Goal: Communication & Community: Answer question/provide support

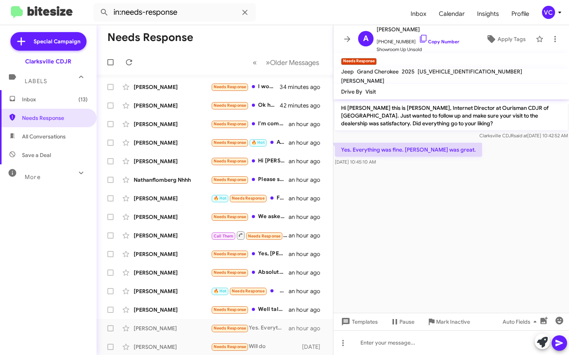
click at [462, 232] on cdk-virtual-scroll-viewport "Hi [PERSON_NAME] this is [PERSON_NAME], Internet Director at Ourisman CDJR of […" at bounding box center [451, 205] width 236 height 213
click at [478, 221] on cdk-virtual-scroll-viewport "Hi [PERSON_NAME] this is [PERSON_NAME], Internet Director at Ourisman CDJR of […" at bounding box center [451, 205] width 236 height 213
click at [442, 39] on link "Copy Number" at bounding box center [439, 42] width 41 height 6
click at [263, 20] on form "in:needs-response" at bounding box center [248, 12] width 311 height 19
click at [430, 248] on cdk-virtual-scroll-viewport "Hi [PERSON_NAME] this is [PERSON_NAME], Internet Director at Ourisman CDJR of […" at bounding box center [451, 205] width 236 height 213
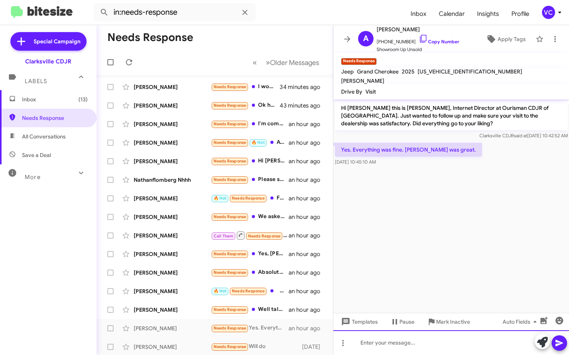
drag, startPoint x: 421, startPoint y: 346, endPoint x: 420, endPoint y: 340, distance: 6.4
click at [420, 340] on div at bounding box center [451, 342] width 236 height 25
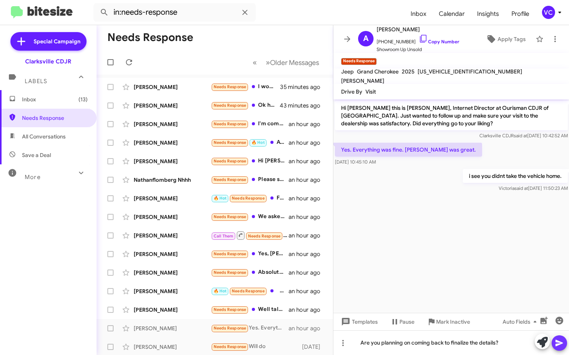
click at [563, 343] on icon at bounding box center [559, 343] width 7 height 7
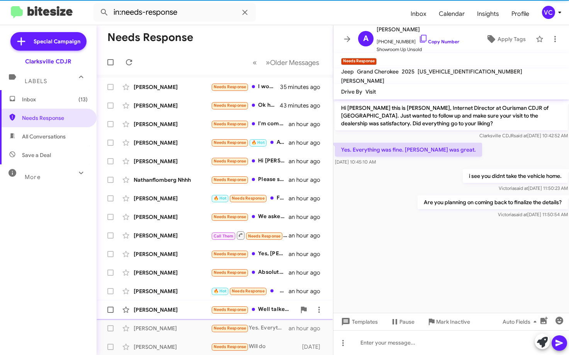
click at [177, 310] on div "[PERSON_NAME]" at bounding box center [172, 310] width 77 height 8
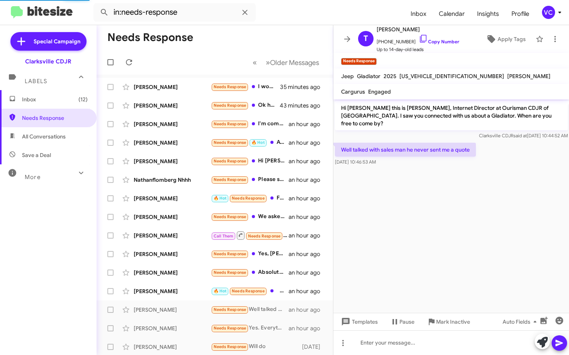
click at [473, 194] on cdk-virtual-scroll-viewport "Hi [PERSON_NAME] this is [PERSON_NAME], Internet Director at Ourisman CDJR of […" at bounding box center [451, 205] width 236 height 213
click at [226, 37] on mat-toolbar-row "Needs Response" at bounding box center [215, 37] width 236 height 25
click at [396, 236] on cdk-virtual-scroll-viewport "Hi [PERSON_NAME] this is [PERSON_NAME], Internet Director at Ourisman CDJR of […" at bounding box center [451, 205] width 236 height 213
click at [444, 41] on link "Copy Number" at bounding box center [439, 42] width 41 height 6
click at [240, 50] on mat-toolbar-row "« Previous » Next Older Messages" at bounding box center [215, 62] width 236 height 25
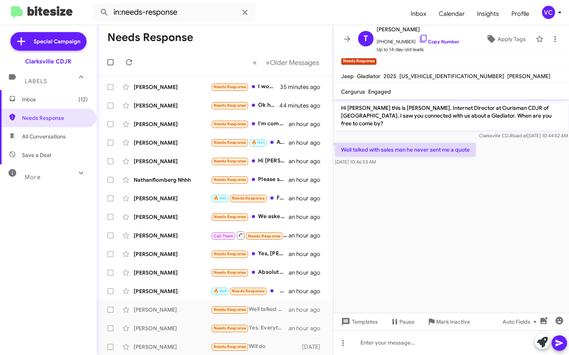
click at [443, 262] on cdk-virtual-scroll-viewport "Hi [PERSON_NAME] this is [PERSON_NAME], Internet Director at Ourisman CDJR of […" at bounding box center [451, 205] width 236 height 213
click at [466, 186] on cdk-virtual-scroll-viewport "Hi [PERSON_NAME] this is [PERSON_NAME], Internet Director at Ourisman CDJR of […" at bounding box center [451, 205] width 236 height 213
click at [265, 32] on mat-toolbar-row "Needs Response" at bounding box center [215, 37] width 236 height 25
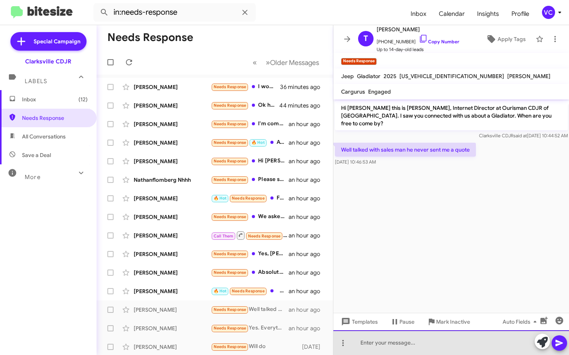
click at [412, 345] on div at bounding box center [451, 342] width 236 height 25
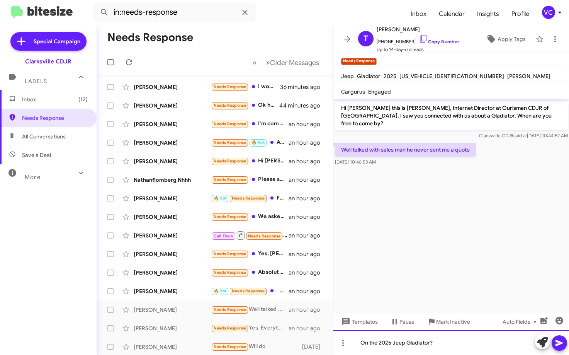
click at [454, 343] on div "On the 2025 Jeep Gladiator?" at bounding box center [451, 342] width 236 height 25
click at [457, 348] on div "On the 2025 Jeep Gladiator?" at bounding box center [451, 342] width 236 height 25
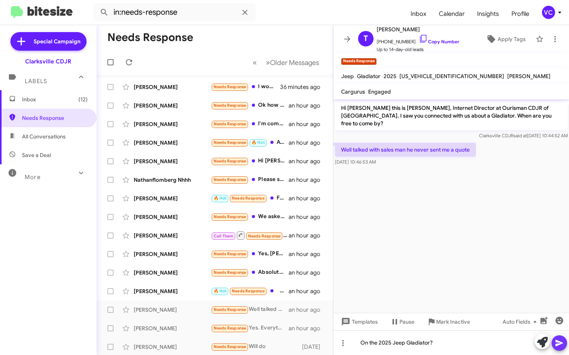
click at [561, 344] on icon at bounding box center [559, 342] width 9 height 9
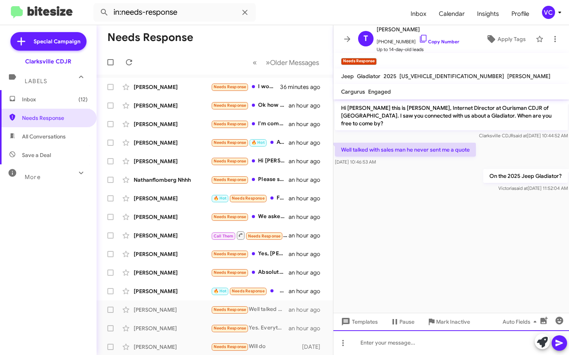
click at [410, 348] on div at bounding box center [451, 342] width 236 height 25
click at [261, 33] on mat-toolbar-row "Needs Response" at bounding box center [215, 37] width 236 height 25
click at [413, 253] on cdk-virtual-scroll-viewport "Hi [PERSON_NAME] this is [PERSON_NAME], Internet Director at Ourisman CDJR of […" at bounding box center [451, 205] width 236 height 213
click at [405, 346] on div at bounding box center [451, 342] width 236 height 25
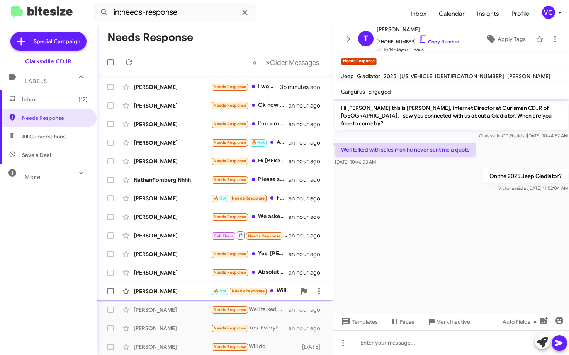
click at [188, 287] on div "[PERSON_NAME] 🔥 Hot Needs Response Will text [DATE] or [DATE] an hour ago" at bounding box center [215, 290] width 224 height 15
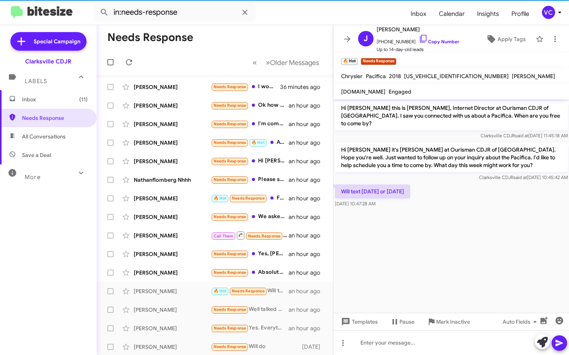
drag, startPoint x: 468, startPoint y: 223, endPoint x: 474, endPoint y: 218, distance: 8.0
click at [468, 223] on cdk-virtual-scroll-viewport "Hi [PERSON_NAME] this is [PERSON_NAME], Internet Director at Ourisman CDJR of […" at bounding box center [451, 205] width 236 height 213
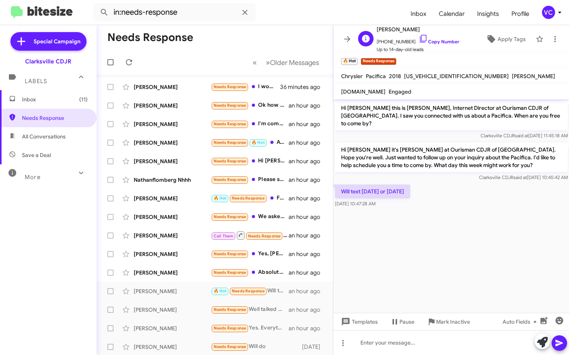
click at [440, 38] on span "[PHONE_NUMBER] Copy Number" at bounding box center [418, 40] width 83 height 12
click at [434, 44] on link "Copy Number" at bounding box center [439, 42] width 41 height 6
click at [262, 41] on mat-toolbar-row "Needs Response" at bounding box center [215, 37] width 236 height 25
drag, startPoint x: 427, startPoint y: 218, endPoint x: 423, endPoint y: 212, distance: 7.1
click at [430, 219] on cdk-virtual-scroll-viewport "Hi [PERSON_NAME] this is [PERSON_NAME], Internet Director at Ourisman CDJR of […" at bounding box center [451, 205] width 236 height 213
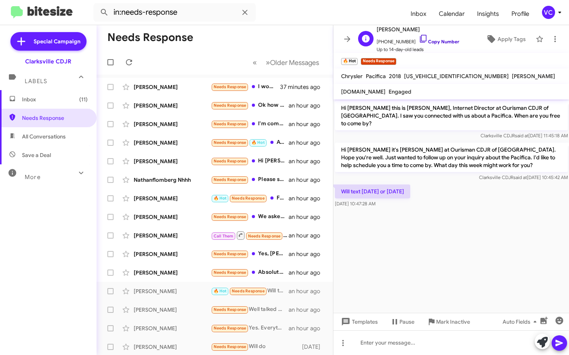
click at [438, 39] on link "Copy Number" at bounding box center [439, 42] width 41 height 6
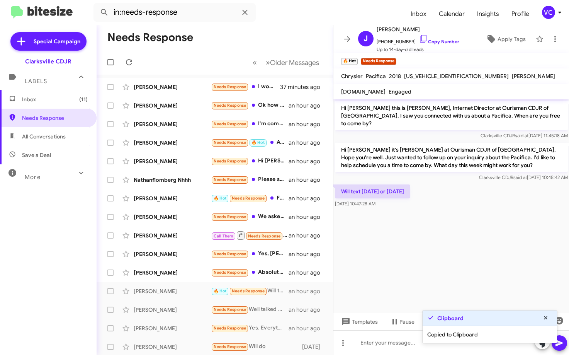
drag, startPoint x: 247, startPoint y: 33, endPoint x: 305, endPoint y: 46, distance: 59.9
click at [247, 33] on mat-toolbar-row "Needs Response" at bounding box center [215, 37] width 236 height 25
click at [452, 244] on cdk-virtual-scroll-viewport "Hi [PERSON_NAME] this is [PERSON_NAME], Internet Director at Ourisman CDJR of […" at bounding box center [451, 205] width 236 height 213
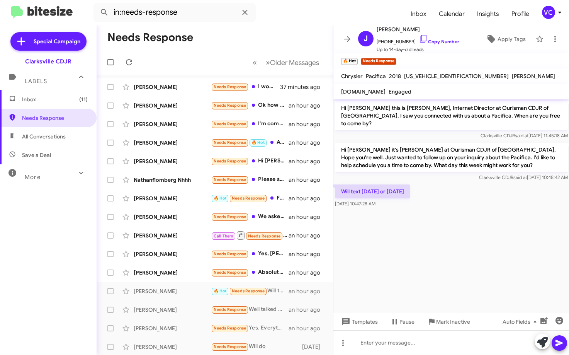
click at [273, 25] on mat-divider at bounding box center [284, 25] width 569 height 0
click at [400, 244] on cdk-virtual-scroll-viewport "Hi [PERSON_NAME] this is [PERSON_NAME], Internet Director at Ourisman CDJR of […" at bounding box center [451, 205] width 236 height 213
click at [433, 344] on div at bounding box center [451, 342] width 236 height 25
drag, startPoint x: 267, startPoint y: 34, endPoint x: 335, endPoint y: 99, distance: 94.5
click at [267, 34] on mat-toolbar-row "Needs Response" at bounding box center [215, 37] width 236 height 25
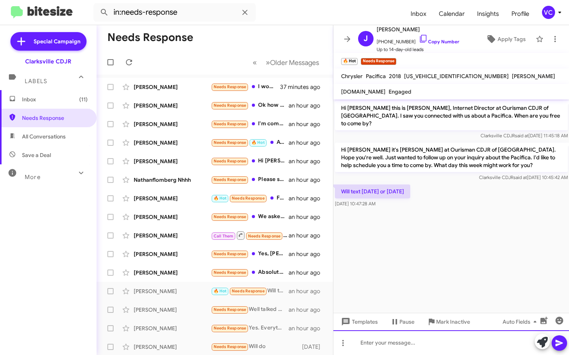
click at [391, 350] on div at bounding box center [451, 342] width 236 height 25
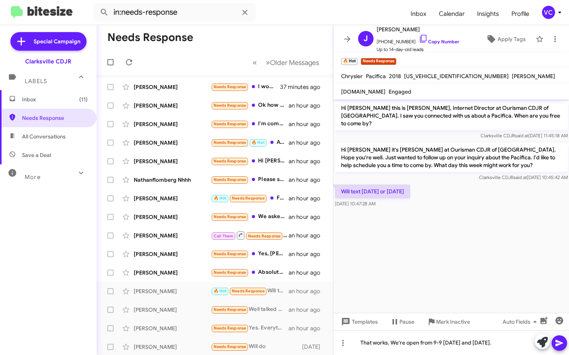
click at [566, 339] on button at bounding box center [559, 342] width 15 height 15
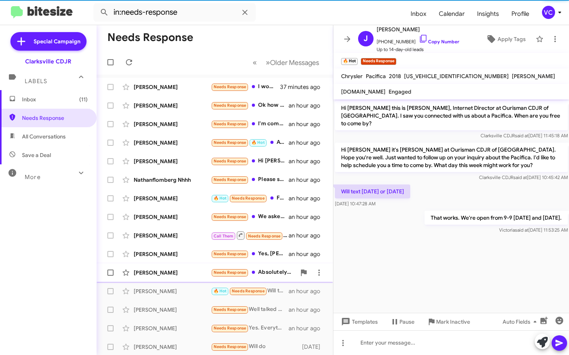
click at [183, 270] on div "[PERSON_NAME]" at bounding box center [172, 273] width 77 height 8
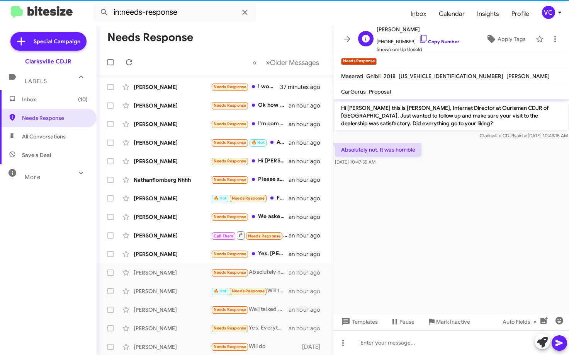
click at [445, 43] on link "Copy Number" at bounding box center [439, 42] width 41 height 6
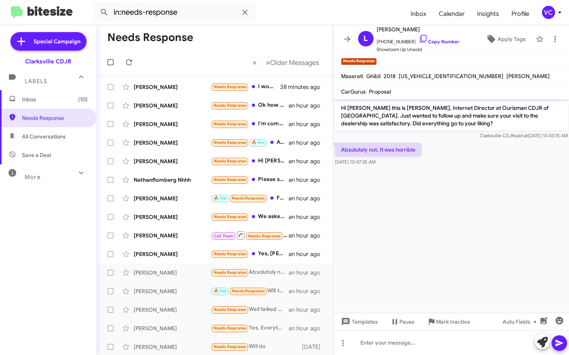
click at [227, 42] on mat-toolbar-row "Needs Response" at bounding box center [215, 37] width 236 height 25
click at [436, 223] on cdk-virtual-scroll-viewport "Hi [PERSON_NAME] this is [PERSON_NAME], Internet Director at Ourisman CDJR of […" at bounding box center [451, 205] width 236 height 213
click at [260, 39] on mat-toolbar-row "Needs Response" at bounding box center [215, 37] width 236 height 25
click at [418, 223] on cdk-virtual-scroll-viewport "Hi [PERSON_NAME] this is [PERSON_NAME], Internet Director at Ourisman CDJR of […" at bounding box center [451, 205] width 236 height 213
click at [412, 347] on div at bounding box center [451, 342] width 236 height 25
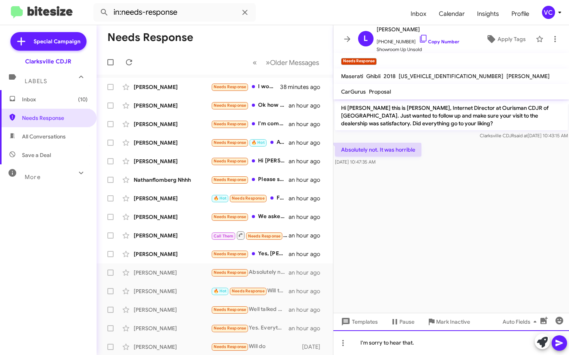
click at [433, 346] on div "I'm sorry to hear that." at bounding box center [451, 342] width 236 height 25
drag, startPoint x: 558, startPoint y: 342, endPoint x: 520, endPoint y: 282, distance: 71.0
click at [558, 342] on icon at bounding box center [559, 342] width 9 height 9
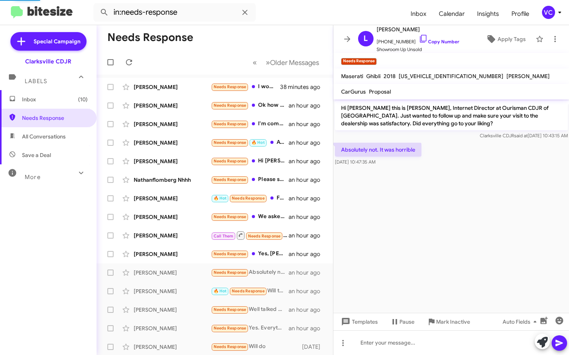
click at [499, 263] on cdk-virtual-scroll-viewport "Hi [PERSON_NAME] this is [PERSON_NAME], Internet Director at Ourisman CDJR of […" at bounding box center [451, 205] width 236 height 213
click at [463, 253] on cdk-virtual-scroll-viewport "Hi [PERSON_NAME] this is [PERSON_NAME], Internet Director at Ourisman CDJR of […" at bounding box center [451, 205] width 236 height 213
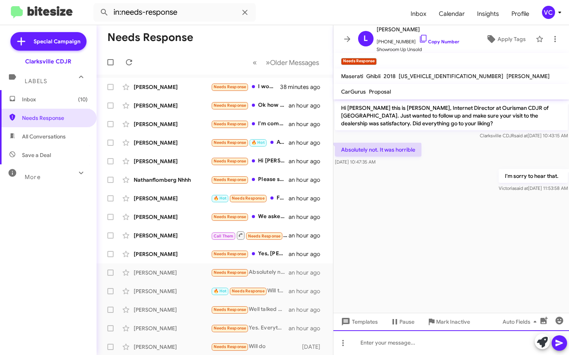
click at [439, 350] on div at bounding box center [451, 342] width 236 height 25
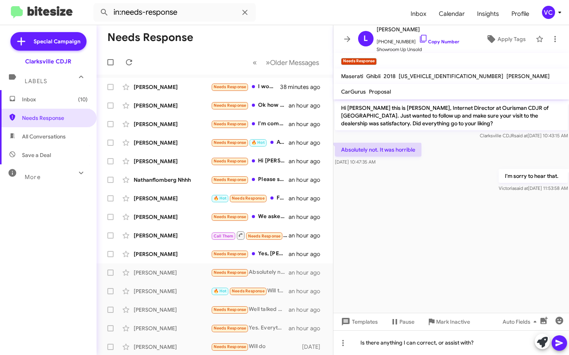
click at [563, 337] on span at bounding box center [559, 342] width 9 height 15
click at [413, 190] on div "I'm sorry to hear that. [PERSON_NAME] said at [DATE] 11:53:58 AM" at bounding box center [451, 180] width 236 height 26
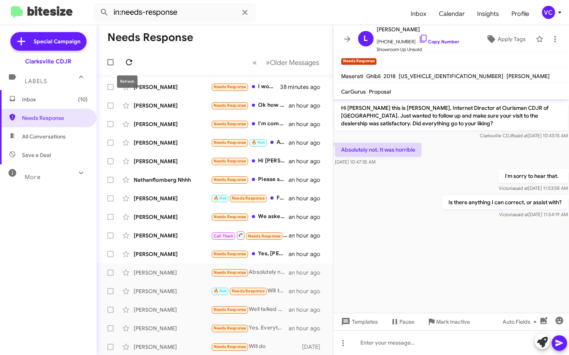
click at [132, 61] on icon at bounding box center [129, 62] width 6 height 6
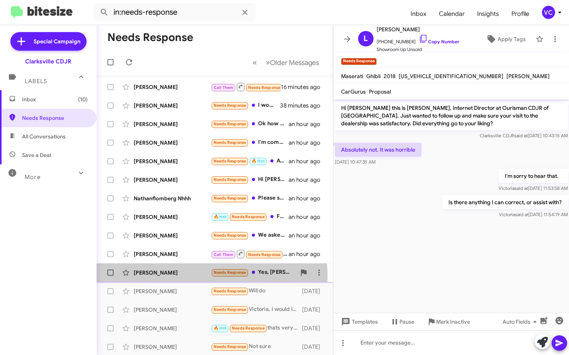
click at [191, 276] on div "[PERSON_NAME]" at bounding box center [172, 273] width 77 height 8
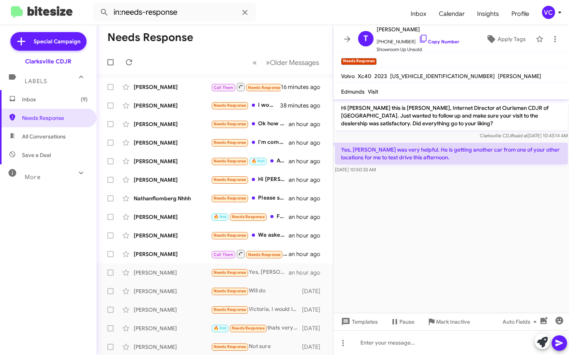
click at [464, 248] on cdk-virtual-scroll-viewport "Hi [PERSON_NAME] this is [PERSON_NAME], Internet Director at Ourisman CDJR of […" at bounding box center [451, 205] width 236 height 213
click at [466, 216] on cdk-virtual-scroll-viewport "Hi [PERSON_NAME] this is [PERSON_NAME], Internet Director at Ourisman CDJR of […" at bounding box center [451, 205] width 236 height 213
click at [477, 265] on cdk-virtual-scroll-viewport "Hi [PERSON_NAME] this is [PERSON_NAME], Internet Director at Ourisman CDJR of […" at bounding box center [451, 205] width 236 height 213
click at [469, 265] on cdk-virtual-scroll-viewport "Hi [PERSON_NAME] this is [PERSON_NAME], Internet Director at Ourisman CDJR of […" at bounding box center [451, 205] width 236 height 213
click at [470, 266] on cdk-virtual-scroll-viewport "Hi [PERSON_NAME] this is [PERSON_NAME], Internet Director at Ourisman CDJR of […" at bounding box center [451, 205] width 236 height 213
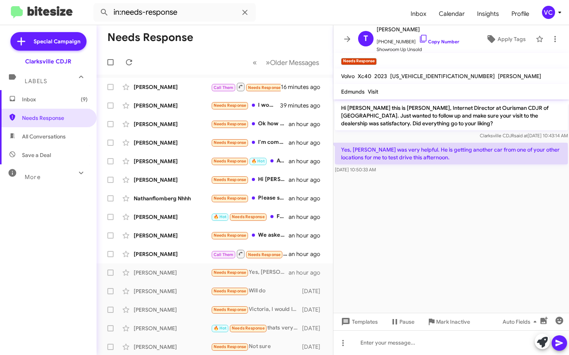
click at [511, 255] on cdk-virtual-scroll-viewport "Hi [PERSON_NAME] this is [PERSON_NAME], Internet Director at Ourisman CDJR of […" at bounding box center [451, 205] width 236 height 213
click at [437, 40] on link "Copy Number" at bounding box center [439, 42] width 41 height 6
click at [259, 32] on mat-toolbar-row "Needs Response" at bounding box center [215, 37] width 236 height 25
click at [459, 235] on cdk-virtual-scroll-viewport "Hi [PERSON_NAME] this is [PERSON_NAME], Internet Director at Ourisman CDJR of […" at bounding box center [451, 205] width 236 height 213
click at [431, 246] on cdk-virtual-scroll-viewport "Hi [PERSON_NAME] this is [PERSON_NAME], Internet Director at Ourisman CDJR of […" at bounding box center [451, 205] width 236 height 213
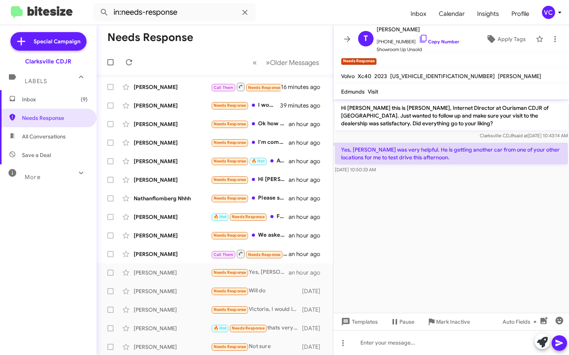
click at [284, 36] on mat-toolbar-row "Needs Response" at bounding box center [215, 37] width 236 height 25
click at [461, 206] on cdk-virtual-scroll-viewport "Hi [PERSON_NAME] this is [PERSON_NAME], Internet Director at Ourisman CDJR of […" at bounding box center [451, 205] width 236 height 213
click at [246, 32] on mat-toolbar-row "Needs Response" at bounding box center [215, 37] width 236 height 25
click at [408, 339] on div at bounding box center [451, 342] width 236 height 25
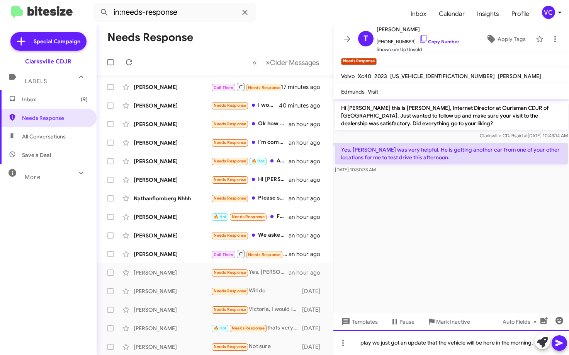
click at [409, 347] on div "play we just got an update that the vehicle will be here in the morning." at bounding box center [451, 342] width 236 height 25
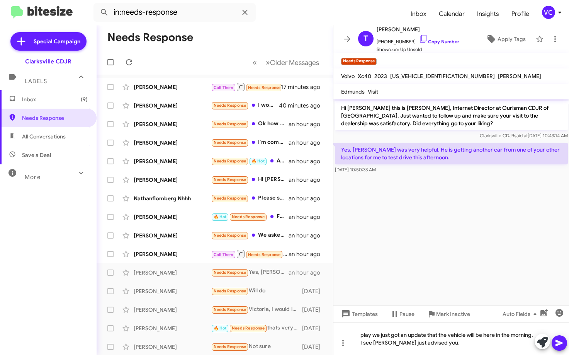
click at [560, 346] on icon at bounding box center [559, 342] width 9 height 9
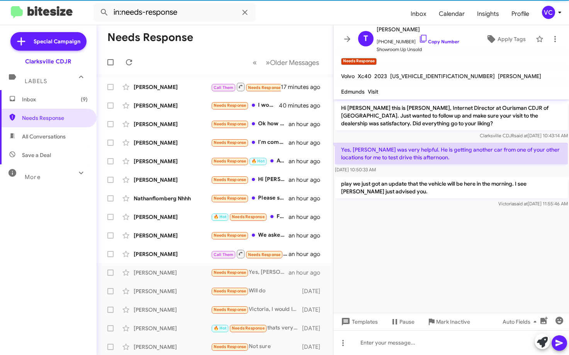
click at [405, 251] on cdk-virtual-scroll-viewport "Hi [PERSON_NAME] this is [PERSON_NAME], Internet Director at Ourisman CDJR of […" at bounding box center [451, 205] width 236 height 213
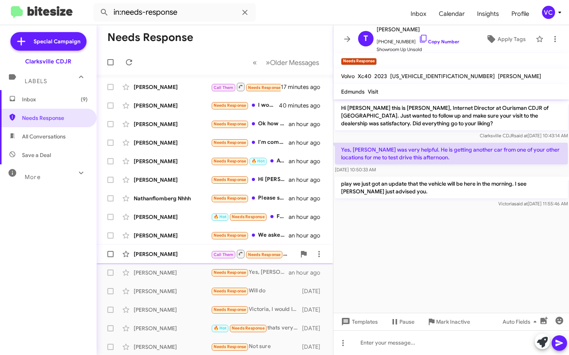
drag, startPoint x: 192, startPoint y: 250, endPoint x: 207, endPoint y: 250, distance: 15.5
click at [191, 250] on div "[PERSON_NAME] Call Them Needs Response Inbound Call an hour ago" at bounding box center [215, 253] width 224 height 15
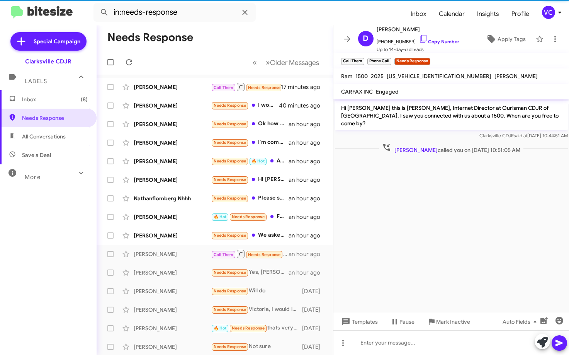
click at [465, 200] on cdk-virtual-scroll-viewport "Hi [PERSON_NAME] this is [PERSON_NAME], Internet Director at Ourisman CDJR of […" at bounding box center [451, 205] width 236 height 213
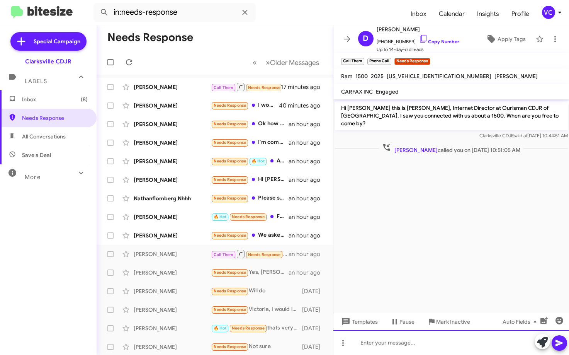
click at [413, 350] on div at bounding box center [451, 342] width 236 height 25
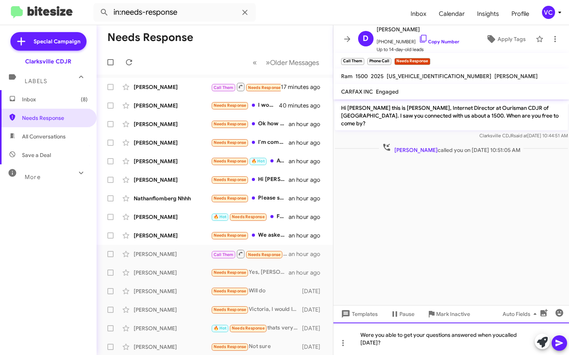
click at [502, 336] on div "Were you able to get your questions answered when youcalled [DATE]?" at bounding box center [451, 338] width 236 height 32
click at [398, 343] on div "Were you able to get your questions answered when you called [DATE]?" at bounding box center [451, 338] width 236 height 32
click at [563, 343] on icon at bounding box center [559, 342] width 9 height 9
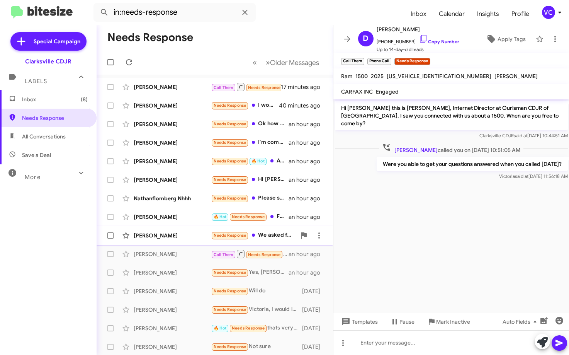
click at [180, 237] on div "[PERSON_NAME]" at bounding box center [172, 235] width 77 height 8
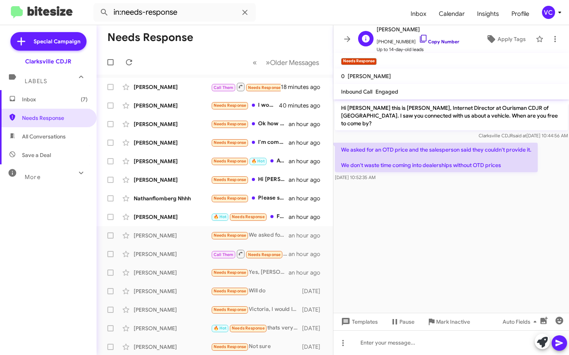
click at [438, 40] on link "Copy Number" at bounding box center [439, 42] width 41 height 6
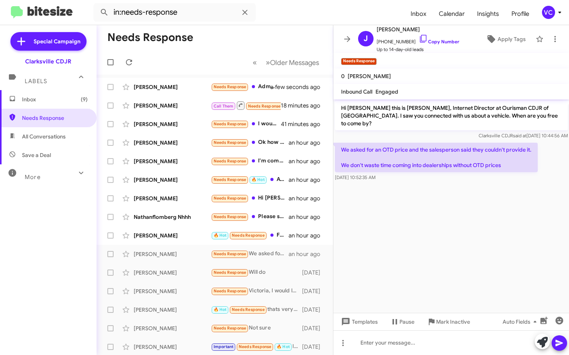
click at [248, 41] on mat-toolbar-row "Needs Response" at bounding box center [215, 37] width 236 height 25
click at [434, 42] on link "Copy Number" at bounding box center [439, 42] width 41 height 6
click at [268, 35] on mat-toolbar-row "Needs Response" at bounding box center [215, 37] width 236 height 25
click at [268, 42] on mat-toolbar-row "Needs Response" at bounding box center [215, 37] width 236 height 25
click at [434, 233] on cdk-virtual-scroll-viewport "Hi [PERSON_NAME] this is [PERSON_NAME], Internet Director at Ourisman CDJR of […" at bounding box center [451, 205] width 236 height 213
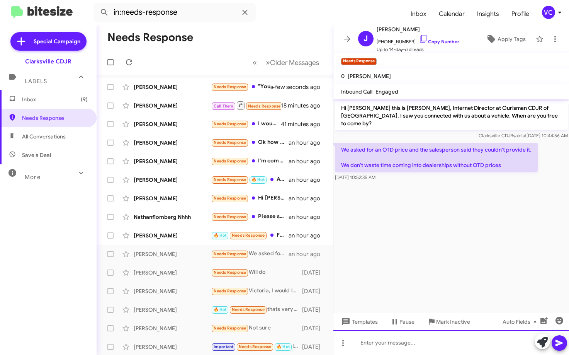
click at [416, 342] on div at bounding box center [451, 342] width 236 height 25
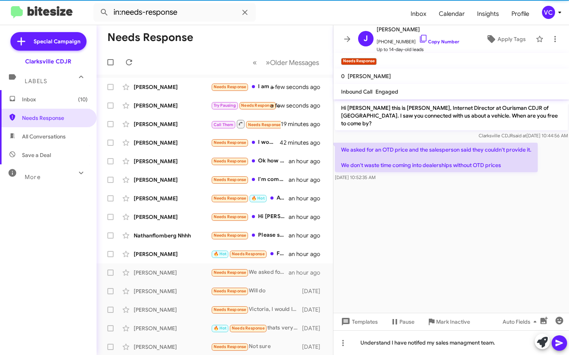
drag, startPoint x: 465, startPoint y: 339, endPoint x: 510, endPoint y: 154, distance: 191.0
click at [510, 154] on p "We asked for an OTD price and the salesperson said they couldn't provide it. We…" at bounding box center [436, 157] width 203 height 29
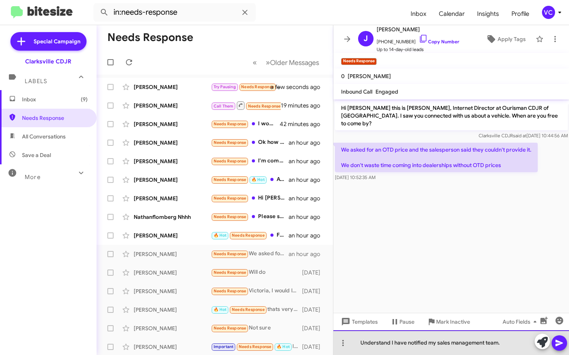
click at [510, 342] on div "Understand I have notified my sales management team." at bounding box center [451, 342] width 236 height 25
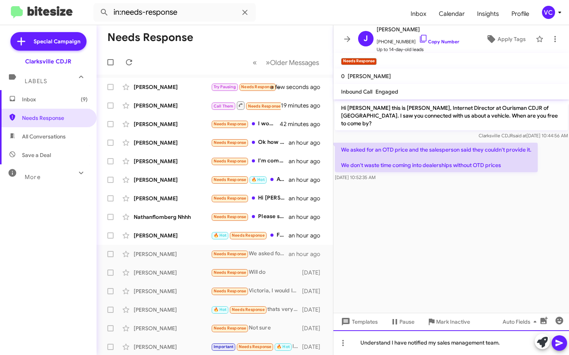
click at [508, 348] on div "Understand I have notified my sales management team." at bounding box center [451, 342] width 236 height 25
click at [560, 345] on icon at bounding box center [559, 342] width 9 height 9
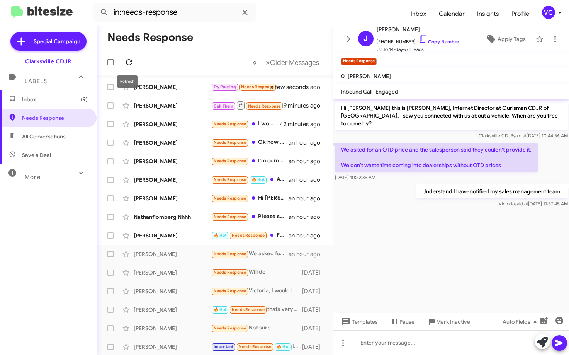
click at [131, 60] on icon at bounding box center [129, 62] width 6 height 6
click at [206, 40] on mat-toolbar-row "Needs Response" at bounding box center [215, 37] width 236 height 25
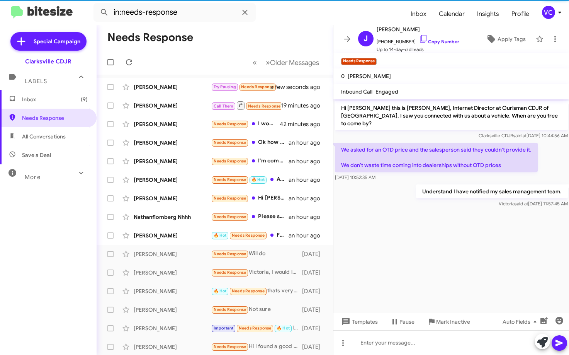
click at [265, 35] on mat-toolbar-row "Needs Response" at bounding box center [215, 37] width 236 height 25
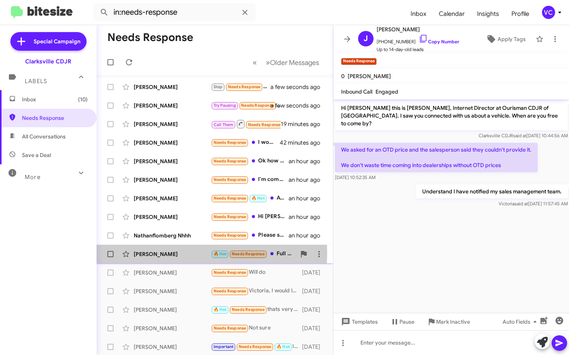
click at [173, 253] on div "[PERSON_NAME]" at bounding box center [172, 254] width 77 height 8
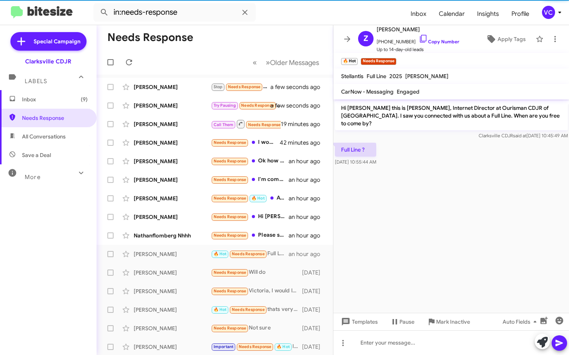
click at [487, 260] on cdk-virtual-scroll-viewport "Hi [PERSON_NAME] this is [PERSON_NAME], Internet Director at Ourisman CDJR of […" at bounding box center [451, 205] width 236 height 213
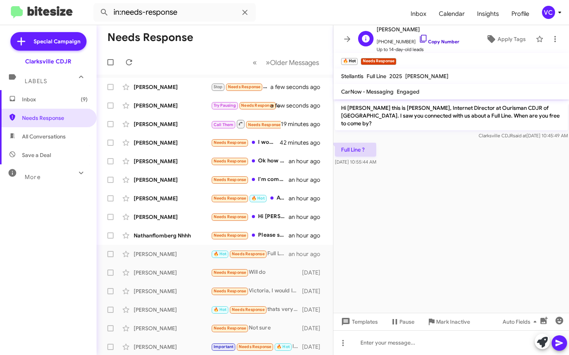
click at [433, 41] on link "Copy Number" at bounding box center [439, 42] width 41 height 6
click at [257, 42] on mat-toolbar-row "Needs Response" at bounding box center [215, 37] width 236 height 25
click at [398, 350] on div at bounding box center [451, 342] width 236 height 25
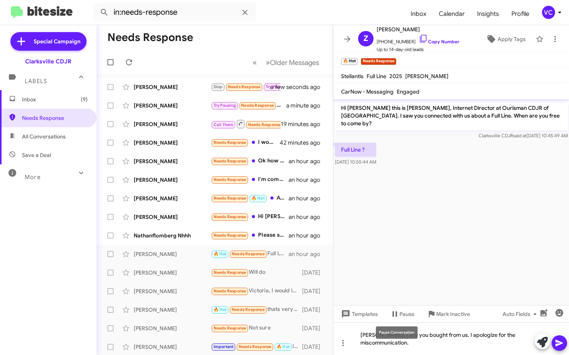
click at [423, 339] on mat-tooltip-component "Pause Conversation" at bounding box center [397, 332] width 53 height 23
click at [561, 344] on icon at bounding box center [559, 342] width 9 height 9
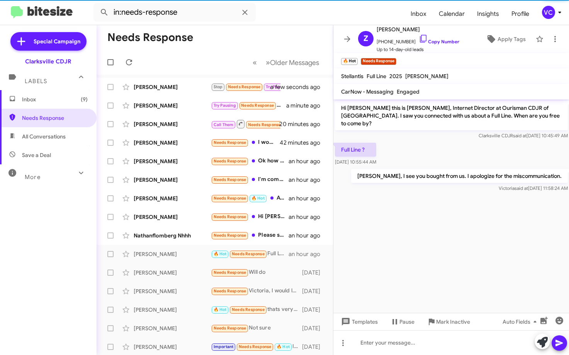
click at [432, 233] on cdk-virtual-scroll-viewport "Hi [PERSON_NAME] this is [PERSON_NAME], Internet Director at Ourisman CDJR of […" at bounding box center [451, 205] width 236 height 213
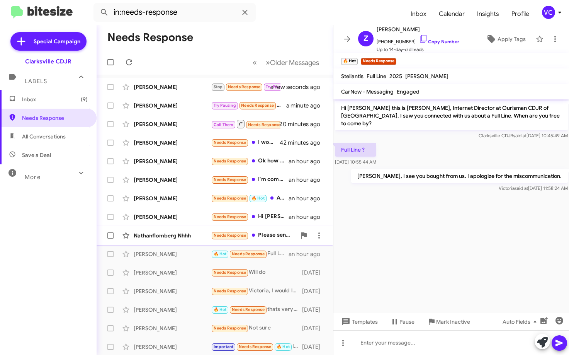
click at [192, 233] on div "Nathanflomberg Nhhh" at bounding box center [172, 235] width 77 height 8
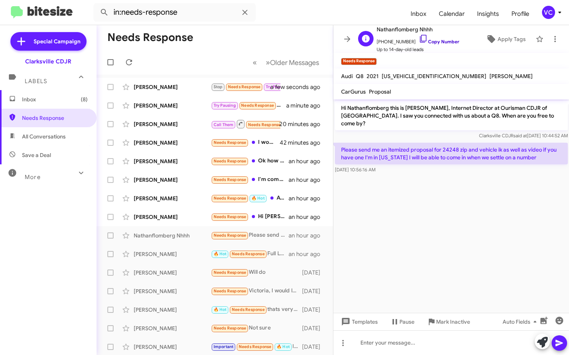
click at [446, 39] on link "Copy Number" at bounding box center [439, 42] width 41 height 6
click at [256, 31] on mat-toolbar-row "Needs Response" at bounding box center [215, 37] width 236 height 25
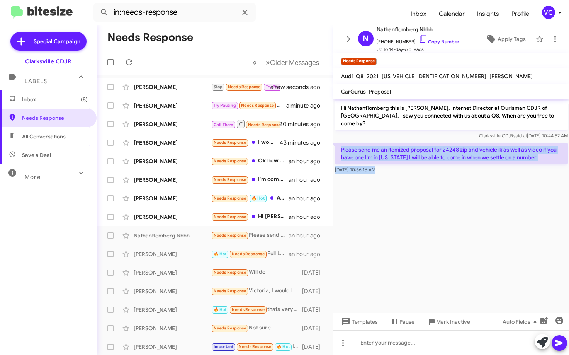
drag, startPoint x: 337, startPoint y: 138, endPoint x: 411, endPoint y: 178, distance: 83.7
click at [411, 178] on cdk-virtual-scroll-viewport "Hi Nathanflomberg this is [PERSON_NAME], Internet Director at Ourisman CDJR of …" at bounding box center [451, 205] width 236 height 213
drag, startPoint x: 412, startPoint y: 145, endPoint x: 411, endPoint y: 141, distance: 3.9
copy div "Please send me an itemized proposal for 24248 zip and vehicle ik as well as vid…"
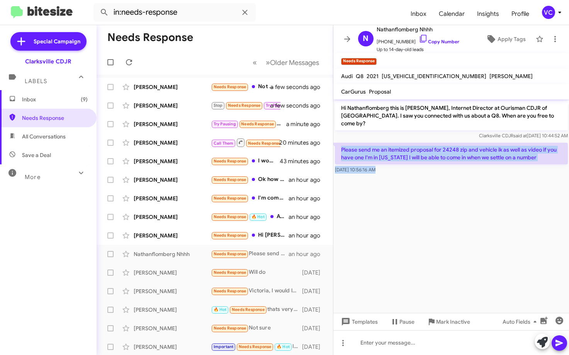
drag, startPoint x: 206, startPoint y: 30, endPoint x: 224, endPoint y: 44, distance: 23.2
click at [206, 30] on mat-toolbar-row "Needs Response" at bounding box center [215, 37] width 236 height 25
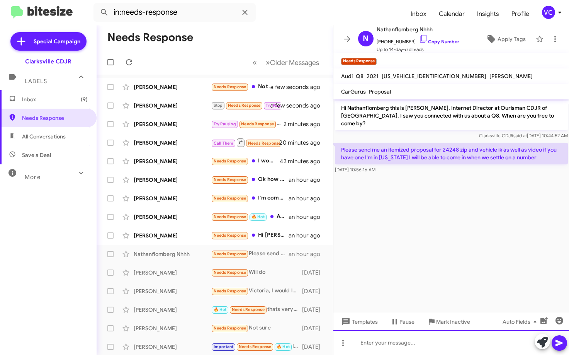
click at [453, 343] on div at bounding box center [451, 342] width 236 height 25
click at [496, 341] on div "I have notified the sales managers of your request." at bounding box center [451, 342] width 236 height 25
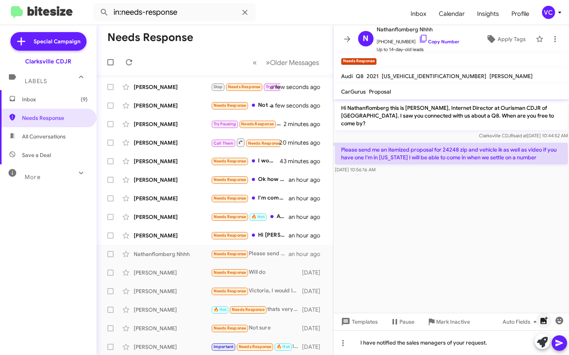
drag, startPoint x: 557, startPoint y: 340, endPoint x: 544, endPoint y: 323, distance: 21.6
click at [557, 340] on icon at bounding box center [559, 343] width 7 height 7
click at [480, 260] on cdk-virtual-scroll-viewport "Hi Nathanflomberg this is [PERSON_NAME], Internet Director at Ourisman CDJR of …" at bounding box center [451, 205] width 236 height 213
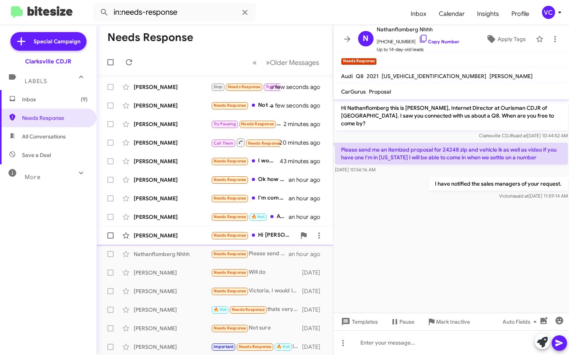
click at [180, 235] on div "[PERSON_NAME]" at bounding box center [172, 235] width 77 height 8
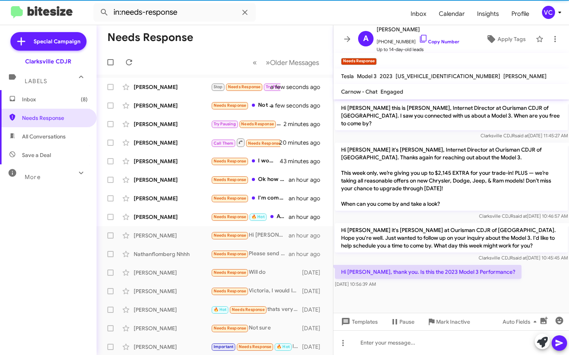
drag, startPoint x: 547, startPoint y: 275, endPoint x: 532, endPoint y: 280, distance: 16.6
click at [548, 274] on div "Hi [PERSON_NAME], thank you. Is this the 2023 Model 3 Performance? [DATE] 10:56…" at bounding box center [451, 276] width 236 height 26
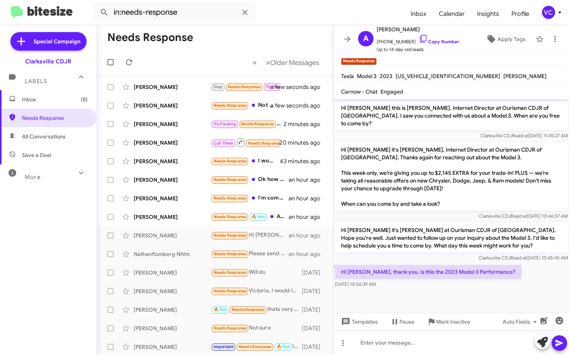
click at [511, 275] on div "Hi [PERSON_NAME], thank you. Is this the 2023 Model 3 Performance? [DATE] 10:56…" at bounding box center [451, 276] width 236 height 26
click at [386, 350] on div at bounding box center [451, 342] width 236 height 25
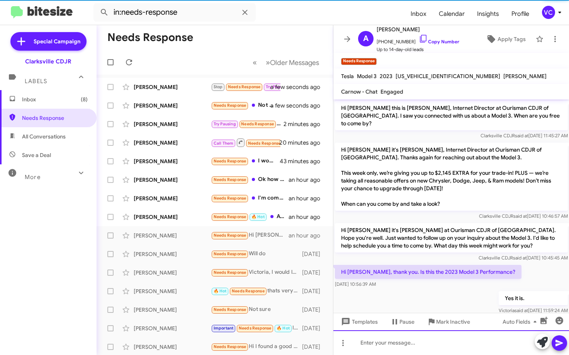
scroll to position [5, 0]
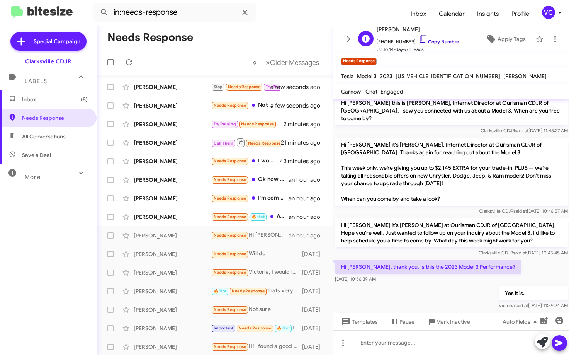
click at [420, 43] on link "Copy Number" at bounding box center [439, 42] width 41 height 6
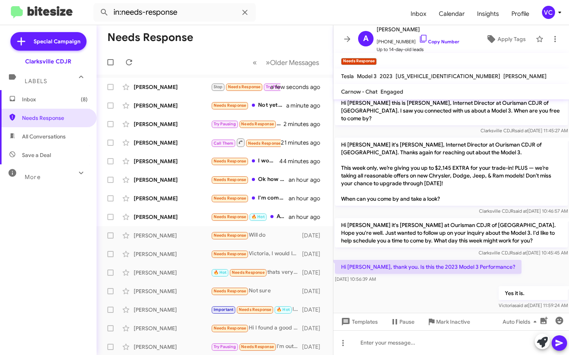
click at [239, 42] on mat-toolbar-row "Needs Response" at bounding box center [215, 37] width 236 height 25
click at [418, 287] on div "Yes it is. [PERSON_NAME] said at [DATE] 11:59:24 AM" at bounding box center [451, 297] width 236 height 26
click at [532, 258] on div "Hi [PERSON_NAME], thank you. Is this the 2023 Model 3 Performance? [DATE] 10:56…" at bounding box center [451, 271] width 236 height 26
click at [413, 343] on div at bounding box center [451, 342] width 236 height 25
click at [554, 344] on button at bounding box center [559, 342] width 15 height 15
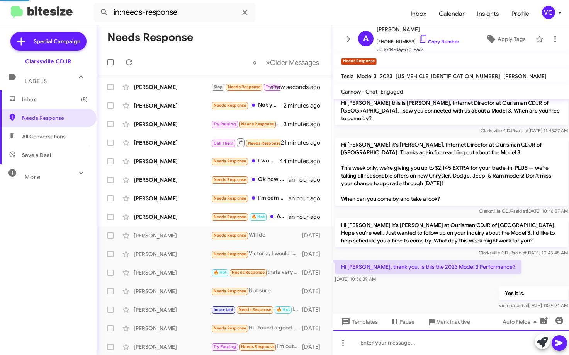
click at [436, 340] on div at bounding box center [451, 342] width 236 height 25
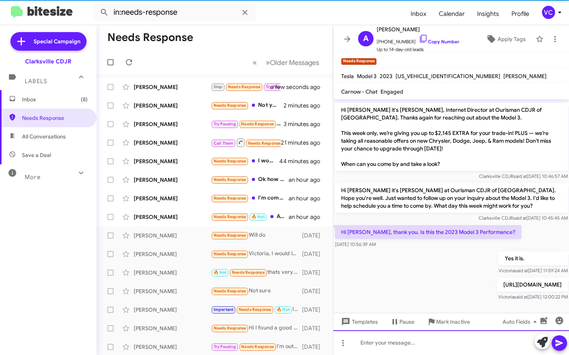
scroll to position [41, 0]
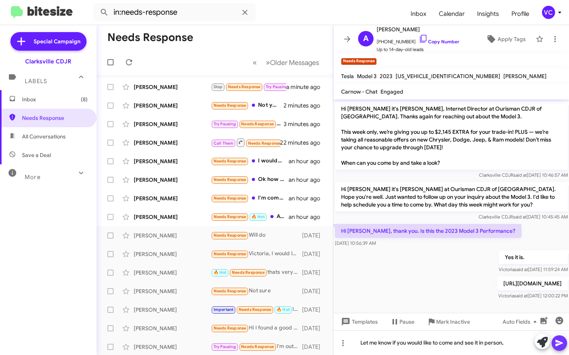
click at [563, 344] on icon at bounding box center [559, 342] width 9 height 9
click at [407, 224] on p "Hi [PERSON_NAME], thank you. Is this the 2023 Model 3 Performance?" at bounding box center [428, 231] width 187 height 14
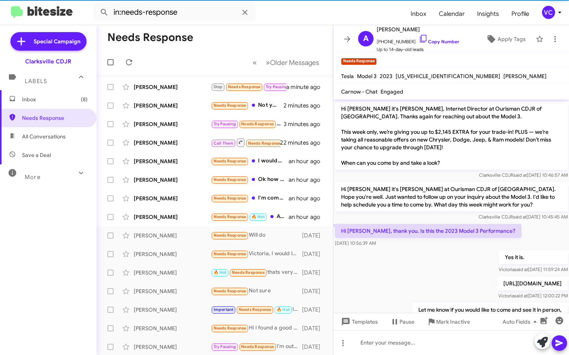
scroll to position [35, 0]
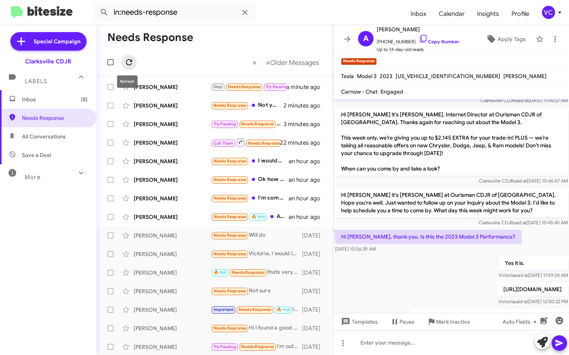
click at [129, 65] on icon at bounding box center [129, 62] width 6 height 6
click at [254, 31] on mat-toolbar-row "Needs Response" at bounding box center [215, 37] width 236 height 25
click at [301, 24] on mat-toolbar "in:needs-response Inbox Calendar Insights Profile VC" at bounding box center [284, 12] width 569 height 25
drag, startPoint x: 398, startPoint y: 253, endPoint x: 403, endPoint y: 253, distance: 5.8
click at [398, 254] on div "Yes it is. [PERSON_NAME] said at [DATE] 11:59:24 AM" at bounding box center [451, 267] width 236 height 26
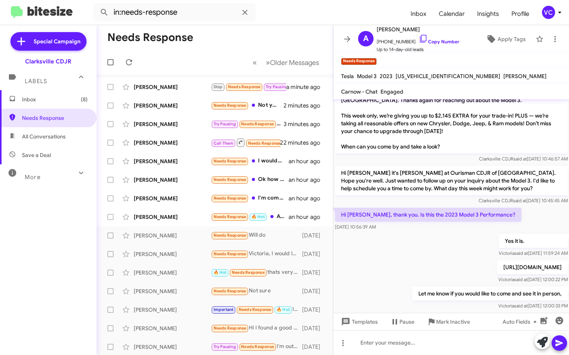
scroll to position [69, 0]
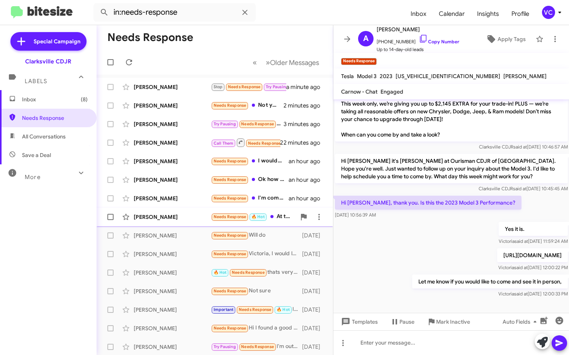
click at [190, 218] on div "[PERSON_NAME]" at bounding box center [172, 217] width 77 height 8
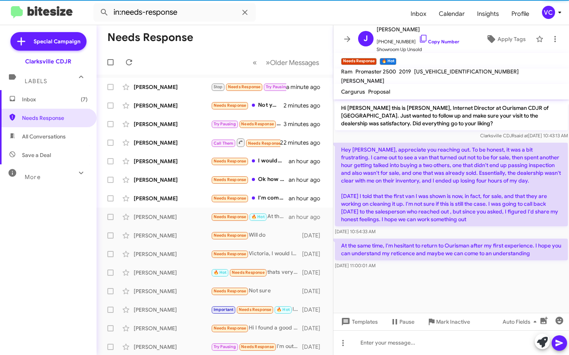
click at [468, 282] on cdk-virtual-scroll-viewport "Hi [PERSON_NAME] this is [PERSON_NAME], Internet Director at Ourisman CDJR of […" at bounding box center [451, 205] width 236 height 213
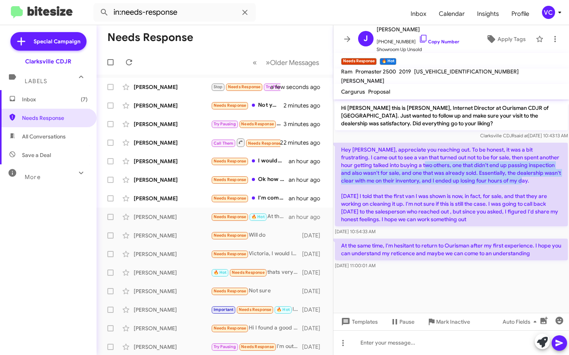
drag, startPoint x: 407, startPoint y: 162, endPoint x: 434, endPoint y: 188, distance: 37.7
click at [434, 188] on p "Hey [PERSON_NAME], appreciate you reaching out. To be honest, it was a bit frus…" at bounding box center [451, 184] width 233 height 83
click at [435, 187] on p "Hey [PERSON_NAME], appreciate you reaching out. To be honest, it was a bit frus…" at bounding box center [451, 184] width 233 height 83
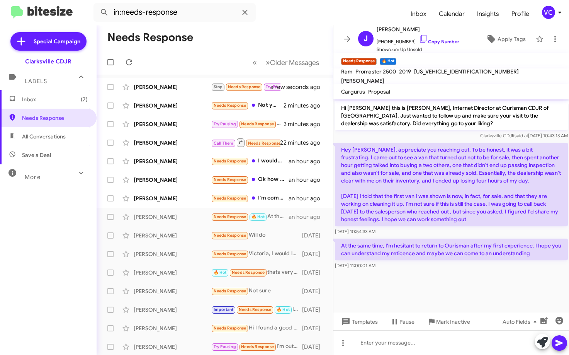
click at [459, 224] on p "Hey [PERSON_NAME], appreciate you reaching out. To be honest, it was a bit frus…" at bounding box center [451, 184] width 233 height 83
click at [463, 227] on div "Hey [PERSON_NAME], appreciate you reaching out. To be honest, it was a bit frus…" at bounding box center [451, 189] width 233 height 93
click at [432, 42] on link "Copy Number" at bounding box center [439, 42] width 41 height 6
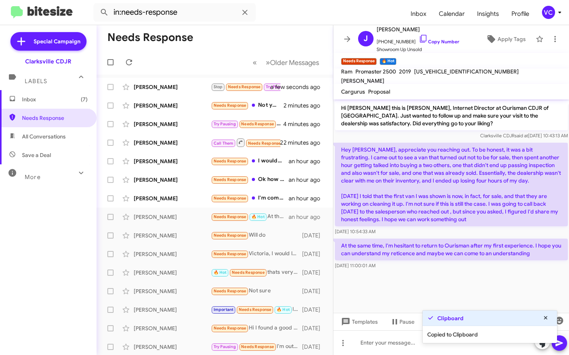
click at [261, 36] on mat-toolbar-row "Needs Response" at bounding box center [215, 37] width 236 height 25
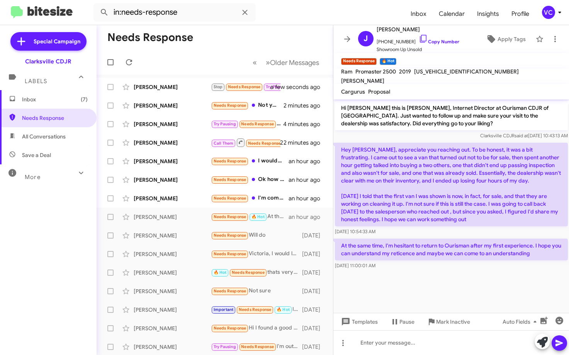
drag, startPoint x: 341, startPoint y: 141, endPoint x: 466, endPoint y: 266, distance: 175.9
click at [466, 266] on div "Hi [PERSON_NAME] this is [PERSON_NAME], Internet Director at Ourisman CDJR of […" at bounding box center [451, 185] width 236 height 172
copy div "Hey [PERSON_NAME], appreciate you reaching out. To be honest, it was a bit frus…"
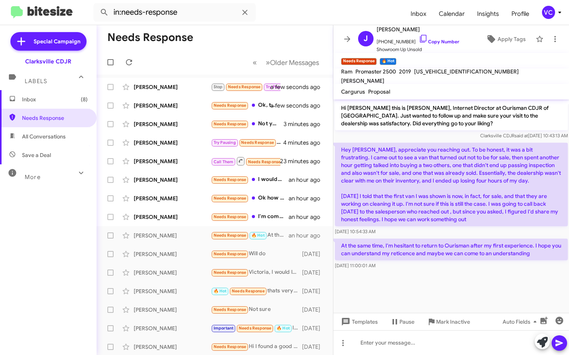
drag, startPoint x: 188, startPoint y: 41, endPoint x: 238, endPoint y: 40, distance: 49.8
click at [188, 41] on h1 "Needs Response" at bounding box center [150, 37] width 86 height 12
drag, startPoint x: 385, startPoint y: 283, endPoint x: 384, endPoint y: 291, distance: 8.2
click at [385, 284] on cdk-virtual-scroll-viewport "Hi [PERSON_NAME] this is [PERSON_NAME], Internet Director at Ourisman CDJR of […" at bounding box center [451, 205] width 236 height 213
click at [497, 271] on cdk-virtual-scroll-viewport "Hi [PERSON_NAME] this is [PERSON_NAME], Internet Director at Ourisman CDJR of […" at bounding box center [451, 205] width 236 height 213
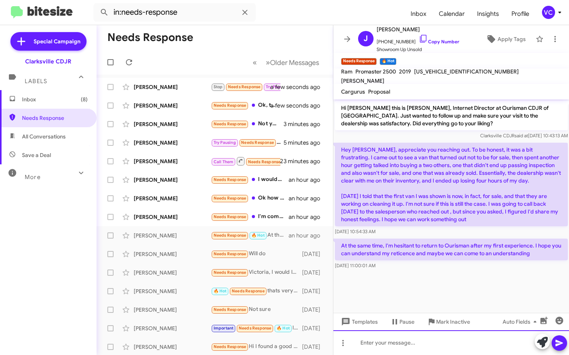
click at [457, 346] on div at bounding box center [451, 342] width 236 height 25
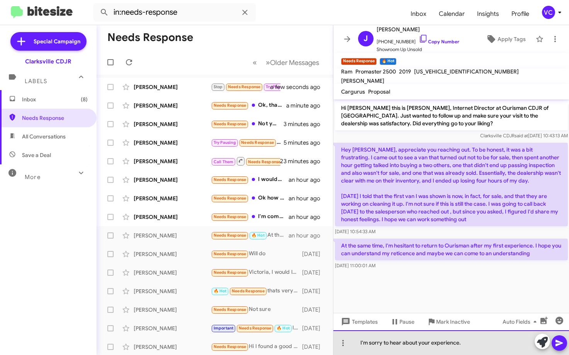
click at [473, 340] on div "I'm sorry to hear about your experience." at bounding box center [451, 342] width 236 height 25
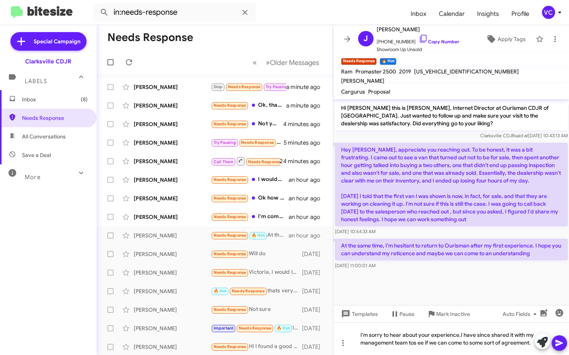
click at [561, 343] on icon at bounding box center [559, 342] width 9 height 9
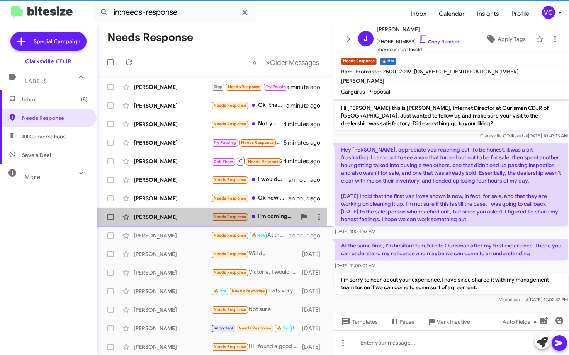
click at [158, 219] on div "[PERSON_NAME]" at bounding box center [172, 217] width 77 height 8
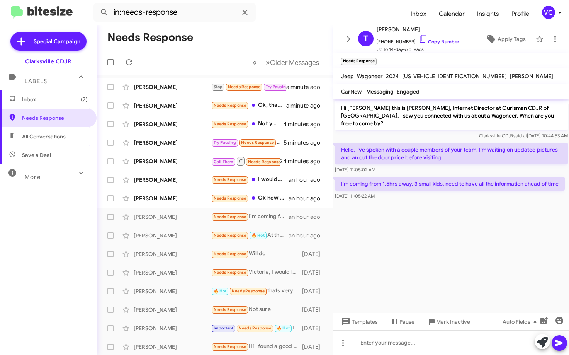
drag, startPoint x: 465, startPoint y: 252, endPoint x: 469, endPoint y: 248, distance: 5.7
click at [467, 250] on cdk-virtual-scroll-viewport "Hi [PERSON_NAME] this is [PERSON_NAME], Internet Director at Ourisman CDJR of […" at bounding box center [451, 205] width 236 height 213
click at [438, 40] on link "Copy Number" at bounding box center [439, 42] width 41 height 6
drag, startPoint x: 251, startPoint y: 42, endPoint x: 347, endPoint y: 80, distance: 103.0
click at [252, 42] on mat-toolbar-row "Needs Response" at bounding box center [215, 37] width 236 height 25
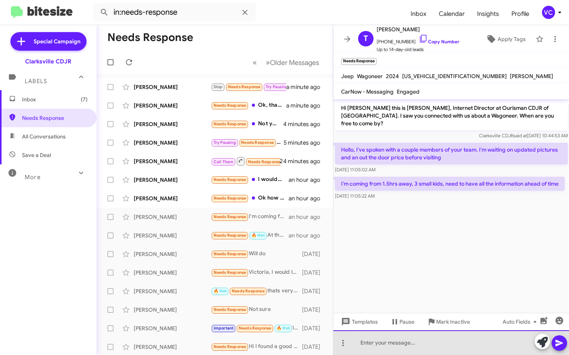
click at [414, 344] on div at bounding box center [451, 342] width 236 height 25
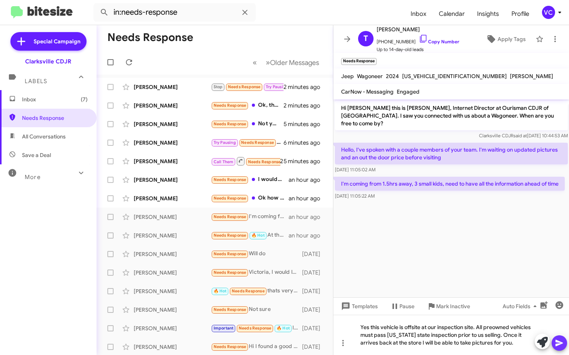
drag, startPoint x: 555, startPoint y: 343, endPoint x: 544, endPoint y: 334, distance: 14.8
click at [556, 343] on button at bounding box center [559, 342] width 15 height 15
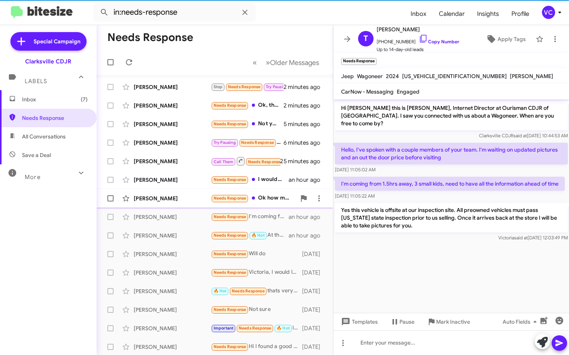
click at [195, 204] on div "[PERSON_NAME] Needs Response Ok how much is the vehicle in total an hour ago" at bounding box center [215, 197] width 224 height 15
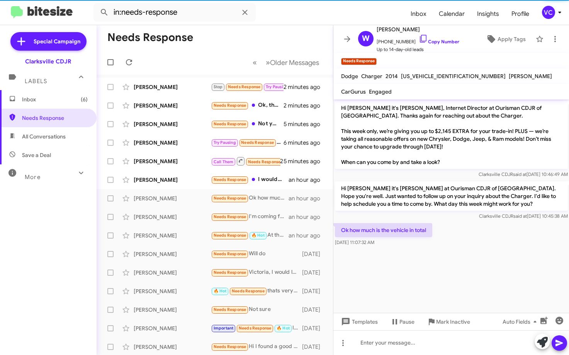
drag, startPoint x: 481, startPoint y: 249, endPoint x: 481, endPoint y: 218, distance: 31.3
click at [481, 248] on div at bounding box center [451, 251] width 236 height 6
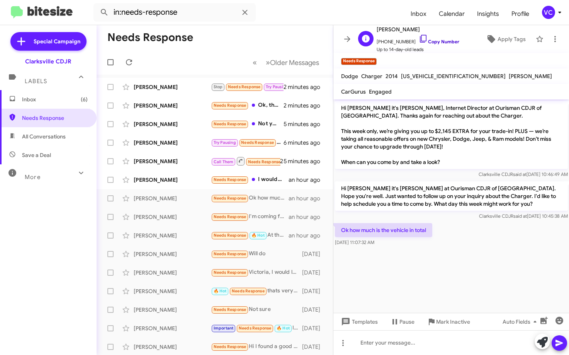
click at [445, 41] on link "Copy Number" at bounding box center [439, 42] width 41 height 6
click at [249, 39] on mat-toolbar-row "Needs Response" at bounding box center [215, 37] width 236 height 25
drag, startPoint x: 481, startPoint y: 263, endPoint x: 551, endPoint y: 233, distance: 76.7
click at [481, 262] on cdk-virtual-scroll-viewport "Hi [PERSON_NAME] it's [PERSON_NAME], Internet Director at Ourisman CDJR of [GEO…" at bounding box center [451, 205] width 236 height 213
drag, startPoint x: 259, startPoint y: 46, endPoint x: 259, endPoint y: 42, distance: 4.7
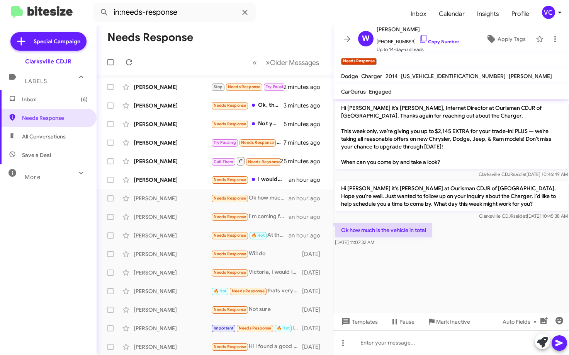
click at [259, 44] on mat-toolbar-row "Needs Response" at bounding box center [215, 37] width 236 height 25
drag, startPoint x: 476, startPoint y: 267, endPoint x: 566, endPoint y: 197, distance: 113.5
click at [476, 263] on cdk-virtual-scroll-viewport "Hi [PERSON_NAME] it's [PERSON_NAME], Internet Director at Ourisman CDJR of [GEO…" at bounding box center [451, 205] width 236 height 213
click at [275, 45] on mat-toolbar-row "Needs Response" at bounding box center [215, 37] width 236 height 25
drag, startPoint x: 472, startPoint y: 243, endPoint x: 472, endPoint y: 239, distance: 4.3
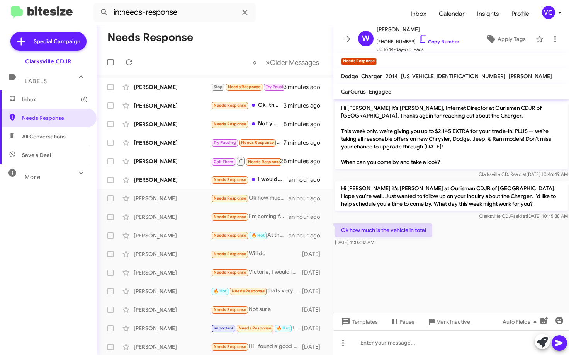
click at [472, 243] on div "Ok how much is the vehicle in total [DATE] 11:07:32 AM" at bounding box center [451, 234] width 236 height 26
drag, startPoint x: 472, startPoint y: 238, endPoint x: 471, endPoint y: 231, distance: 7.1
click at [472, 235] on div "Ok how much is the vehicle in total [DATE] 11:07:32 AM" at bounding box center [451, 234] width 236 height 26
click at [471, 231] on div "Ok how much is the vehicle in total [DATE] 11:07:32 AM" at bounding box center [451, 234] width 236 height 26
click at [406, 263] on cdk-virtual-scroll-viewport "Hi [PERSON_NAME] it's [PERSON_NAME], Internet Director at Ourisman CDJR of [GEO…" at bounding box center [451, 205] width 236 height 213
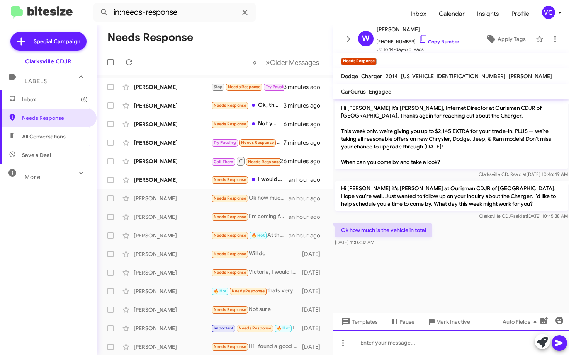
click at [390, 352] on div at bounding box center [451, 342] width 236 height 25
click at [389, 353] on div at bounding box center [451, 342] width 236 height 25
click at [398, 344] on div at bounding box center [451, 342] width 236 height 25
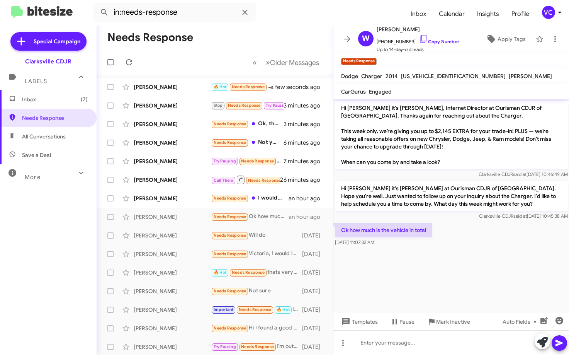
click at [244, 33] on mat-toolbar-row "Needs Response" at bounding box center [215, 37] width 236 height 25
drag, startPoint x: 341, startPoint y: 227, endPoint x: 397, endPoint y: 252, distance: 61.2
click at [397, 252] on cdk-virtual-scroll-viewport "Hi [PERSON_NAME] it's [PERSON_NAME], Internet Director at Ourisman CDJR of [GEO…" at bounding box center [451, 205] width 236 height 213
copy div "Ok how much is the vehicle in total [DATE] 11:07:32 AM"
click at [566, 177] on span "Clarksville CDJR said at [DATE] 10:46:49 AM" at bounding box center [522, 174] width 89 height 6
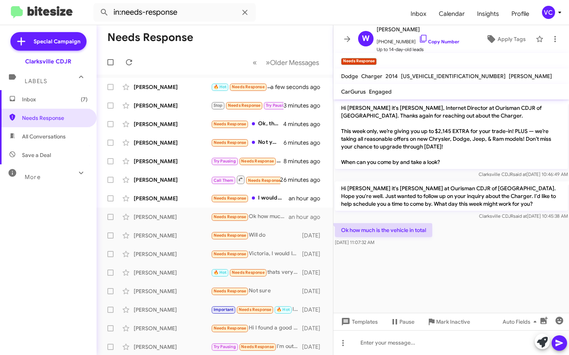
click at [274, 37] on mat-toolbar-row "Needs Response" at bounding box center [215, 37] width 236 height 25
click at [393, 345] on div at bounding box center [451, 342] width 236 height 25
click at [563, 343] on icon at bounding box center [559, 343] width 7 height 7
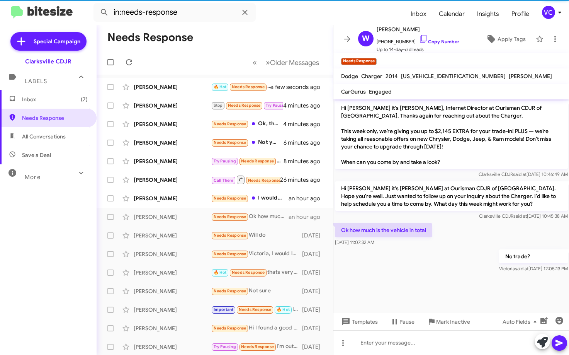
click at [245, 45] on mat-toolbar-row "Needs Response" at bounding box center [215, 37] width 236 height 25
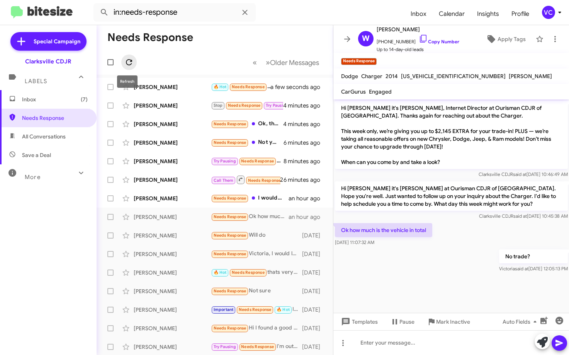
click at [136, 65] on span at bounding box center [128, 62] width 15 height 9
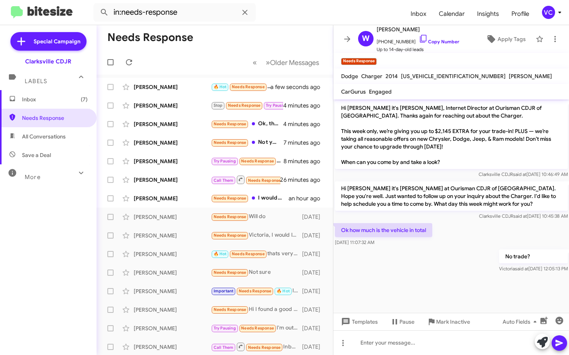
click at [450, 284] on cdk-virtual-scroll-viewport "Hi [PERSON_NAME] it's [PERSON_NAME], Internet Director at Ourisman CDJR of [GEO…" at bounding box center [451, 205] width 236 height 213
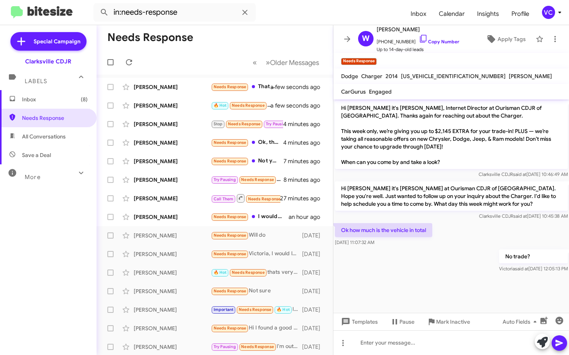
drag, startPoint x: 452, startPoint y: 267, endPoint x: 483, endPoint y: 242, distance: 39.0
click at [452, 267] on div "No trade? [PERSON_NAME] said at [DATE] 12:05:13 PM" at bounding box center [451, 261] width 236 height 26
drag, startPoint x: 484, startPoint y: 238, endPoint x: 472, endPoint y: 236, distance: 12.1
click at [483, 235] on div "Ok how much is the vehicle in total [DATE] 11:07:32 AM" at bounding box center [451, 234] width 236 height 26
click at [202, 218] on div "[PERSON_NAME]" at bounding box center [172, 217] width 77 height 8
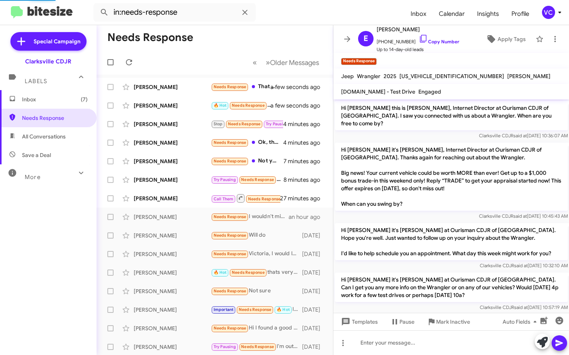
scroll to position [198, 0]
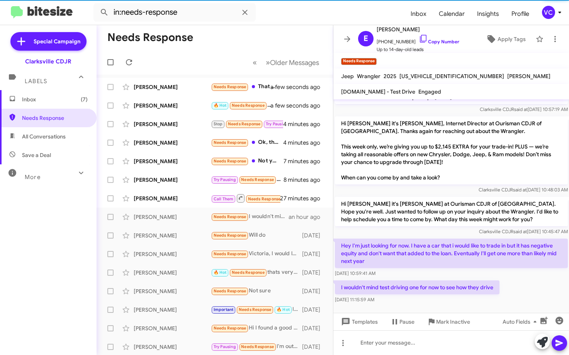
click at [530, 284] on div "I wouldn't mind test driving one for now to see how they drive [DATE] 11:15:59 …" at bounding box center [451, 292] width 236 height 26
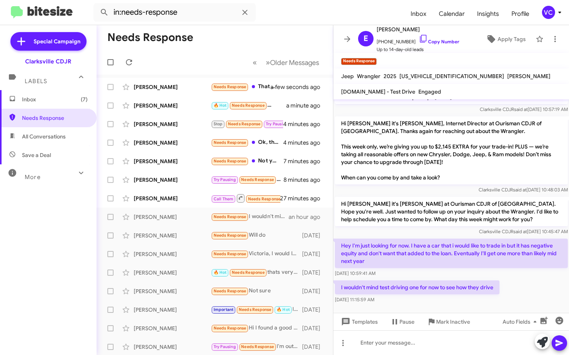
click at [532, 284] on div "I wouldn't mind test driving one for now to see how they drive [DATE] 11:15:59 …" at bounding box center [451, 292] width 236 height 26
click at [522, 287] on div "I wouldn't mind test driving one for now to see how they drive [DATE] 11:15:59 …" at bounding box center [451, 292] width 236 height 26
click at [437, 45] on span "[PHONE_NUMBER] Copy Number" at bounding box center [418, 40] width 83 height 12
click at [436, 41] on link "Copy Number" at bounding box center [439, 42] width 41 height 6
click at [267, 32] on mat-toolbar-row "Needs Response" at bounding box center [215, 37] width 236 height 25
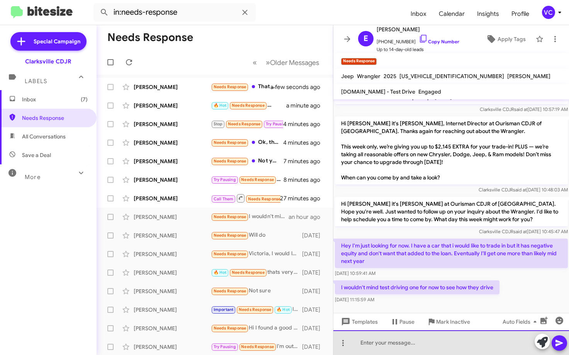
click at [406, 345] on div at bounding box center [451, 342] width 236 height 25
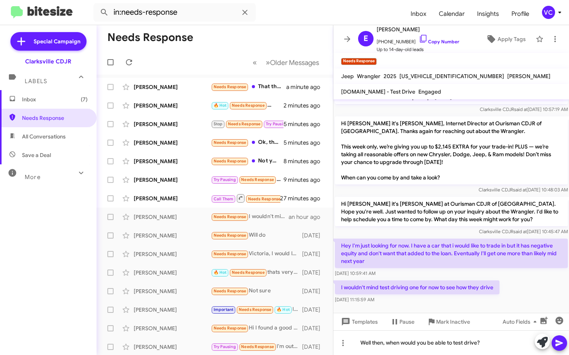
click at [563, 346] on icon at bounding box center [559, 342] width 9 height 9
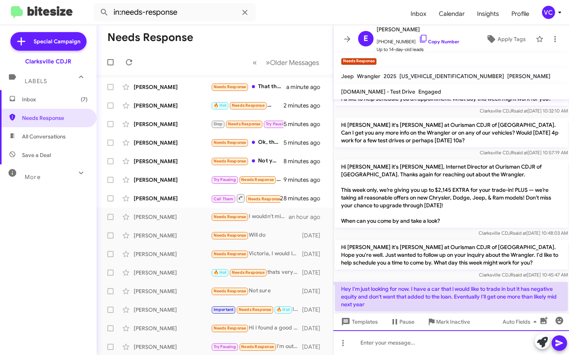
scroll to position [226, 0]
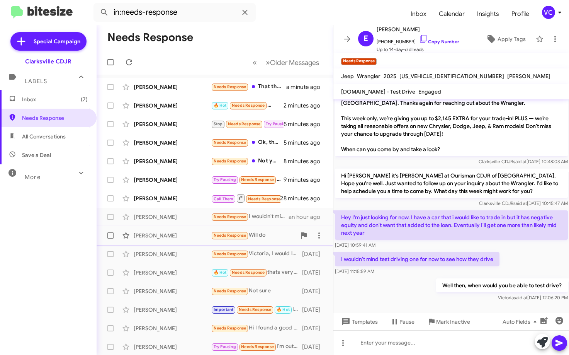
drag, startPoint x: 368, startPoint y: 283, endPoint x: 314, endPoint y: 243, distance: 67.2
click at [353, 277] on div "Well then, when would you be able to test drive? [PERSON_NAME] said at [DATE] 1…" at bounding box center [451, 290] width 236 height 26
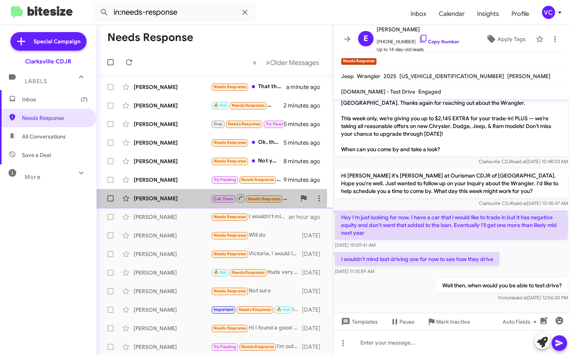
click at [173, 197] on div "[PERSON_NAME]" at bounding box center [172, 198] width 77 height 8
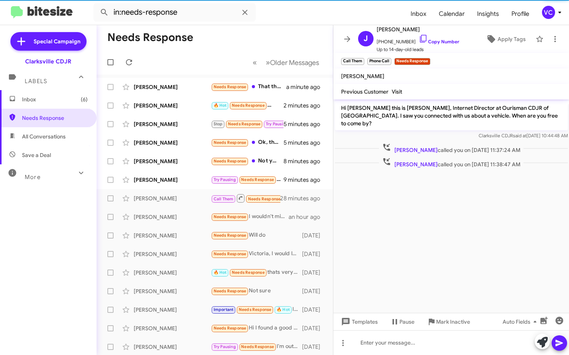
click at [469, 239] on cdk-virtual-scroll-viewport "Hi [PERSON_NAME] this is [PERSON_NAME], Internet Director at Ourisman CDJR of […" at bounding box center [451, 205] width 236 height 213
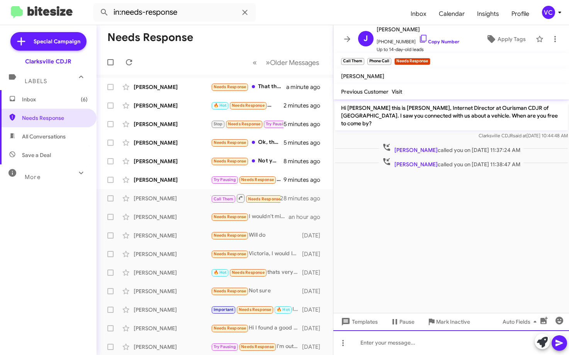
click at [428, 341] on div at bounding box center [451, 342] width 236 height 25
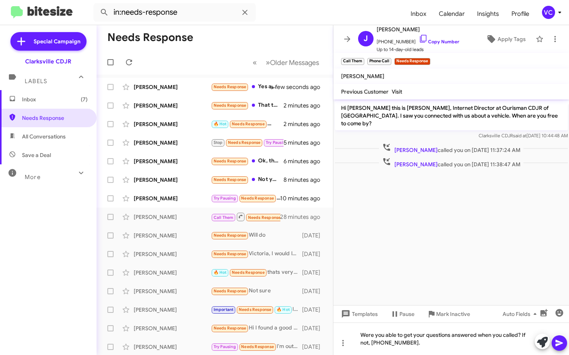
click at [561, 341] on icon at bounding box center [559, 342] width 9 height 9
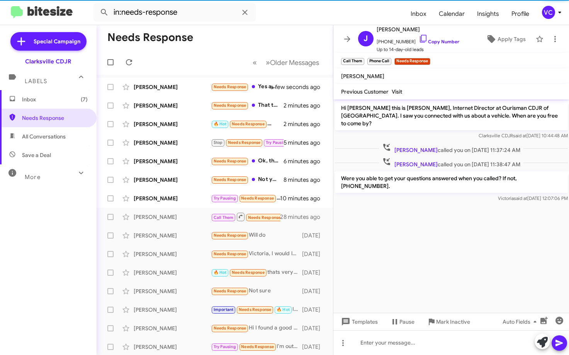
click at [486, 238] on cdk-virtual-scroll-viewport "Hi [PERSON_NAME] this is [PERSON_NAME], Internet Director at Ourisman CDJR of […" at bounding box center [451, 205] width 236 height 213
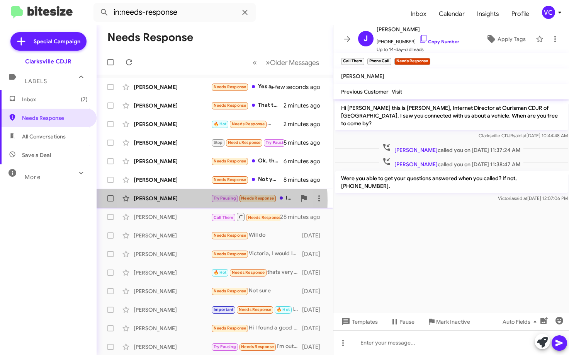
click at [173, 201] on div "[PERSON_NAME]" at bounding box center [172, 198] width 77 height 8
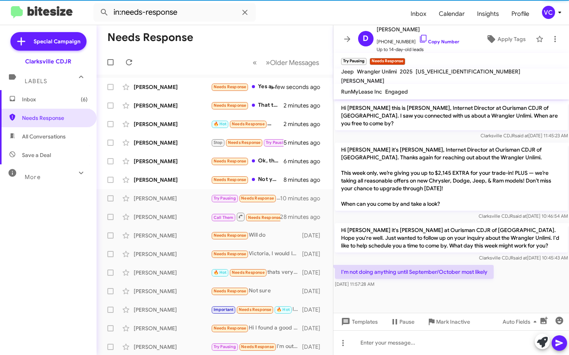
click at [549, 270] on div "I'm not doing anything until September/October most likely [DATE] 11:57:28 AM" at bounding box center [451, 276] width 236 height 26
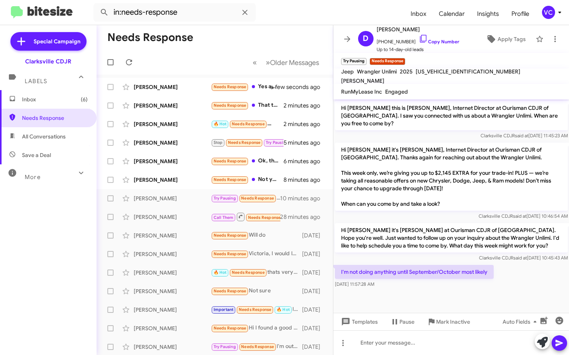
click at [544, 269] on div "I'm not doing anything until September/October most likely [DATE] 11:57:28 AM" at bounding box center [451, 276] width 236 height 26
click at [544, 271] on div "I'm not doing anything until September/October most likely [DATE] 11:57:28 AM" at bounding box center [451, 276] width 236 height 26
click at [501, 271] on div "I'm not doing anything until September/October most likely [DATE] 11:57:28 AM" at bounding box center [451, 276] width 236 height 26
click at [446, 43] on link "Copy Number" at bounding box center [439, 42] width 41 height 6
click at [252, 30] on mat-toolbar-row "Needs Response" at bounding box center [215, 37] width 236 height 25
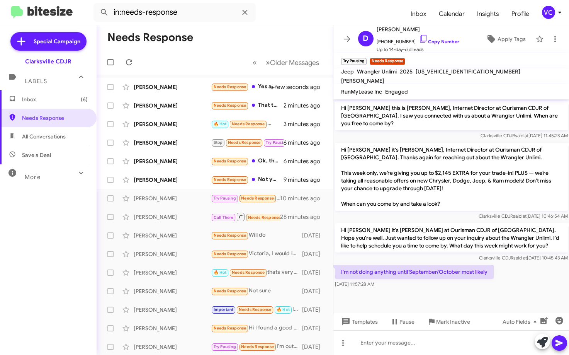
drag, startPoint x: 478, startPoint y: 279, endPoint x: 540, endPoint y: 251, distance: 67.6
click at [479, 280] on div "[DATE] 11:57:28 AM" at bounding box center [414, 284] width 159 height 8
click at [273, 18] on form "in:needs-response" at bounding box center [248, 12] width 311 height 19
click at [412, 345] on div at bounding box center [451, 342] width 236 height 25
drag, startPoint x: 214, startPoint y: 31, endPoint x: 270, endPoint y: 62, distance: 64.4
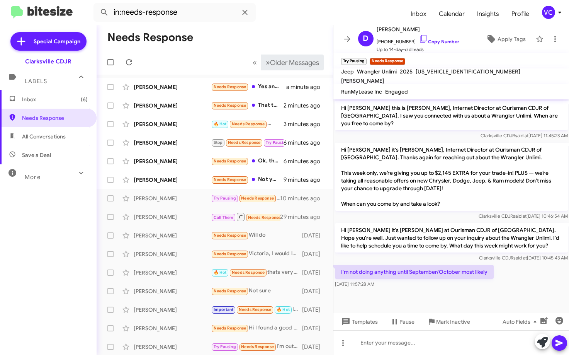
click at [214, 31] on mat-toolbar-row "Needs Response" at bounding box center [215, 37] width 236 height 25
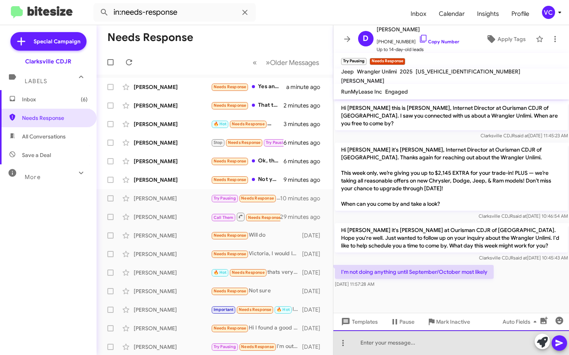
click at [417, 342] on div at bounding box center [451, 342] width 236 height 25
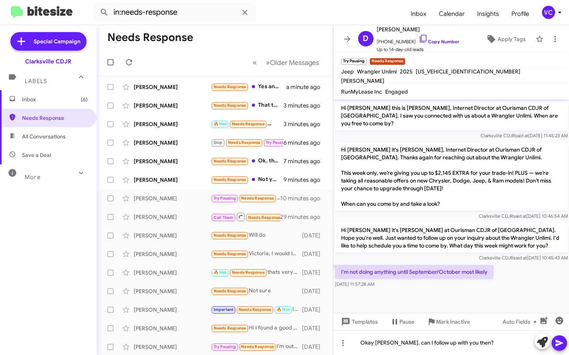
click at [563, 346] on icon at bounding box center [559, 342] width 9 height 9
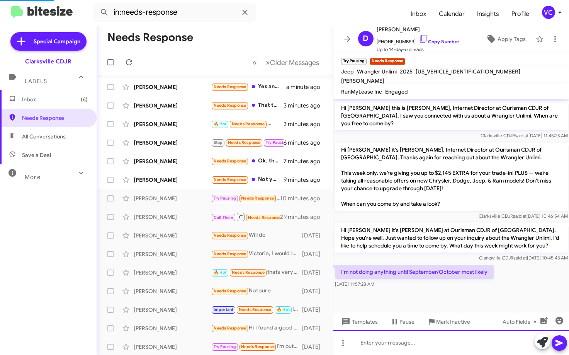
scroll to position [5, 0]
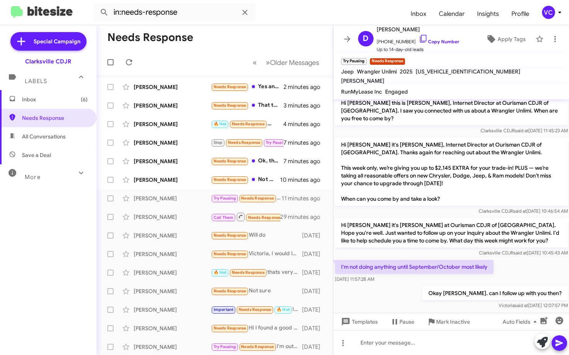
click at [217, 34] on mat-toolbar-row "Needs Response" at bounding box center [215, 37] width 236 height 25
click at [424, 296] on div "Okay [PERSON_NAME]. can I follow up with you then? [PERSON_NAME] said at [DATE]…" at bounding box center [451, 297] width 236 height 26
click at [184, 179] on div "[PERSON_NAME]" at bounding box center [172, 180] width 77 height 8
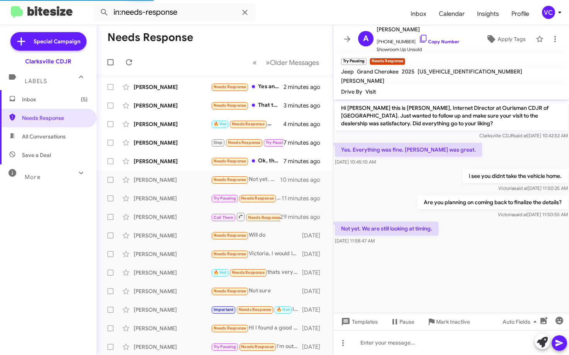
drag, startPoint x: 485, startPoint y: 257, endPoint x: 477, endPoint y: 221, distance: 36.8
click at [486, 255] on cdk-virtual-scroll-viewport "Hi [PERSON_NAME] this is [PERSON_NAME], Internet Director at Ourisman CDJR of […" at bounding box center [451, 205] width 236 height 213
click at [482, 269] on cdk-virtual-scroll-viewport "Hi [PERSON_NAME] this is [PERSON_NAME], Internet Director at Ourisman CDJR of […" at bounding box center [451, 205] width 236 height 213
click at [479, 268] on cdk-virtual-scroll-viewport "Hi [PERSON_NAME] this is [PERSON_NAME], Internet Director at Ourisman CDJR of […" at bounding box center [451, 205] width 236 height 213
click at [479, 265] on cdk-virtual-scroll-viewport "Hi [PERSON_NAME] this is [PERSON_NAME], Internet Director at Ourisman CDJR of […" at bounding box center [451, 205] width 236 height 213
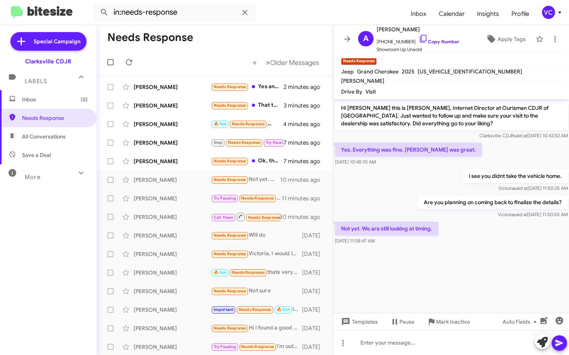
click at [420, 184] on div "i see you didnt take the vehicle home. [PERSON_NAME] said at [DATE] 11:50:25 AM" at bounding box center [451, 180] width 236 height 26
click at [498, 275] on cdk-virtual-scroll-viewport "Hi [PERSON_NAME] this is [PERSON_NAME], Internet Director at Ourisman CDJR of […" at bounding box center [451, 205] width 236 height 213
click at [426, 172] on div "i see you didnt take the vehicle home. [PERSON_NAME] said at [DATE] 11:50:25 AM" at bounding box center [451, 180] width 236 height 26
click at [399, 282] on cdk-virtual-scroll-viewport "Hi [PERSON_NAME] this is [PERSON_NAME], Internet Director at Ourisman CDJR of […" at bounding box center [451, 205] width 236 height 213
click at [394, 344] on div at bounding box center [451, 342] width 236 height 25
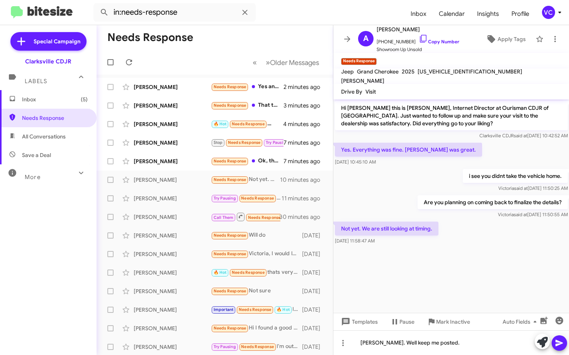
click at [560, 340] on icon at bounding box center [559, 342] width 9 height 9
click at [175, 53] on mat-toolbar-row "« Previous » Next Older Messages" at bounding box center [215, 62] width 236 height 25
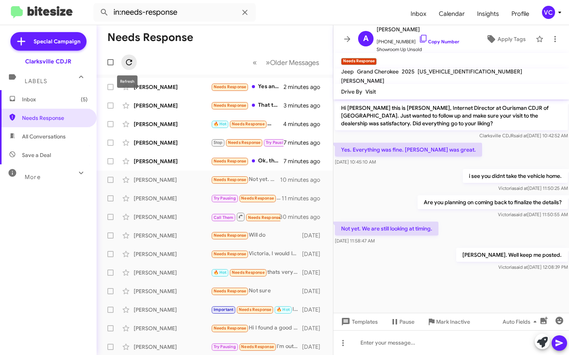
click at [130, 59] on icon at bounding box center [128, 62] width 9 height 9
click at [232, 36] on mat-toolbar-row "Needs Response" at bounding box center [215, 37] width 236 height 25
click at [320, 18] on form "in:needs-response" at bounding box center [248, 12] width 311 height 19
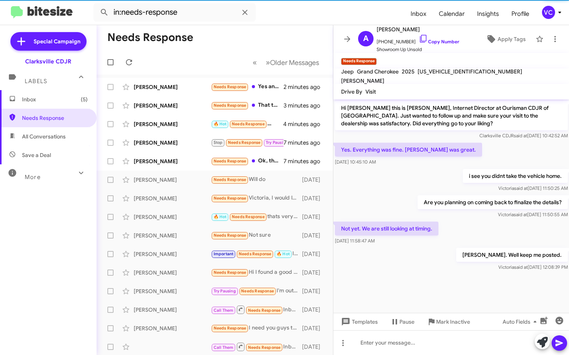
click at [438, 261] on div "[PERSON_NAME]. Well keep me posted. [PERSON_NAME] said at [DATE] 12:08:39 PM" at bounding box center [451, 259] width 236 height 26
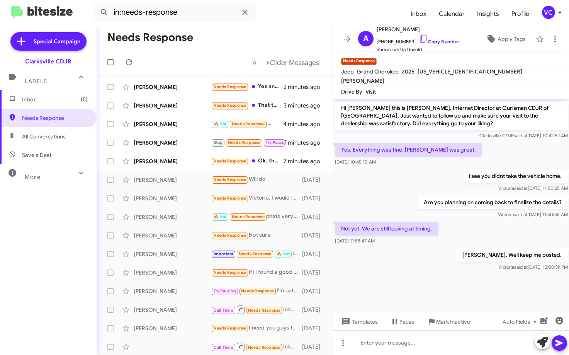
click at [387, 192] on div "i see you didnt take the vehicle home. [PERSON_NAME] said at [DATE] 11:50:25 AM" at bounding box center [451, 180] width 236 height 26
click at [183, 163] on div "[PERSON_NAME]" at bounding box center [172, 161] width 77 height 8
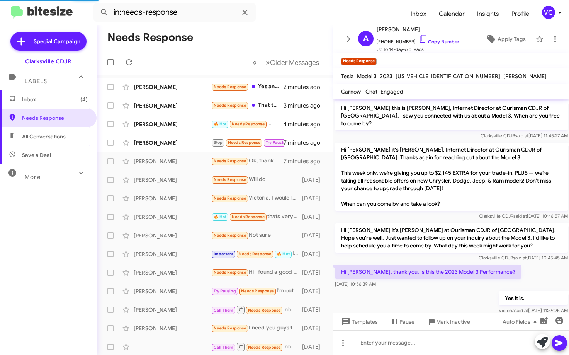
scroll to position [105, 0]
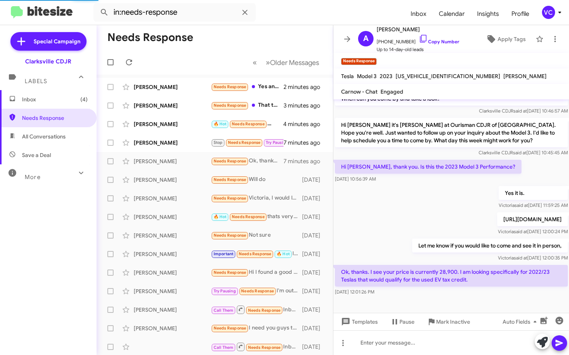
click at [440, 277] on p "Ok, thanks. I see your price is currently 28,900. I am looking specifically for…" at bounding box center [451, 276] width 233 height 22
click at [399, 246] on div "Let me know if you would like to come and see it in person, [PERSON_NAME] said …" at bounding box center [451, 250] width 236 height 26
click at [478, 293] on div "[DATE] 12:01:26 PM" at bounding box center [451, 292] width 233 height 8
click at [403, 252] on div "Let me know if you would like to come and see it in person, [PERSON_NAME] said …" at bounding box center [451, 250] width 236 height 26
drag, startPoint x: 368, startPoint y: 243, endPoint x: 374, endPoint y: 241, distance: 7.1
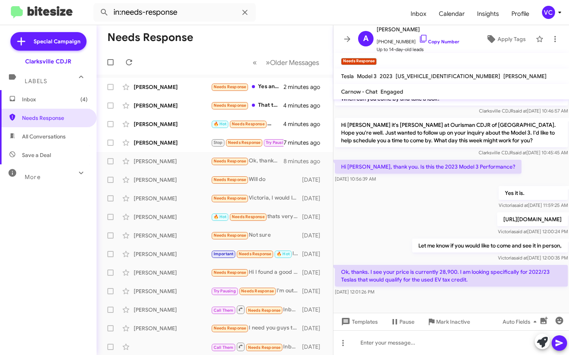
click at [372, 243] on div "Let me know if you would like to come and see it in person, [PERSON_NAME] said …" at bounding box center [451, 250] width 236 height 26
drag, startPoint x: 385, startPoint y: 253, endPoint x: 381, endPoint y: 254, distance: 3.9
click at [382, 254] on div "Let me know if you would like to come and see it in person, [PERSON_NAME] said …" at bounding box center [451, 250] width 236 height 26
click at [381, 254] on div "Let me know if you would like to come and see it in person, [PERSON_NAME] said …" at bounding box center [451, 250] width 236 height 26
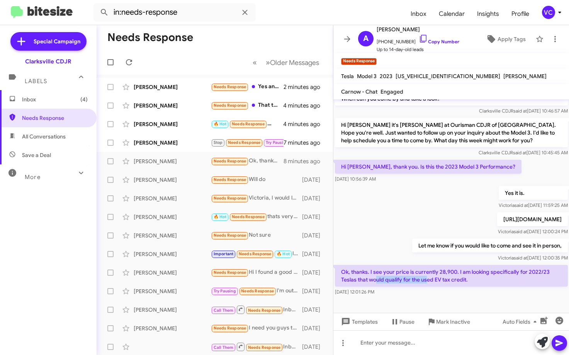
drag, startPoint x: 376, startPoint y: 281, endPoint x: 452, endPoint y: 285, distance: 76.2
click at [452, 285] on p "Ok, thanks. I see your price is currently 28,900. I am looking specifically for…" at bounding box center [451, 276] width 233 height 22
click at [366, 241] on div "Let me know if you would like to come and see it in person, [PERSON_NAME] said …" at bounding box center [451, 250] width 236 height 26
click at [392, 249] on div "Let me know if you would like to come and see it in person, [PERSON_NAME] said …" at bounding box center [451, 250] width 236 height 26
click at [391, 250] on div "Let me know if you would like to come and see it in person, [PERSON_NAME] said …" at bounding box center [451, 250] width 236 height 26
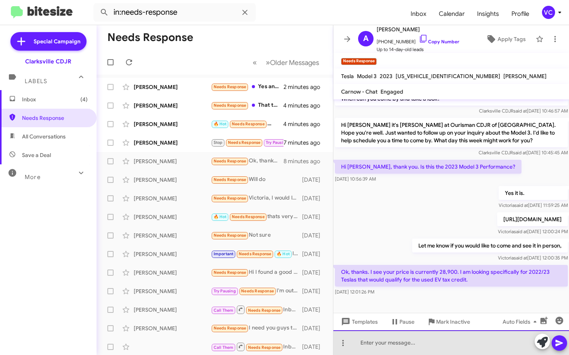
click at [386, 345] on div at bounding box center [451, 342] width 236 height 25
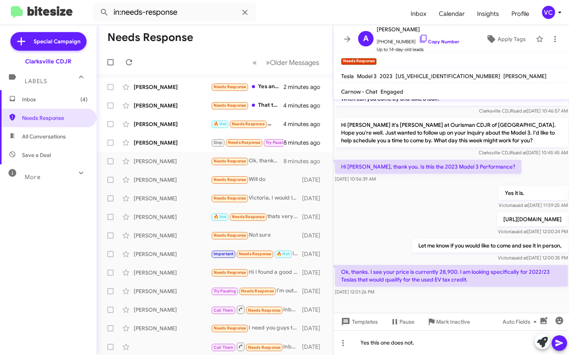
click at [561, 342] on icon at bounding box center [559, 342] width 9 height 9
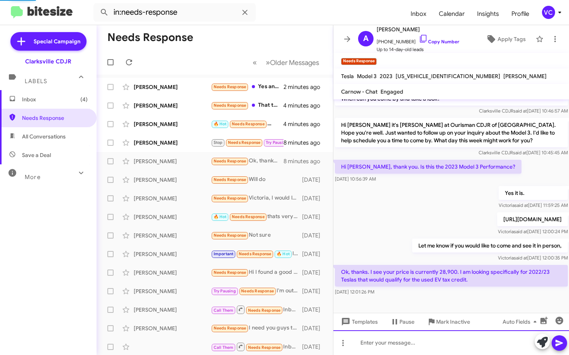
scroll to position [0, 0]
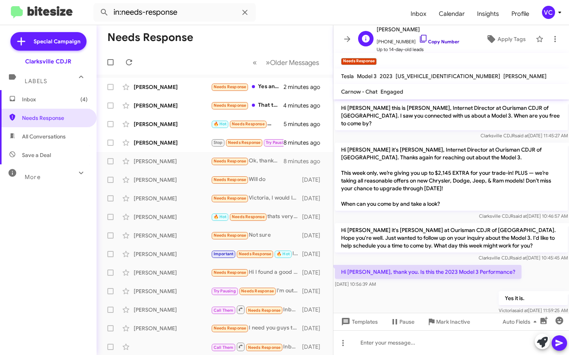
click at [441, 42] on link "Copy Number" at bounding box center [439, 42] width 41 height 6
click at [240, 46] on mat-toolbar-row "Needs Response" at bounding box center [215, 37] width 236 height 25
click at [541, 263] on div "Hi [PERSON_NAME], thank you. Is this the 2023 Model 3 Performance? [DATE] 10:56…" at bounding box center [451, 276] width 236 height 26
click at [180, 140] on div "[PERSON_NAME]" at bounding box center [172, 143] width 77 height 8
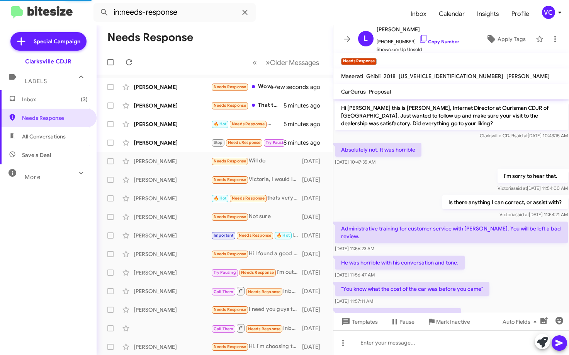
scroll to position [325, 0]
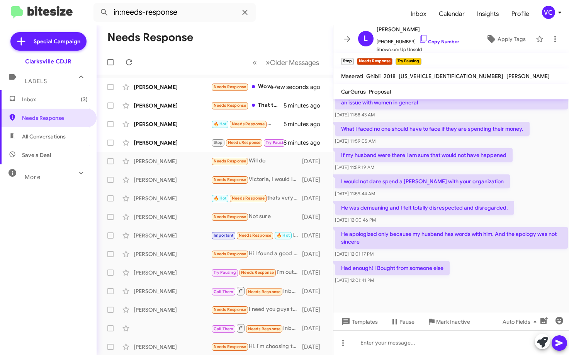
click at [510, 259] on div "Had enough! I Bought from someone else [DATE] 12:01:41 PM" at bounding box center [451, 272] width 236 height 26
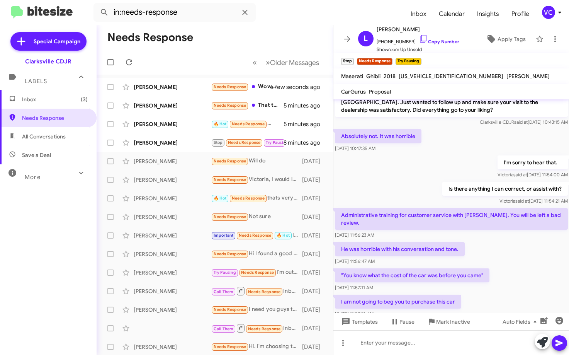
scroll to position [0, 0]
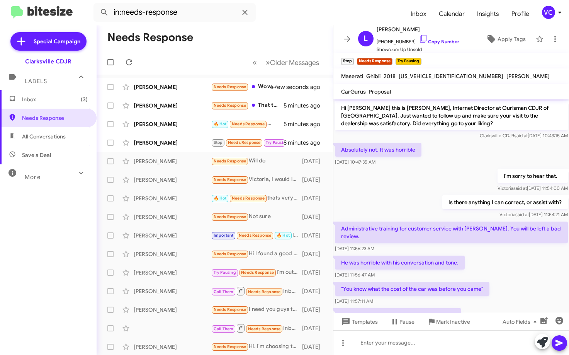
click at [399, 189] on div "I'm sorry to hear that. [PERSON_NAME] said at [DATE] 11:54:00 AM" at bounding box center [451, 180] width 236 height 26
click at [501, 256] on div "He was horrible with his conversation and tone. [DATE] 11:56:47 AM" at bounding box center [451, 267] width 236 height 26
drag, startPoint x: 405, startPoint y: 185, endPoint x: 409, endPoint y: 196, distance: 11.9
click at [403, 185] on div "I'm sorry to hear that. [PERSON_NAME] said at [DATE] 11:54:00 AM" at bounding box center [451, 180] width 236 height 26
drag, startPoint x: 371, startPoint y: 228, endPoint x: 485, endPoint y: 231, distance: 114.8
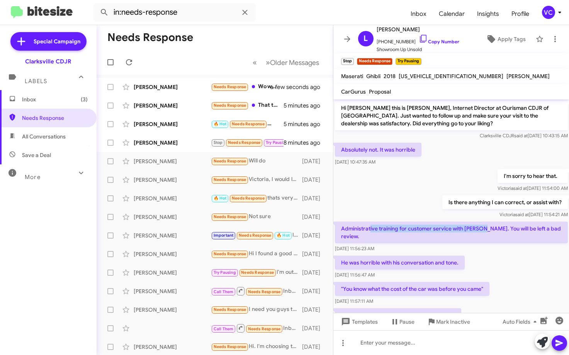
click at [485, 230] on p "Administrative training for customer service with [PERSON_NAME]. You will be le…" at bounding box center [451, 232] width 233 height 22
drag, startPoint x: 506, startPoint y: 256, endPoint x: 510, endPoint y: 259, distance: 4.9
click at [508, 258] on div "He was horrible with his conversation and tone. [DATE] 11:56:47 AM" at bounding box center [451, 267] width 236 height 26
click at [510, 260] on div "He was horrible with his conversation and tone. [DATE] 11:56:47 AM" at bounding box center [451, 267] width 236 height 26
drag, startPoint x: 358, startPoint y: 254, endPoint x: 495, endPoint y: 263, distance: 137.4
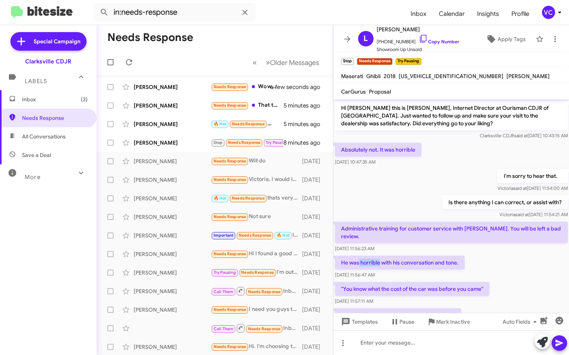
click at [483, 264] on div "He was horrible with his conversation and tone. [DATE] 11:56:47 AM" at bounding box center [451, 267] width 236 height 26
click at [505, 262] on div "He was horrible with his conversation and tone. [DATE] 11:56:47 AM" at bounding box center [451, 267] width 236 height 26
click at [505, 263] on div "He was horrible with his conversation and tone. [DATE] 11:56:47 AM" at bounding box center [451, 267] width 236 height 26
click at [503, 282] on div ""You know what the cost of the car was before you came" [DATE] 11:57:11 AM" at bounding box center [451, 293] width 236 height 26
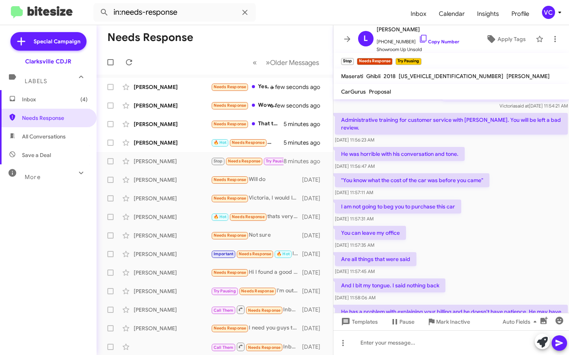
scroll to position [116, 0]
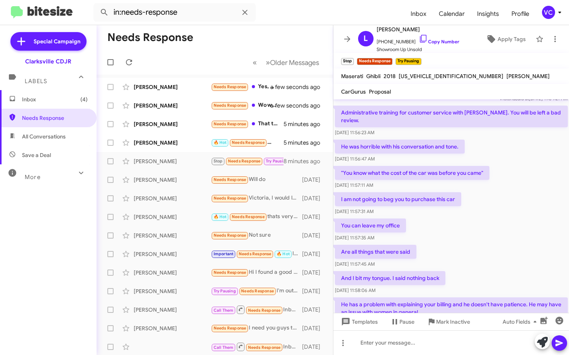
click at [502, 173] on div ""You know what the cost of the car was before you came" [DATE] 11:57:11 AM" at bounding box center [451, 177] width 236 height 26
drag, startPoint x: 349, startPoint y: 193, endPoint x: 478, endPoint y: 199, distance: 129.6
click at [463, 195] on div "I am not going to beg you to purchase this car [DATE] 11:57:31 AM" at bounding box center [451, 203] width 236 height 26
click at [489, 209] on div "I am not going to beg you to purchase this car [DATE] 11:57:31 AM" at bounding box center [451, 203] width 236 height 26
click at [498, 250] on div "Are all things that were said [DATE] 11:57:45 AM" at bounding box center [451, 256] width 236 height 26
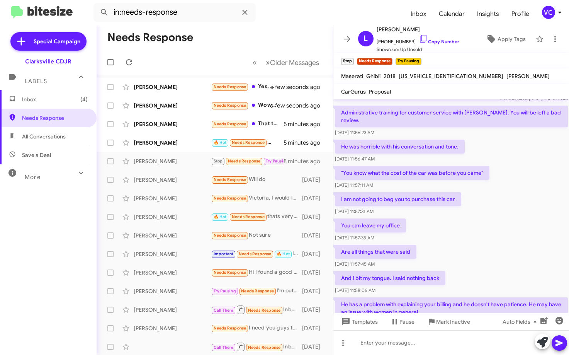
click at [536, 245] on div "Are all things that were said [DATE] 11:57:45 AM" at bounding box center [451, 256] width 236 height 26
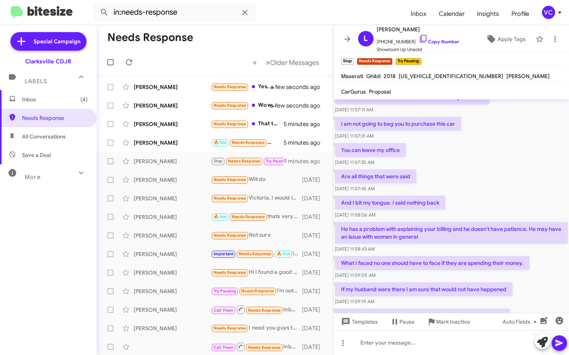
scroll to position [193, 0]
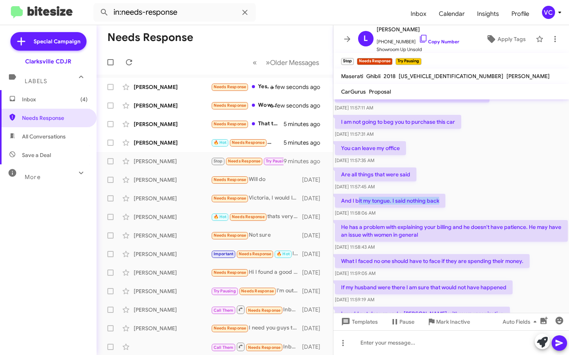
drag, startPoint x: 358, startPoint y: 194, endPoint x: 452, endPoint y: 192, distance: 94.7
click at [451, 192] on div "And I bit my tongue. I said nothing back [DATE] 11:58:06 AM" at bounding box center [451, 205] width 236 height 26
click at [478, 178] on div "Are all things that were said [DATE] 11:57:45 AM" at bounding box center [451, 179] width 236 height 26
drag, startPoint x: 489, startPoint y: 185, endPoint x: 496, endPoint y: 185, distance: 7.7
click at [490, 192] on div "And I bit my tongue. I said nothing back [DATE] 11:58:06 AM" at bounding box center [451, 205] width 236 height 26
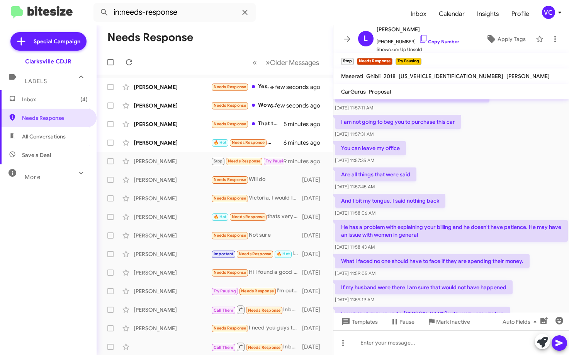
click at [501, 184] on div "Are all things that were said [DATE] 11:57:45 AM" at bounding box center [451, 179] width 236 height 26
click at [512, 243] on div "[DATE] 11:58:43 AM" at bounding box center [451, 247] width 233 height 8
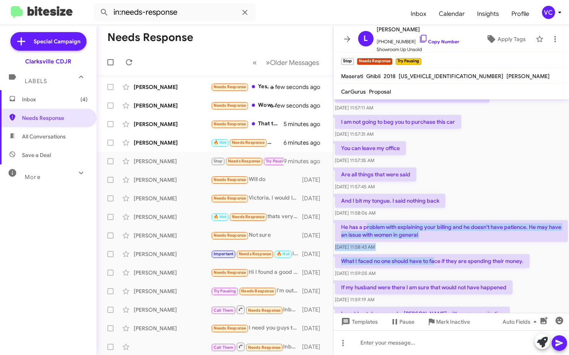
drag, startPoint x: 367, startPoint y: 221, endPoint x: 434, endPoint y: 256, distance: 75.5
click at [434, 256] on div "Hi [PERSON_NAME] this is [PERSON_NAME], Internet Director at Ourisman CDJR of […" at bounding box center [451, 162] width 236 height 512
click at [466, 243] on div "[DATE] 11:58:43 AM" at bounding box center [451, 247] width 233 height 8
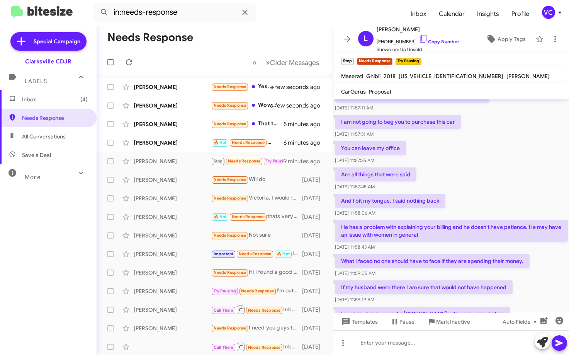
click at [465, 243] on div "[DATE] 11:58:43 AM" at bounding box center [451, 247] width 233 height 8
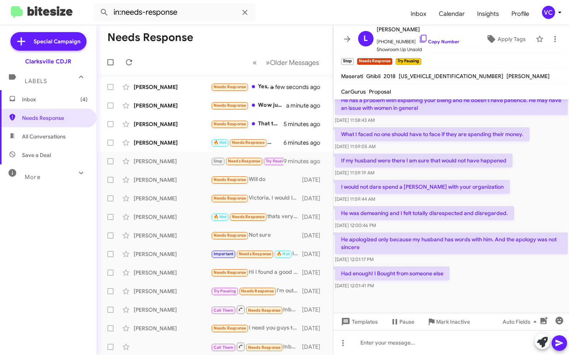
scroll to position [325, 0]
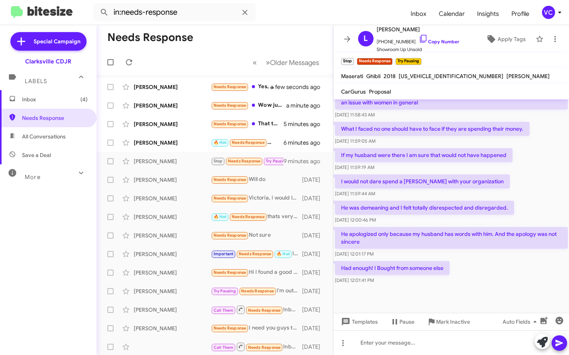
click at [518, 278] on cdk-virtual-scroll-viewport "Hi [PERSON_NAME] this is [PERSON_NAME], Internet Director at Ourisman CDJR of […" at bounding box center [451, 205] width 236 height 213
click at [485, 277] on div "Had enough! I Bought from someone else [DATE] 12:01:41 PM" at bounding box center [451, 272] width 236 height 26
click at [485, 276] on div "Had enough! I Bought from someone else [DATE] 12:01:41 PM" at bounding box center [451, 272] width 236 height 26
click at [420, 346] on div at bounding box center [451, 342] width 236 height 25
click at [433, 42] on link "Copy Number" at bounding box center [439, 42] width 41 height 6
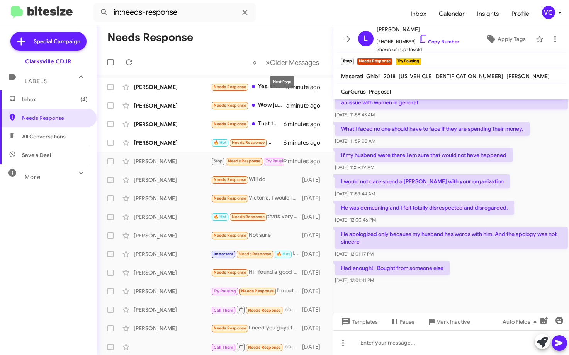
click at [269, 42] on mat-toolbar-row "Needs Response" at bounding box center [215, 37] width 236 height 25
click at [518, 272] on div "Had enough! I Bought from someone else [DATE] 12:01:41 PM" at bounding box center [451, 272] width 236 height 26
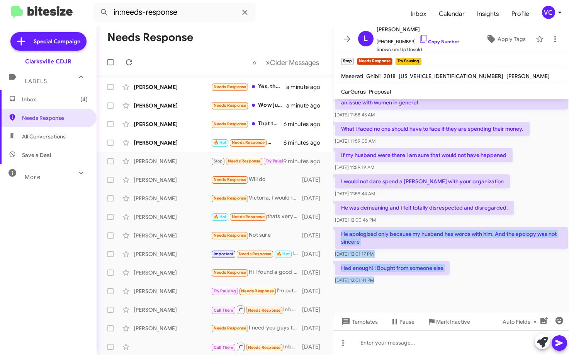
drag, startPoint x: 335, startPoint y: 221, endPoint x: 511, endPoint y: 278, distance: 185.1
click at [511, 278] on cdk-virtual-scroll-viewport "Hi [PERSON_NAME] this is [PERSON_NAME], Internet Director at Ourisman CDJR of […" at bounding box center [451, 205] width 236 height 213
copy div "He apologized only because my husband has words with him. And the apology was n…"
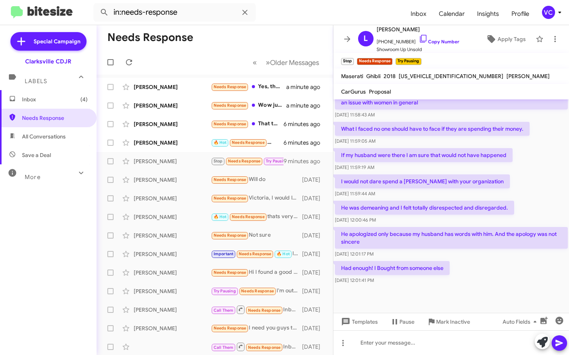
click at [209, 41] on mat-toolbar-row "Needs Response" at bounding box center [215, 37] width 236 height 25
click at [398, 348] on div at bounding box center [451, 342] width 236 height 25
click at [559, 342] on icon at bounding box center [559, 343] width 7 height 7
click at [231, 44] on mat-toolbar-row "Needs Response" at bounding box center [215, 37] width 236 height 25
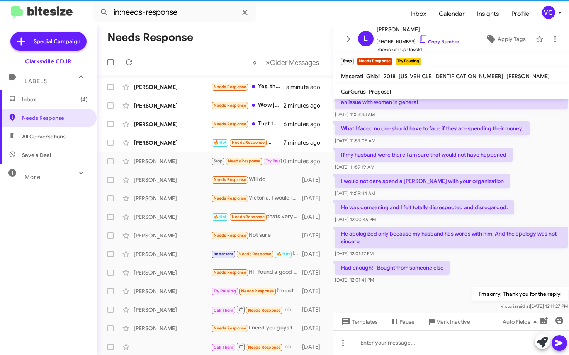
scroll to position [354, 0]
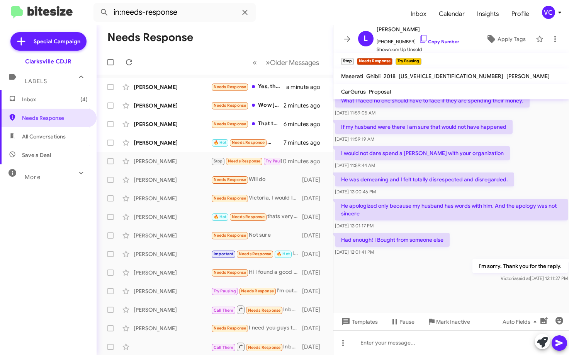
click at [242, 39] on mat-toolbar-row "Needs Response" at bounding box center [215, 37] width 236 height 25
drag, startPoint x: 196, startPoint y: 36, endPoint x: 202, endPoint y: 83, distance: 48.4
click at [196, 36] on mat-toolbar-row "Needs Response" at bounding box center [215, 37] width 236 height 25
click at [411, 284] on div at bounding box center [451, 302] width 236 height 37
click at [466, 243] on div "Had enough! I Bought from someone else [DATE] 12:01:41 PM" at bounding box center [451, 244] width 236 height 26
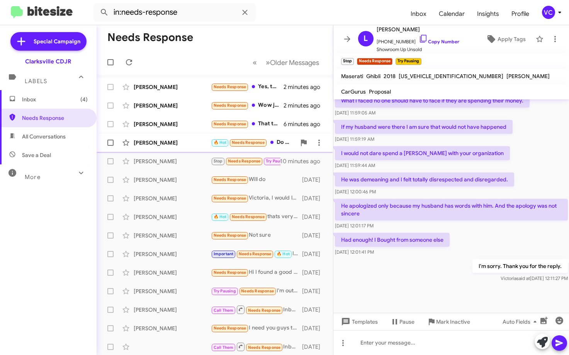
click at [208, 141] on div "[PERSON_NAME]" at bounding box center [172, 143] width 77 height 8
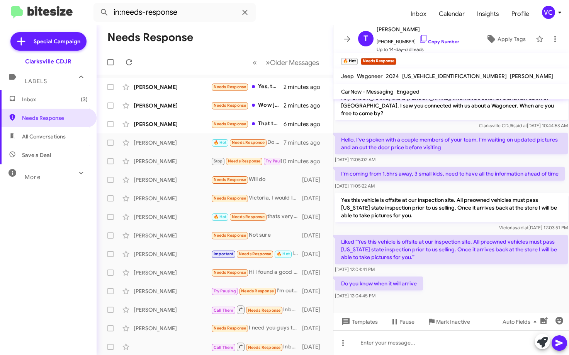
drag, startPoint x: 452, startPoint y: 295, endPoint x: 443, endPoint y: 329, distance: 35.0
click at [452, 296] on div "Do you know when it will arrive [DATE] 12:04:45 PM" at bounding box center [451, 288] width 236 height 26
click at [433, 348] on div at bounding box center [451, 342] width 236 height 25
click at [438, 44] on link "Copy Number" at bounding box center [439, 42] width 41 height 6
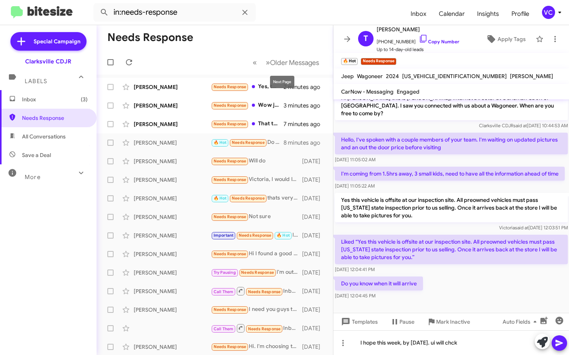
click at [258, 41] on mat-toolbar-row "Needs Response" at bounding box center [215, 37] width 236 height 25
click at [455, 289] on div "Do you know when it will arrive [DATE] 12:04:45 PM" at bounding box center [451, 288] width 236 height 26
click at [451, 290] on div "Do you know when it will arrive [DATE] 12:04:45 PM" at bounding box center [451, 288] width 236 height 26
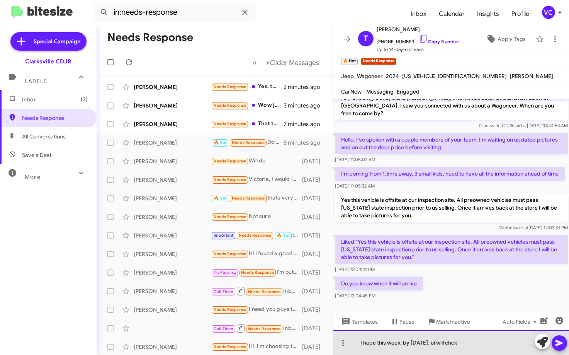
click at [479, 343] on div "I hope this week, by [DATE]. ui will chck" at bounding box center [451, 342] width 236 height 25
click at [500, 352] on div "I hope this week, by [DATE]. I will check." at bounding box center [451, 342] width 236 height 25
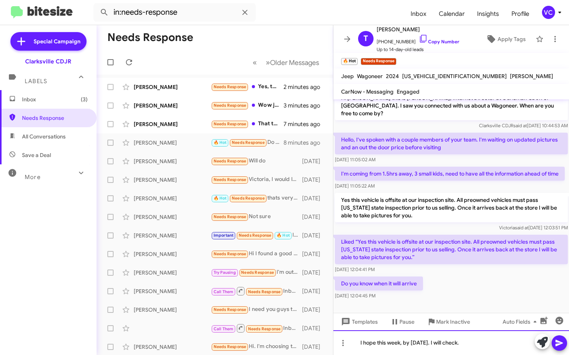
click at [495, 349] on div "I hope this week, by [DATE]. I will check." at bounding box center [451, 342] width 236 height 25
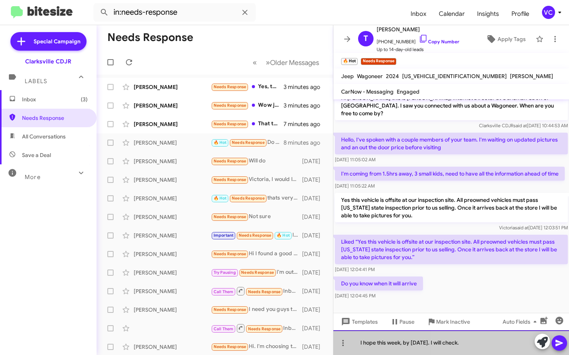
click at [495, 348] on div "I hope this week, by [DATE]. I will check." at bounding box center [451, 342] width 236 height 25
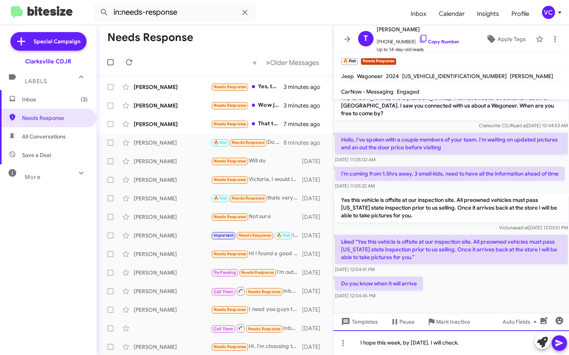
click at [495, 348] on div "I hope this week, by [DATE]. I will check." at bounding box center [451, 342] width 236 height 25
click at [559, 344] on icon at bounding box center [559, 343] width 7 height 7
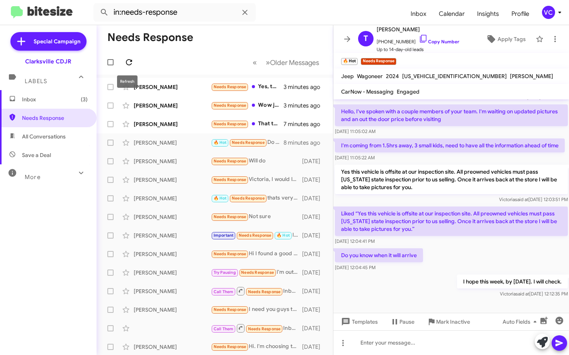
click at [130, 62] on icon at bounding box center [128, 62] width 9 height 9
click at [303, 19] on form "in:needs-response" at bounding box center [248, 12] width 311 height 19
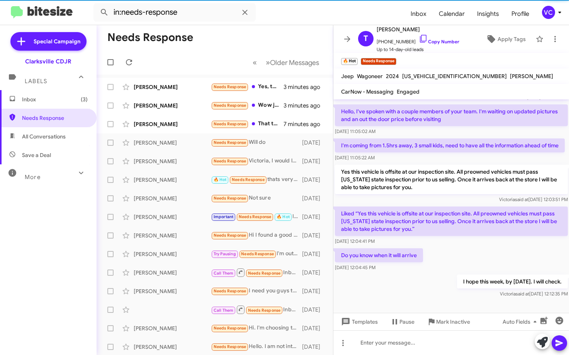
click at [438, 285] on div "I hope this week, by [DATE]. I will check. [PERSON_NAME] said at [DATE] 12:12:3…" at bounding box center [451, 286] width 236 height 26
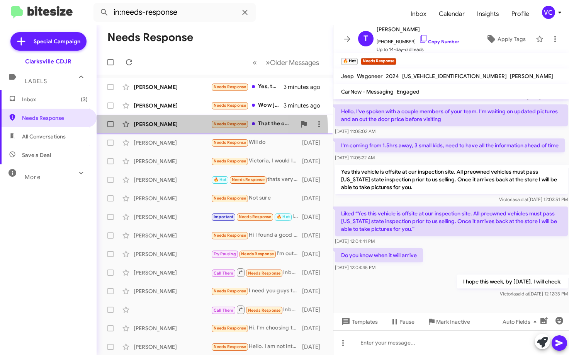
click at [210, 129] on div "[PERSON_NAME] Needs Response That the only Tesla you have 7 minutes ago" at bounding box center [215, 123] width 224 height 15
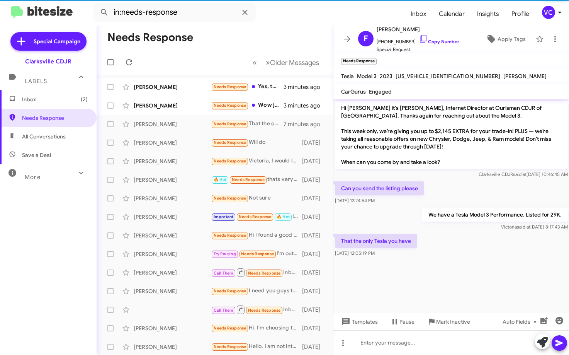
click at [464, 191] on div "Can you send the listing please [DATE] 12:24:54 PM" at bounding box center [451, 193] width 236 height 26
click at [476, 272] on cdk-virtual-scroll-viewport "Hi [PERSON_NAME] it's [PERSON_NAME], Internet Director at Ourisman CDJR of [GEO…" at bounding box center [451, 205] width 236 height 213
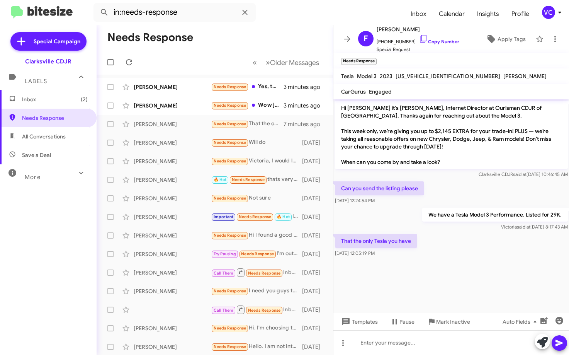
click at [478, 273] on cdk-virtual-scroll-viewport "Hi [PERSON_NAME] it's [PERSON_NAME], Internet Director at Ourisman CDJR of [GEO…" at bounding box center [451, 205] width 236 height 213
drag, startPoint x: 471, startPoint y: 199, endPoint x: 475, endPoint y: 220, distance: 21.3
click at [471, 199] on div "Can you send the listing please [DATE] 12:24:54 PM" at bounding box center [451, 193] width 236 height 26
click at [475, 265] on div at bounding box center [451, 262] width 236 height 8
click at [462, 270] on cdk-virtual-scroll-viewport "Hi [PERSON_NAME] it's [PERSON_NAME], Internet Director at Ourisman CDJR of [GEO…" at bounding box center [451, 205] width 236 height 213
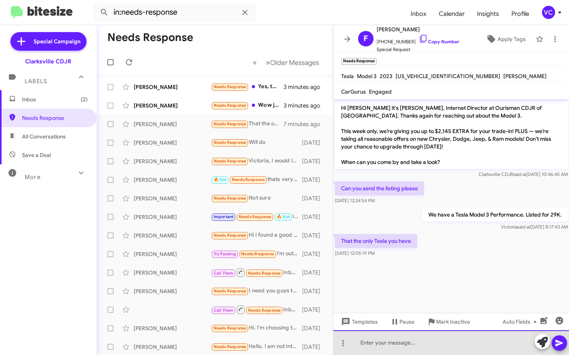
click at [440, 351] on div at bounding box center [451, 342] width 236 height 25
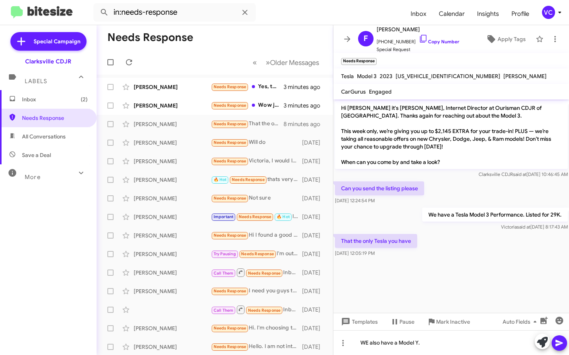
click at [557, 344] on icon at bounding box center [559, 343] width 7 height 7
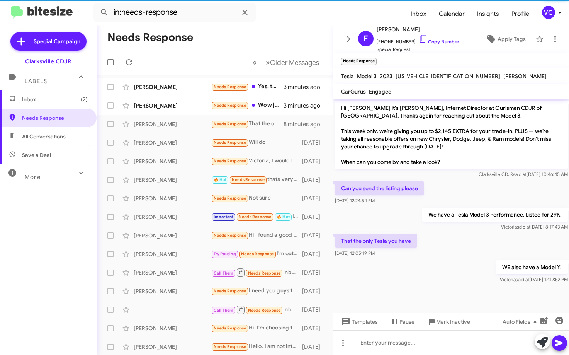
click at [463, 297] on cdk-virtual-scroll-viewport "Hi [PERSON_NAME] it's [PERSON_NAME], Internet Director at Ourisman CDJR of [GEO…" at bounding box center [451, 205] width 236 height 213
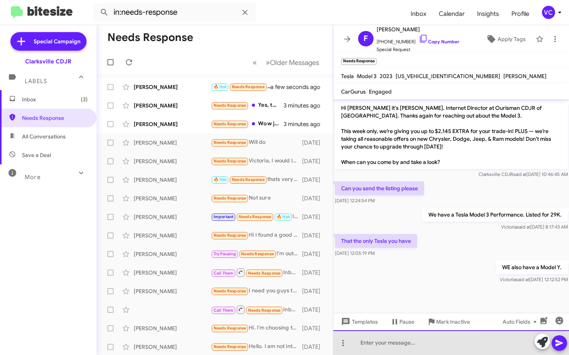
click at [381, 348] on div at bounding box center [451, 342] width 236 height 25
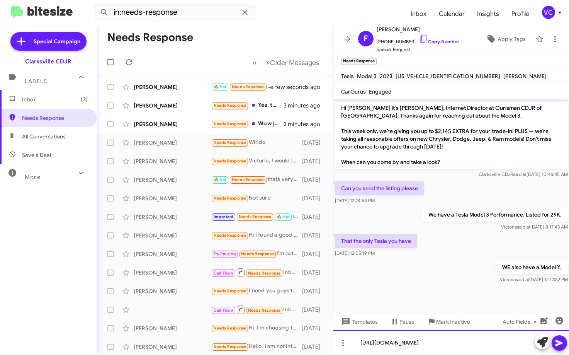
click at [553, 351] on div "[URL][DOMAIN_NAME]" at bounding box center [451, 342] width 236 height 25
click at [558, 346] on icon at bounding box center [559, 342] width 9 height 9
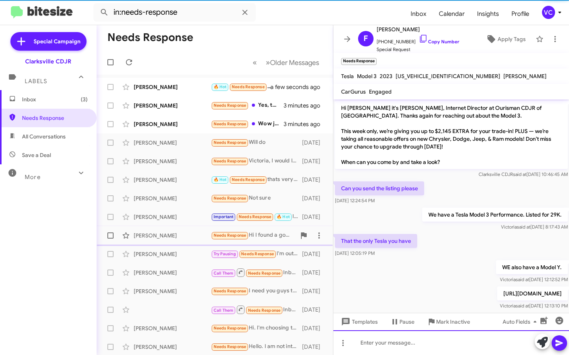
scroll to position [10, 0]
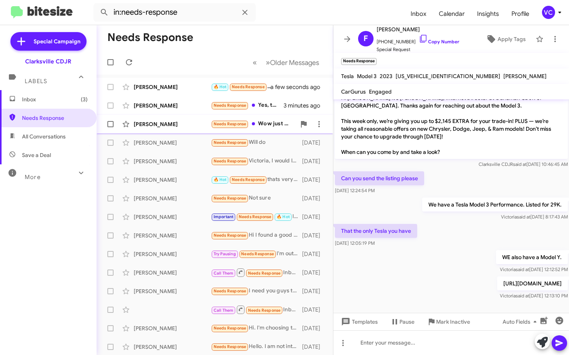
click at [182, 127] on div "[PERSON_NAME]" at bounding box center [172, 124] width 77 height 8
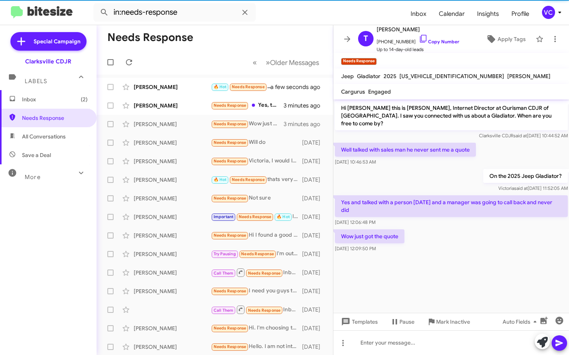
click at [488, 300] on cdk-virtual-scroll-viewport "Hi [PERSON_NAME] this is [PERSON_NAME], Internet Director at Ourisman CDJR of […" at bounding box center [451, 205] width 236 height 213
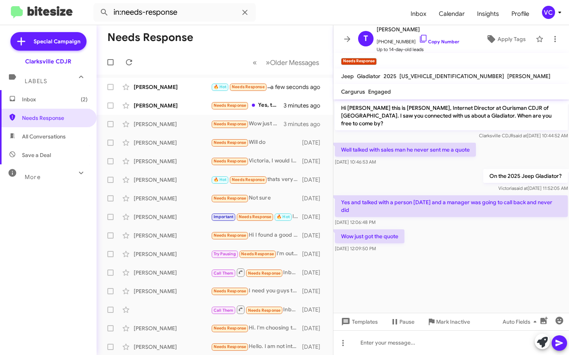
click at [423, 167] on div "On the 2025 Jeep Gladiator? [PERSON_NAME] said at [DATE] 11:52:05 AM" at bounding box center [451, 180] width 236 height 26
click at [483, 274] on cdk-virtual-scroll-viewport "Hi [PERSON_NAME] this is [PERSON_NAME], Internet Director at Ourisman CDJR of […" at bounding box center [451, 205] width 236 height 213
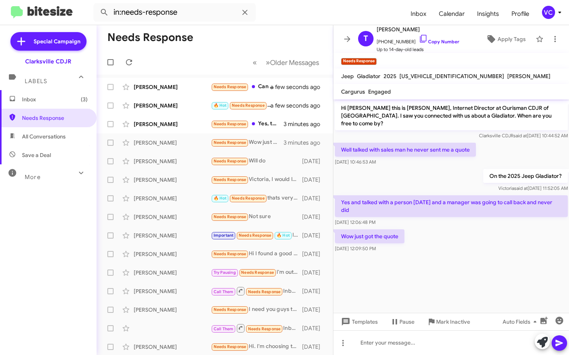
click at [483, 274] on cdk-virtual-scroll-viewport "Hi [PERSON_NAME] this is [PERSON_NAME], Internet Director at Ourisman CDJR of […" at bounding box center [451, 205] width 236 height 213
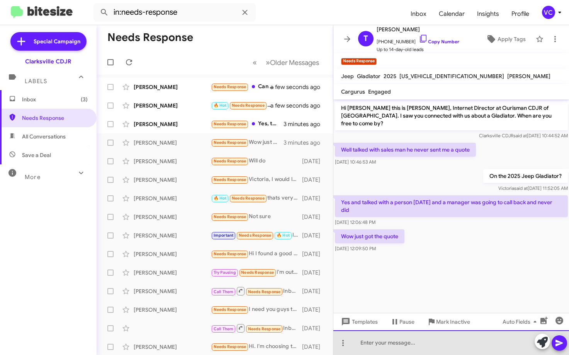
click at [433, 352] on div at bounding box center [451, 342] width 236 height 25
click at [432, 350] on div at bounding box center [451, 342] width 236 height 25
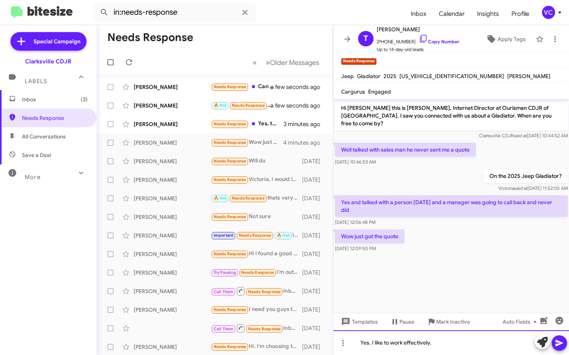
click at [470, 340] on div "Yes. I like to work effectively." at bounding box center [451, 342] width 236 height 25
click at [563, 347] on icon at bounding box center [559, 342] width 9 height 9
click at [469, 349] on div at bounding box center [451, 342] width 236 height 25
click at [447, 347] on div at bounding box center [451, 342] width 236 height 25
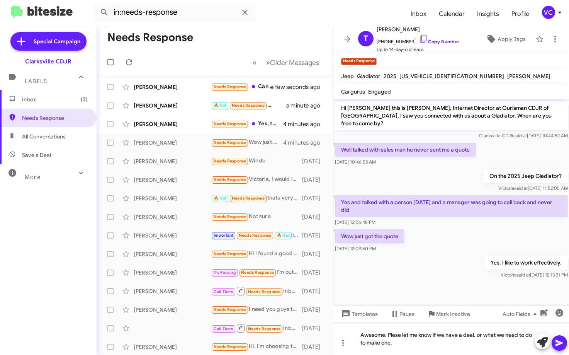
click at [556, 345] on icon at bounding box center [559, 343] width 7 height 7
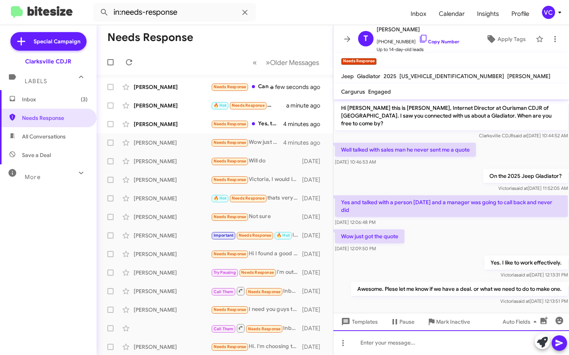
click at [457, 343] on div at bounding box center [451, 342] width 236 height 25
click at [164, 46] on mat-toolbar-row "Needs Response" at bounding box center [215, 37] width 236 height 25
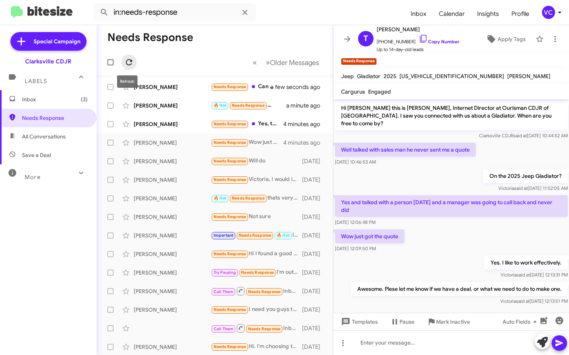
click at [127, 62] on icon at bounding box center [129, 62] width 6 height 6
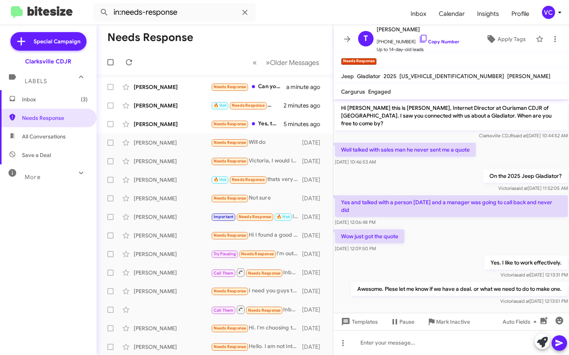
click at [422, 245] on div "Wow just got the quote [DATE] 12:09:50 PM" at bounding box center [451, 241] width 236 height 26
click at [466, 228] on div "Wow just got the quote [DATE] 12:09:50 PM" at bounding box center [451, 241] width 236 height 26
click at [456, 235] on div "Wow just got the quote [DATE] 12:09:50 PM" at bounding box center [451, 241] width 236 height 26
click at [466, 167] on div "On the 2025 Jeep Gladiator? [PERSON_NAME] said at [DATE] 11:52:05 AM" at bounding box center [451, 180] width 236 height 26
click at [475, 240] on div "Wow just got the quote [DATE] 12:09:50 PM" at bounding box center [451, 241] width 236 height 26
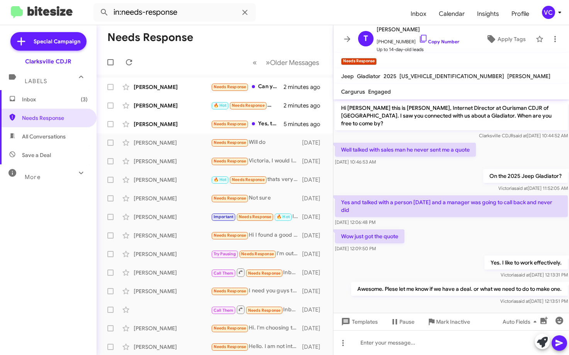
click at [238, 36] on mat-toolbar-row "Needs Response" at bounding box center [215, 37] width 236 height 25
click at [254, 39] on mat-toolbar-row "Needs Response" at bounding box center [215, 37] width 236 height 25
click at [462, 254] on div "Yes. I like to work effectively. [PERSON_NAME] said at [DATE] 12:13:31 PM" at bounding box center [451, 267] width 236 height 26
click at [185, 123] on div "[PERSON_NAME]" at bounding box center [172, 124] width 77 height 8
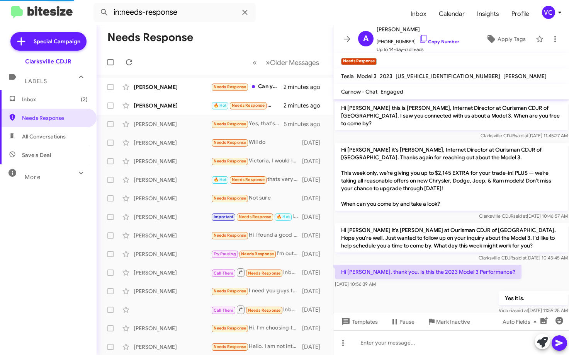
scroll to position [161, 0]
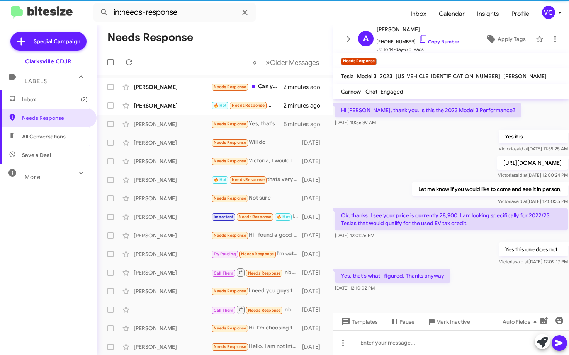
click at [425, 262] on div "Yes this one does not. [PERSON_NAME] said at [DATE] 12:09:17 PM" at bounding box center [451, 254] width 236 height 26
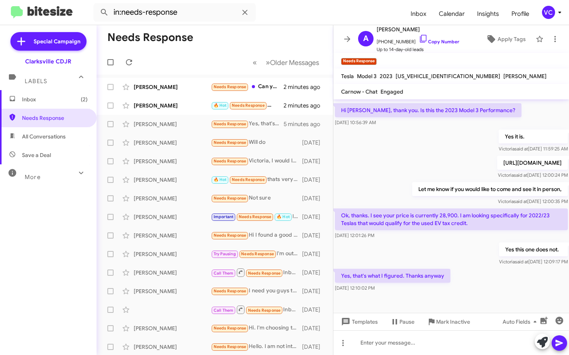
click at [484, 279] on div "Yes, that's what I figured. Thanks anyway [DATE] 12:10:02 PM" at bounding box center [451, 280] width 236 height 26
click at [429, 238] on div "[DATE] 12:01:26 PM" at bounding box center [451, 235] width 233 height 8
click at [493, 282] on div "Yes, that's what I figured. Thanks anyway [DATE] 12:10:02 PM" at bounding box center [451, 280] width 236 height 26
click at [447, 252] on div "Yes this one does not. [PERSON_NAME] said at [DATE] 12:09:17 PM" at bounding box center [451, 254] width 236 height 26
click at [490, 285] on div "Yes, that's what I figured. Thanks anyway [DATE] 12:10:02 PM" at bounding box center [451, 280] width 236 height 26
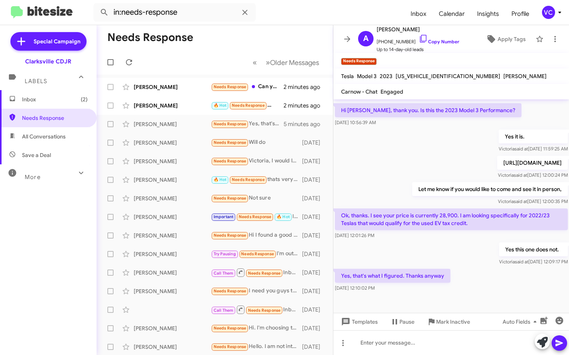
click at [446, 259] on div "Yes this one does not. [PERSON_NAME] said at [DATE] 12:09:17 PM" at bounding box center [451, 254] width 236 height 26
click at [493, 297] on div at bounding box center [451, 302] width 236 height 19
click at [493, 296] on div at bounding box center [451, 302] width 236 height 19
click at [449, 237] on div "[DATE] 12:01:26 PM" at bounding box center [451, 235] width 233 height 8
click at [470, 283] on div "Yes, that's what I figured. Thanks anyway [DATE] 12:10:02 PM" at bounding box center [451, 280] width 236 height 26
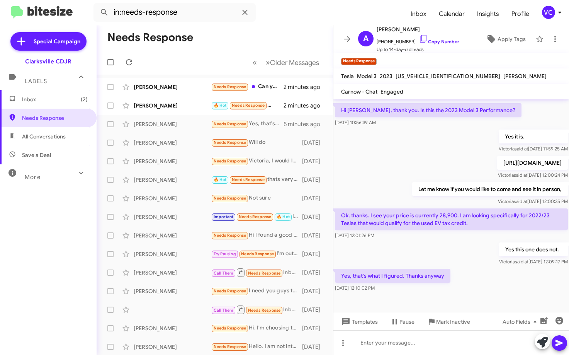
click at [439, 247] on div "Yes this one does not. [PERSON_NAME] said at [DATE] 12:09:17 PM" at bounding box center [451, 254] width 236 height 26
click at [494, 281] on div "Yes, that's what I figured. Thanks anyway [DATE] 12:10:02 PM" at bounding box center [451, 280] width 236 height 26
click at [398, 351] on div at bounding box center [451, 342] width 236 height 25
click at [564, 344] on button at bounding box center [559, 342] width 15 height 15
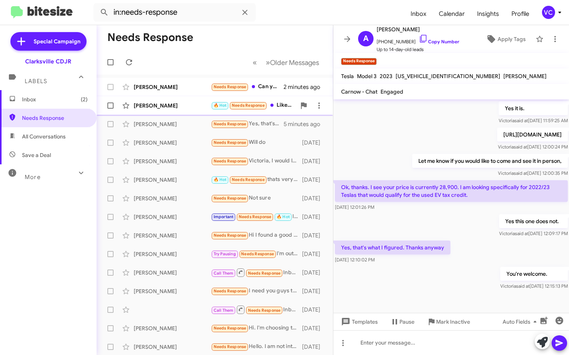
click at [182, 111] on div "[PERSON_NAME] 🔥 Hot Needs Response Liked “I hope this week, by [DATE]. I will c…" at bounding box center [215, 105] width 224 height 15
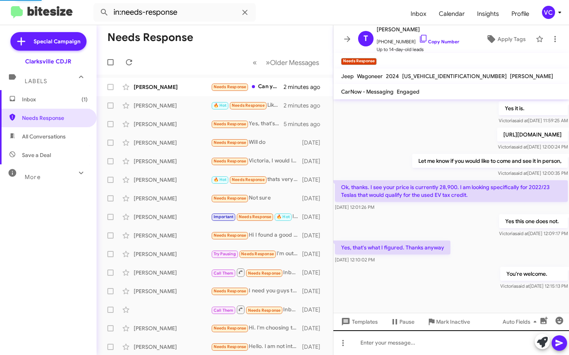
scroll to position [66, 0]
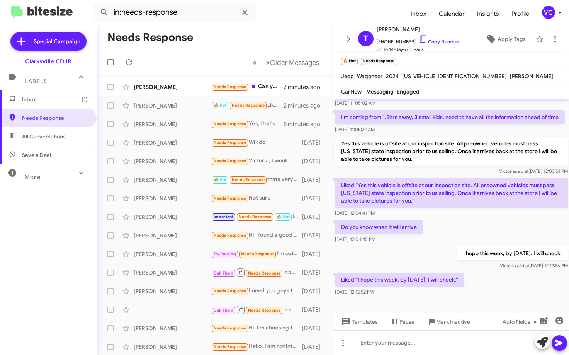
click at [424, 244] on div "Do you know when it will arrive [DATE] 12:04:45 PM" at bounding box center [451, 231] width 236 height 26
click at [497, 277] on div "Liked “I hope this week, by [DATE]. I will check.” [DATE] 12:12:52 PM" at bounding box center [451, 284] width 236 height 26
click at [490, 201] on p "Liked “Yes this vehicle is offsite at our inspection site. All preowned vehicle…" at bounding box center [451, 192] width 233 height 29
drag, startPoint x: 498, startPoint y: 289, endPoint x: 446, endPoint y: 319, distance: 60.0
click at [498, 289] on div "Liked “I hope this week, by [DATE]. I will check.” [DATE] 12:12:52 PM" at bounding box center [451, 284] width 236 height 26
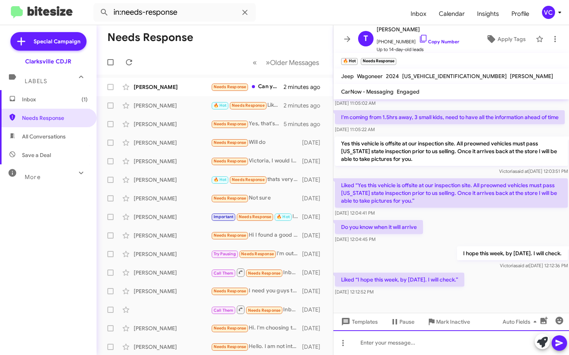
click at [405, 354] on div at bounding box center [451, 342] width 236 height 25
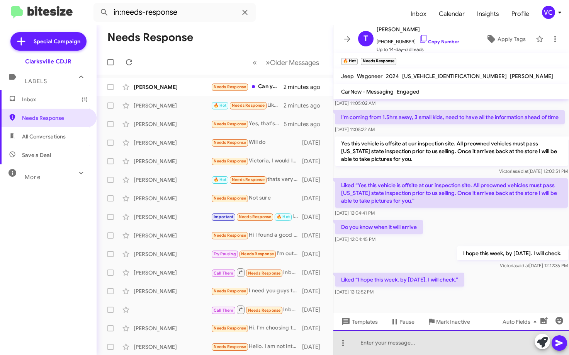
click at [407, 346] on div at bounding box center [451, 342] width 236 height 25
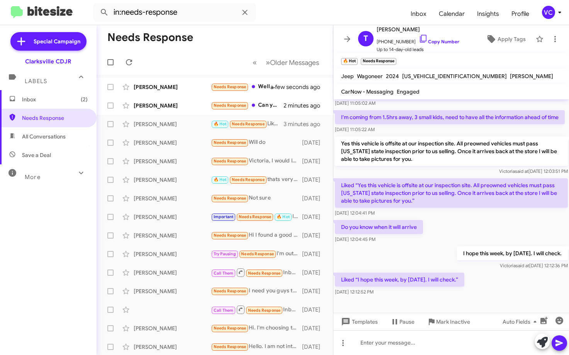
drag, startPoint x: 59, startPoint y: 137, endPoint x: 69, endPoint y: 138, distance: 10.5
click at [59, 137] on span "All Conversations" at bounding box center [44, 137] width 44 height 8
type input "in:all-conversations"
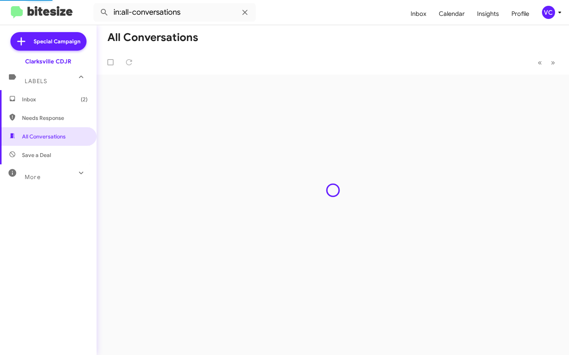
drag, startPoint x: 321, startPoint y: 18, endPoint x: 323, endPoint y: 26, distance: 8.0
click at [321, 18] on form "in:all-conversations" at bounding box center [248, 12] width 311 height 19
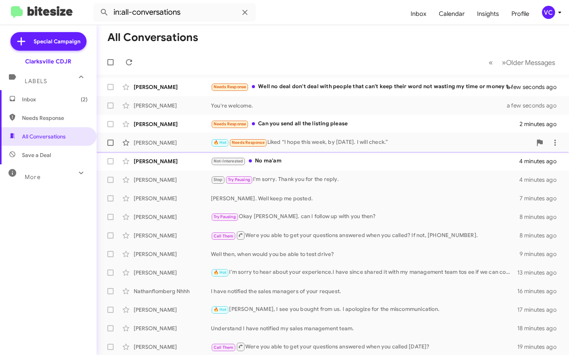
click at [170, 144] on div "[PERSON_NAME]" at bounding box center [172, 143] width 77 height 8
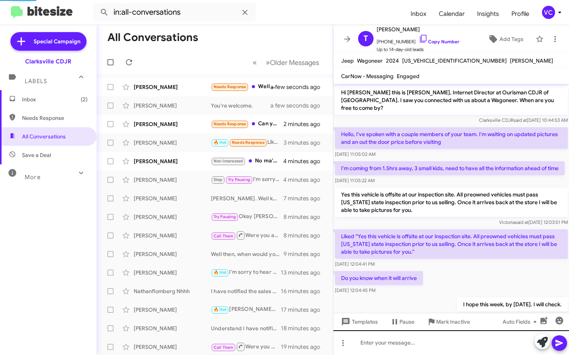
scroll to position [51, 0]
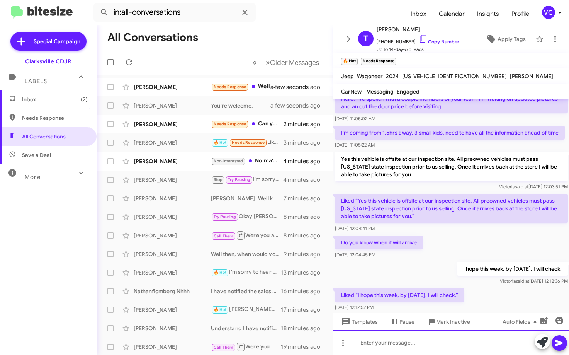
drag, startPoint x: 440, startPoint y: 344, endPoint x: 437, endPoint y: 326, distance: 17.7
click at [440, 343] on div at bounding box center [451, 342] width 236 height 25
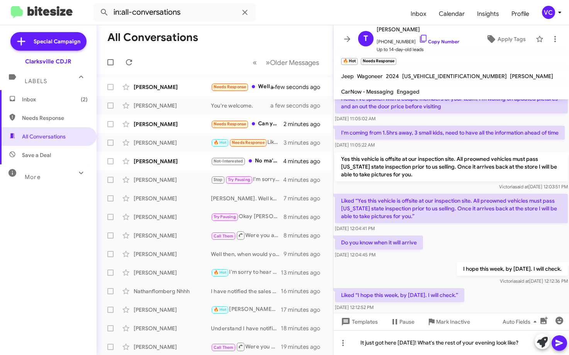
click at [561, 348] on span at bounding box center [559, 342] width 9 height 15
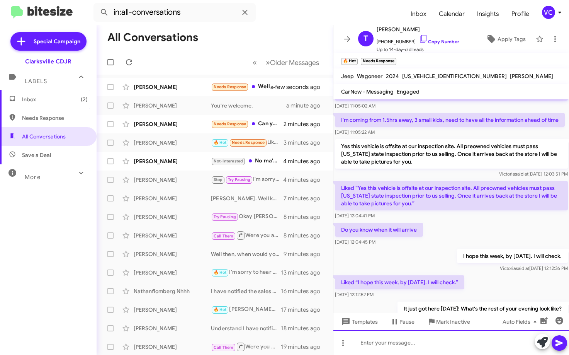
scroll to position [95, 0]
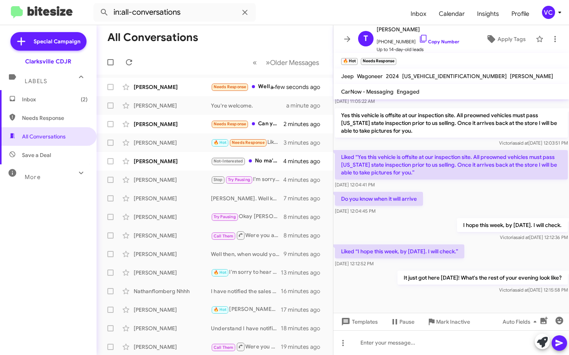
click at [489, 259] on div "Liked “I hope this week, by [DATE]. I will check.” [DATE] 12:12:52 PM" at bounding box center [451, 256] width 236 height 26
click at [492, 181] on div "[DATE] 12:04:41 PM" at bounding box center [451, 185] width 233 height 8
click at [224, 39] on mat-toolbar-row "All Conversations" at bounding box center [215, 37] width 236 height 25
click at [435, 187] on div "[DATE] 12:04:41 PM" at bounding box center [451, 185] width 233 height 8
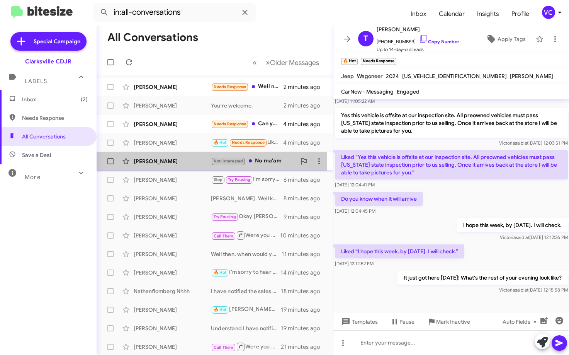
click at [170, 160] on div "[PERSON_NAME]" at bounding box center [172, 161] width 77 height 8
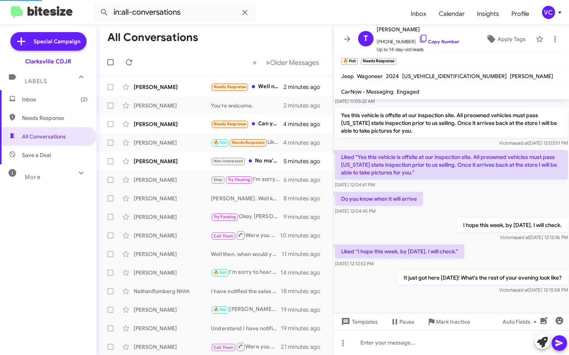
scroll to position [14, 0]
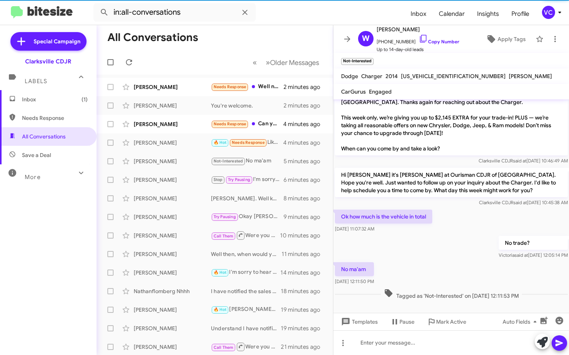
click at [454, 267] on div "No ma'am [DATE] 12:11:50 PM" at bounding box center [451, 273] width 236 height 26
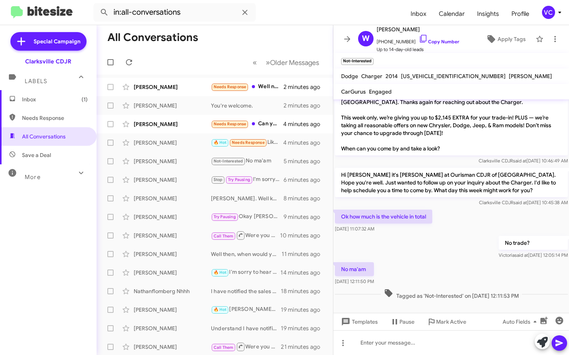
click at [411, 250] on div "No trade? [PERSON_NAME] said at [DATE] 12:05:14 PM" at bounding box center [451, 247] width 236 height 26
click at [457, 256] on div "No trade? [PERSON_NAME] said at [DATE] 12:05:14 PM" at bounding box center [451, 247] width 236 height 26
click at [423, 247] on div "No trade? [PERSON_NAME] said at [DATE] 12:05:14 PM" at bounding box center [451, 247] width 236 height 26
click at [431, 248] on div "No trade? [PERSON_NAME] said at [DATE] 12:05:14 PM" at bounding box center [451, 247] width 236 height 26
click at [472, 215] on div "Ok how much is the vehicle in total [DATE] 11:07:32 AM" at bounding box center [451, 221] width 236 height 26
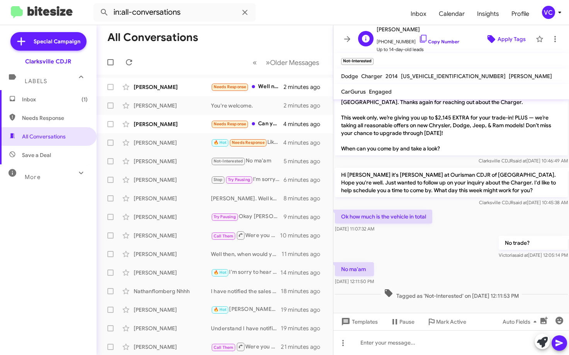
click at [498, 39] on span "Apply Tags" at bounding box center [512, 39] width 28 height 14
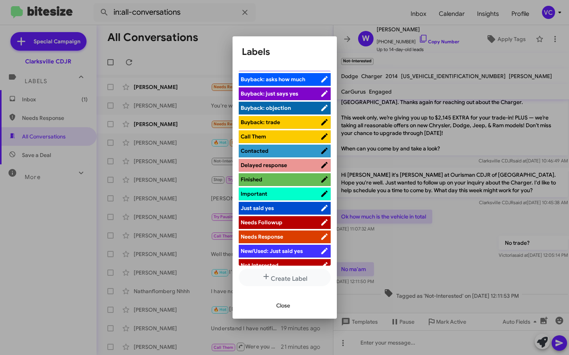
scroll to position [116, 0]
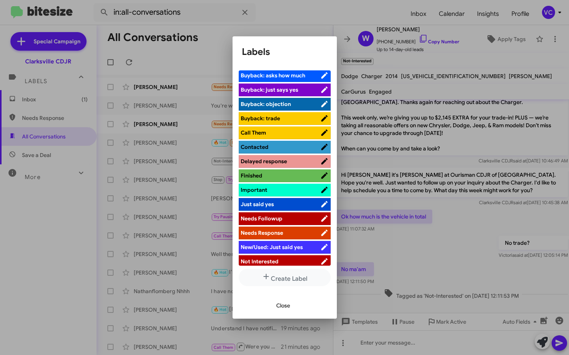
click at [295, 148] on span "Contacted" at bounding box center [281, 147] width 80 height 8
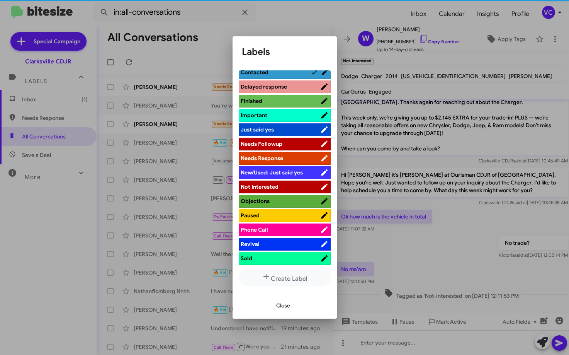
scroll to position [193, 0]
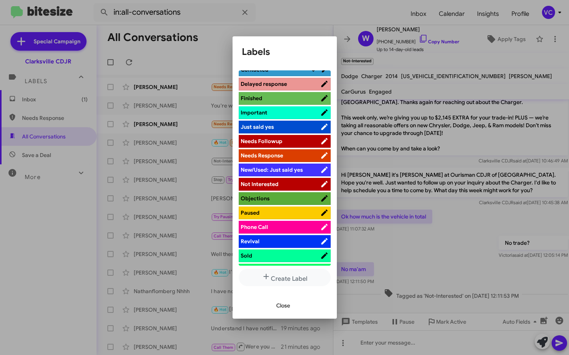
click at [294, 182] on span "Not Interested" at bounding box center [281, 184] width 80 height 8
click at [294, 182] on span "Not Interested" at bounding box center [276, 184] width 70 height 8
click at [283, 306] on span "Close" at bounding box center [283, 305] width 14 height 14
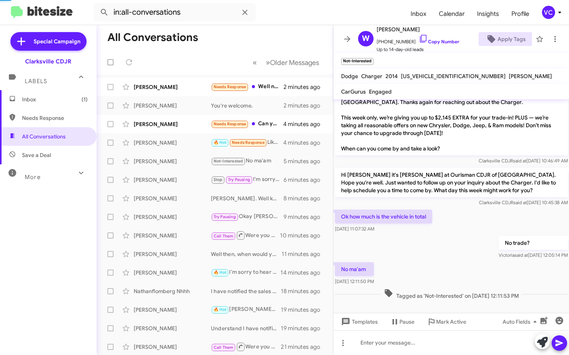
click at [430, 238] on div "No trade? [PERSON_NAME] said at [DATE] 12:05:14 PM" at bounding box center [451, 247] width 236 height 26
click at [467, 212] on div "Ok how much is the vehicle in total [DATE] 11:07:32 AM" at bounding box center [451, 221] width 236 height 26
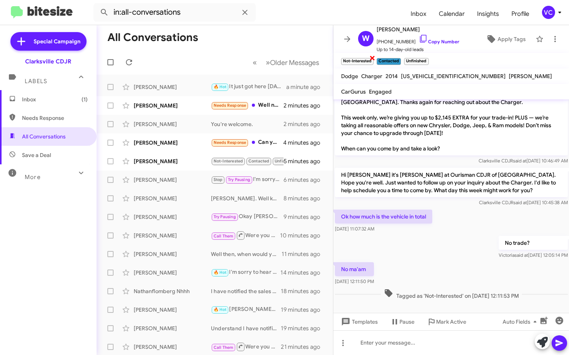
click at [376, 58] on span "×" at bounding box center [372, 57] width 6 height 9
click at [435, 246] on div "No trade? [PERSON_NAME] said at [DATE] 12:05:14 PM" at bounding box center [451, 247] width 236 height 26
click at [457, 206] on div "Clarksville CDJR said at [DATE] 10:45:38 AM" at bounding box center [451, 203] width 233 height 8
click at [440, 240] on div "No trade? [PERSON_NAME] said at [DATE] 12:05:14 PM" at bounding box center [451, 247] width 236 height 26
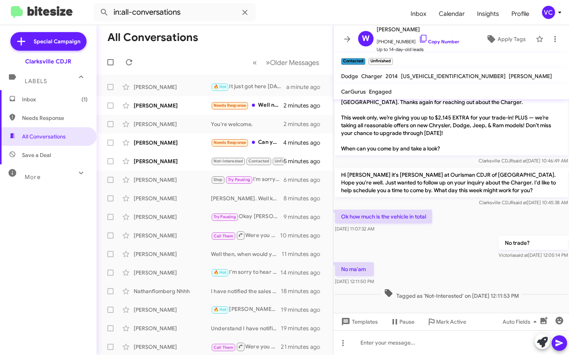
drag, startPoint x: 448, startPoint y: 259, endPoint x: 438, endPoint y: 252, distance: 11.9
click at [447, 259] on div "No trade? [PERSON_NAME] said at [DATE] 12:05:14 PM" at bounding box center [451, 247] width 236 height 26
click at [428, 241] on div "No trade? [PERSON_NAME] said at [DATE] 12:05:14 PM" at bounding box center [451, 247] width 236 height 26
click at [430, 260] on div "No trade? [PERSON_NAME] said at [DATE] 12:05:14 PM" at bounding box center [451, 247] width 236 height 26
click at [412, 345] on div at bounding box center [451, 342] width 236 height 25
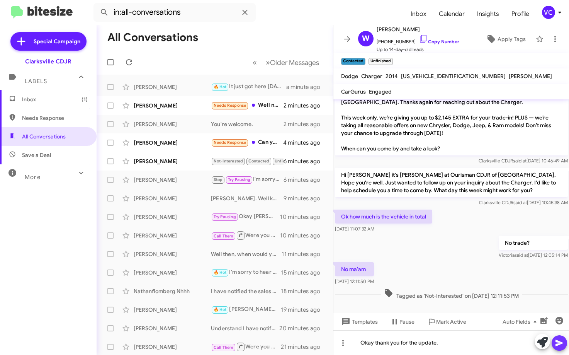
click at [557, 345] on icon at bounding box center [559, 343] width 7 height 7
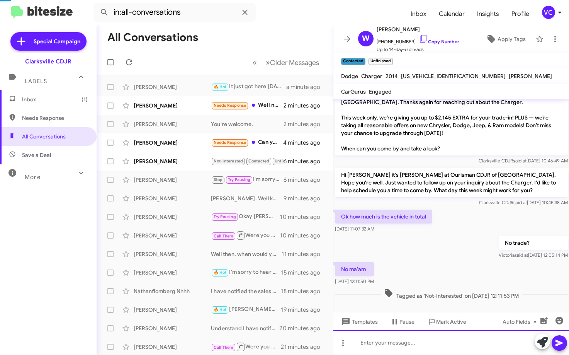
scroll to position [42, 0]
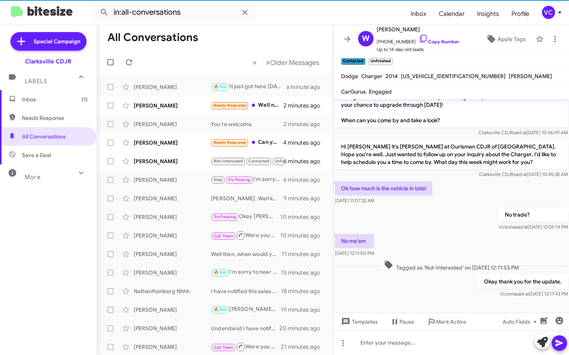
drag, startPoint x: 406, startPoint y: 195, endPoint x: 440, endPoint y: 210, distance: 37.4
click at [408, 200] on div "Ok how much is the vehicle in total [DATE] 11:07:32 AM" at bounding box center [383, 192] width 97 height 23
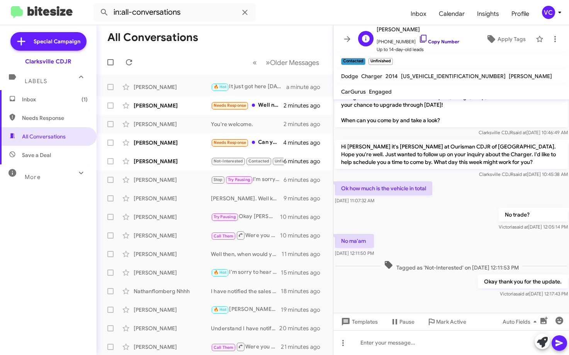
click at [445, 42] on link "Copy Number" at bounding box center [439, 42] width 41 height 6
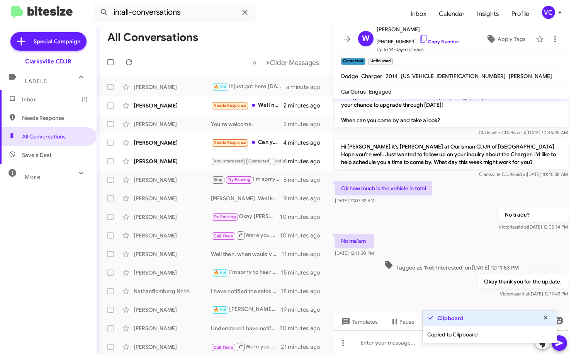
click at [253, 40] on mat-toolbar-row "All Conversations" at bounding box center [215, 37] width 236 height 25
drag, startPoint x: 431, startPoint y: 234, endPoint x: 566, endPoint y: 228, distance: 135.3
click at [432, 233] on div "No ma'am [DATE] 12:11:50 PM" at bounding box center [451, 245] width 236 height 26
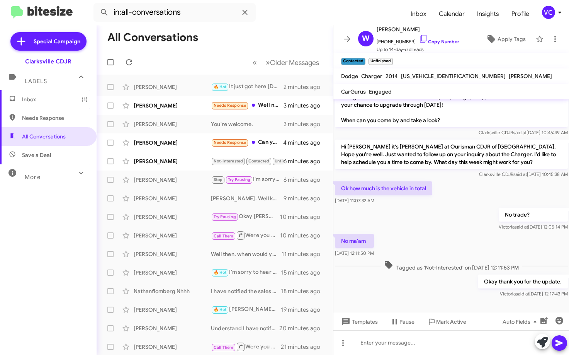
click at [279, 46] on mat-toolbar-row "All Conversations" at bounding box center [215, 37] width 236 height 25
click at [422, 341] on div at bounding box center [451, 342] width 236 height 25
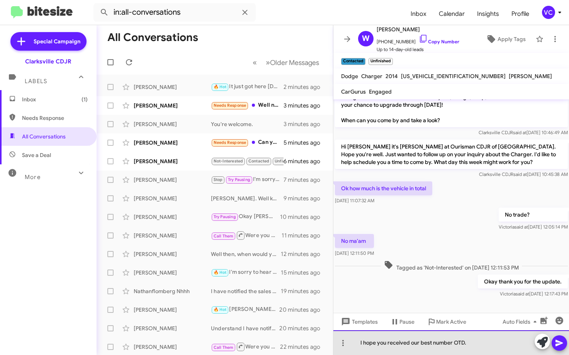
click at [476, 345] on div "I hope you received our best number OTD." at bounding box center [451, 342] width 236 height 25
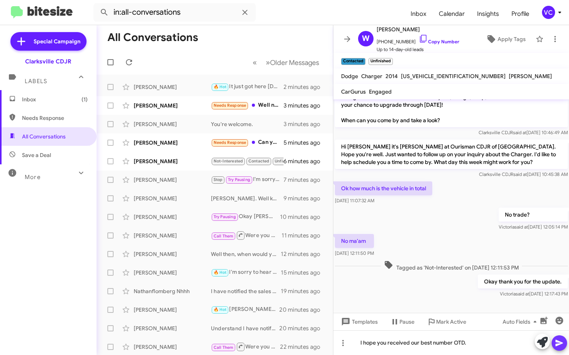
drag, startPoint x: 560, startPoint y: 345, endPoint x: 481, endPoint y: 291, distance: 95.6
click at [560, 345] on icon at bounding box center [559, 342] width 9 height 9
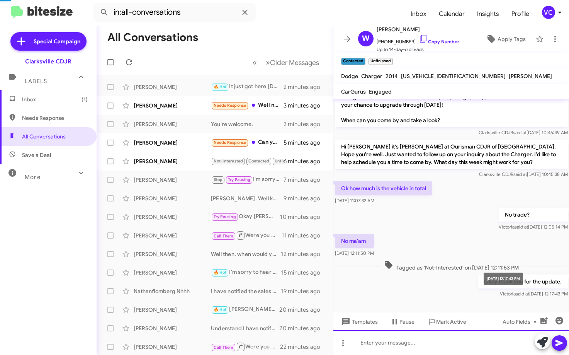
scroll to position [0, 0]
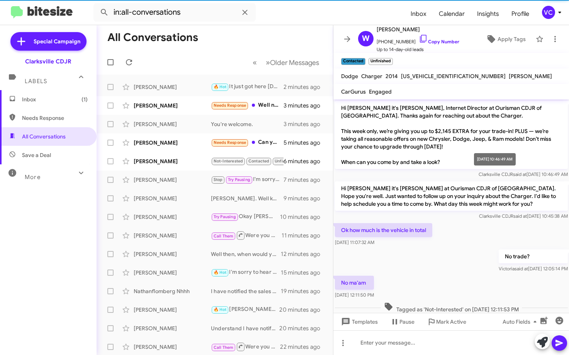
click at [466, 178] on div "Hi [PERSON_NAME] it's [PERSON_NAME], Internet Director at Ourisman CDJR of [GEO…" at bounding box center [451, 139] width 236 height 80
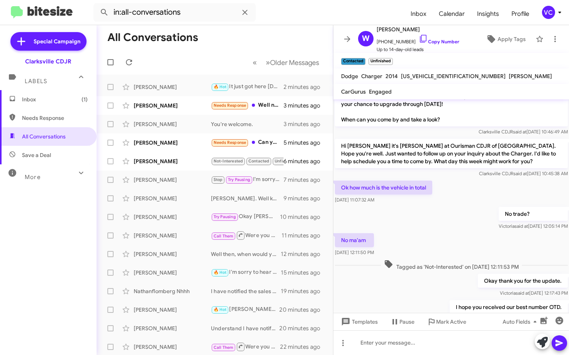
scroll to position [70, 0]
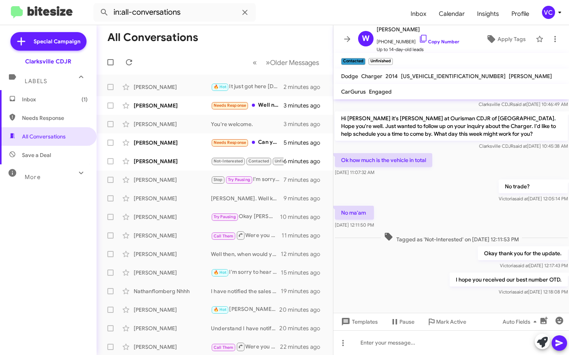
click at [415, 287] on div "I hope you received our best number OTD. [PERSON_NAME] said at [DATE] 12:18:08 …" at bounding box center [451, 284] width 236 height 26
click at [173, 146] on div "[PERSON_NAME]" at bounding box center [172, 143] width 77 height 8
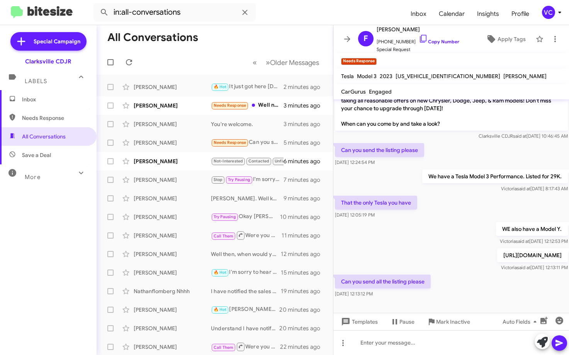
drag, startPoint x: 500, startPoint y: 295, endPoint x: 471, endPoint y: 238, distance: 63.8
click at [500, 294] on div "Can you send all the listing please [DATE] 12:13:12 PM" at bounding box center [451, 286] width 236 height 26
click at [463, 221] on div "WE also have a Model Y. [PERSON_NAME] said at [DATE] 12:12:53 PM" at bounding box center [451, 233] width 236 height 26
click at [465, 287] on div "Can you send all the listing please [DATE] 12:13:12 PM" at bounding box center [451, 286] width 236 height 26
click at [461, 203] on div "That the only Tesla you have [DATE] 12:05:19 PM" at bounding box center [451, 207] width 236 height 26
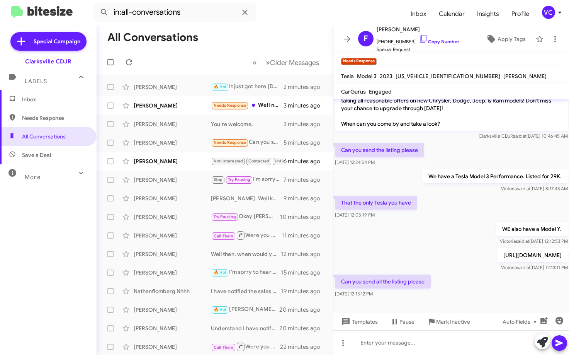
click at [459, 203] on div "That the only Tesla you have [DATE] 12:05:19 PM" at bounding box center [451, 207] width 236 height 26
click at [483, 284] on div "Can you send all the listing please [DATE] 12:13:12 PM" at bounding box center [451, 286] width 236 height 26
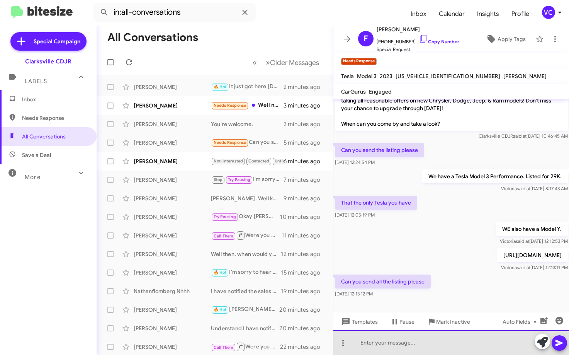
click at [422, 345] on div at bounding box center [451, 342] width 236 height 25
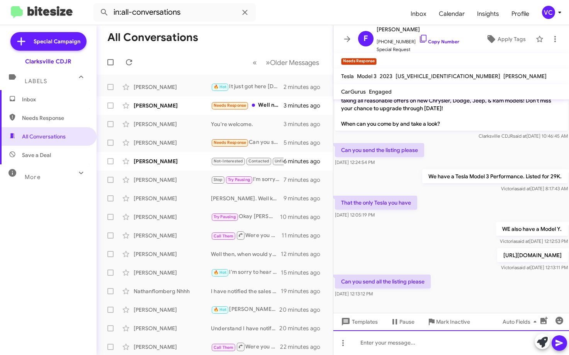
click at [445, 347] on div at bounding box center [451, 342] width 236 height 25
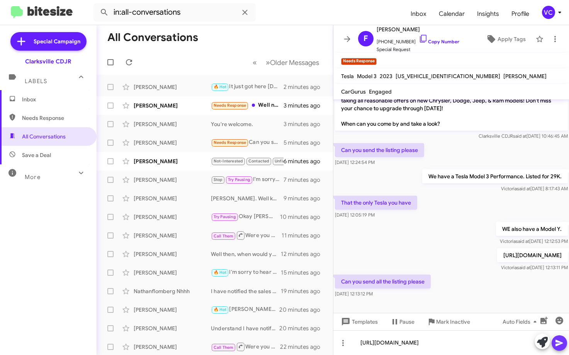
click at [563, 345] on icon at bounding box center [559, 342] width 9 height 9
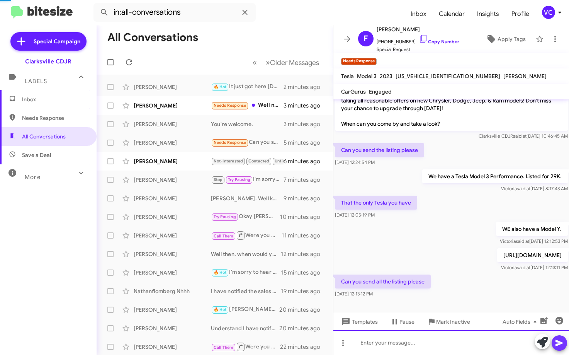
scroll to position [66, 0]
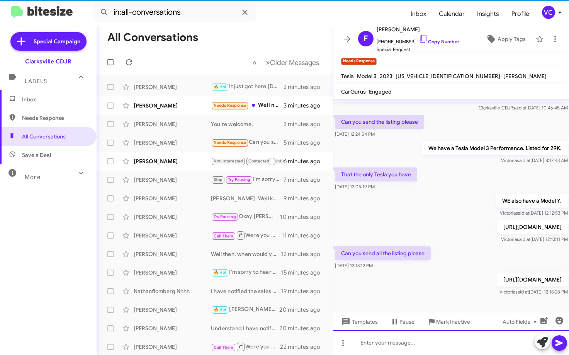
click at [440, 342] on div at bounding box center [451, 342] width 236 height 25
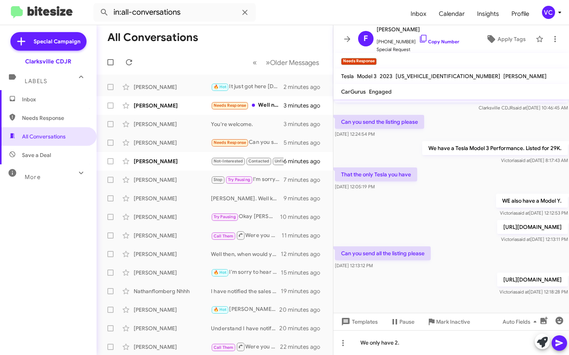
click at [559, 345] on icon at bounding box center [559, 342] width 9 height 9
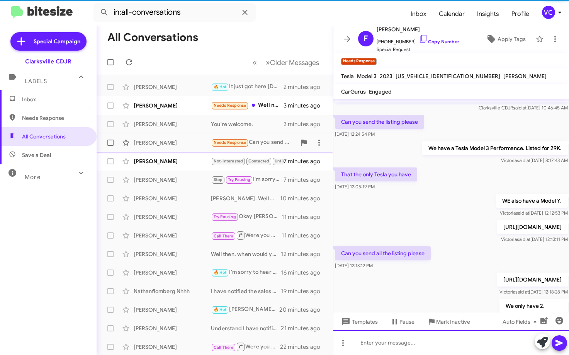
scroll to position [0, 0]
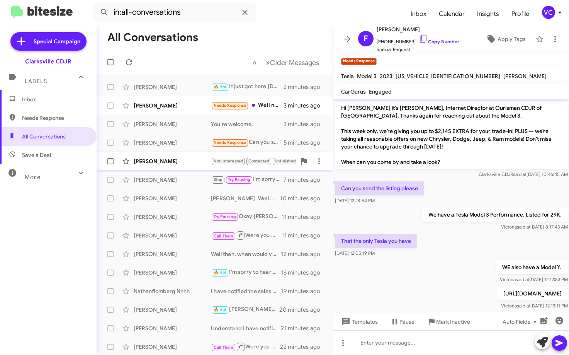
click at [175, 166] on div "[PERSON_NAME] Not-Interested Contacted Unfinished No ma'am 7 minutes ago" at bounding box center [215, 160] width 224 height 15
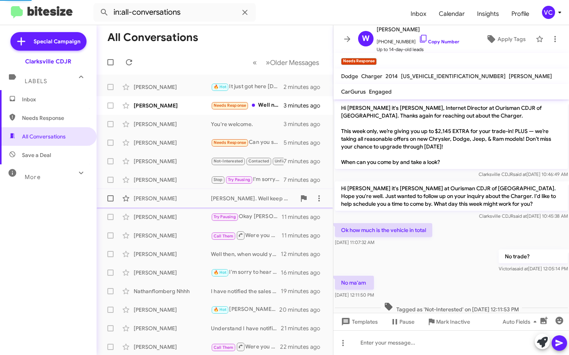
scroll to position [135, 0]
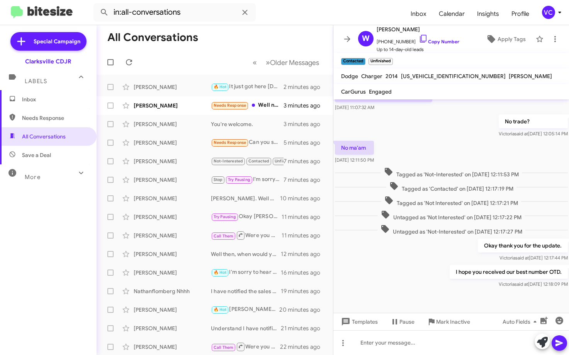
click at [411, 277] on div "I hope you received our best number OTD. [PERSON_NAME] said at [DATE] 12:18:09 …" at bounding box center [451, 276] width 236 height 26
click at [165, 106] on div "[PERSON_NAME]" at bounding box center [172, 106] width 77 height 8
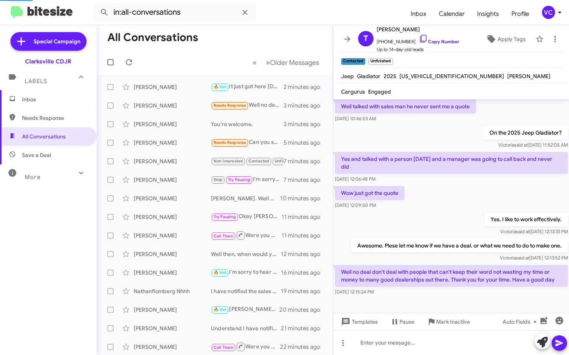
scroll to position [36, 0]
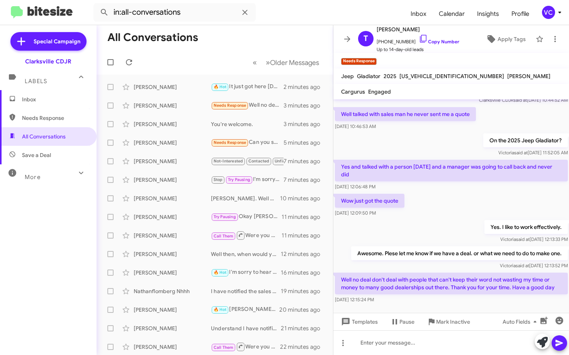
click at [433, 192] on div "Wow just got the quote [DATE] 12:09:50 PM" at bounding box center [451, 205] width 236 height 26
click at [453, 183] on div "[DATE] 12:06:48 PM" at bounding box center [451, 187] width 233 height 8
click at [457, 204] on div "Wow just got the quote [DATE] 12:09:50 PM" at bounding box center [451, 205] width 236 height 26
drag, startPoint x: 461, startPoint y: 215, endPoint x: 466, endPoint y: 245, distance: 30.9
click at [461, 222] on div "Yes. I like to work effectively. [PERSON_NAME] said at [DATE] 12:13:33 PM" at bounding box center [451, 231] width 236 height 26
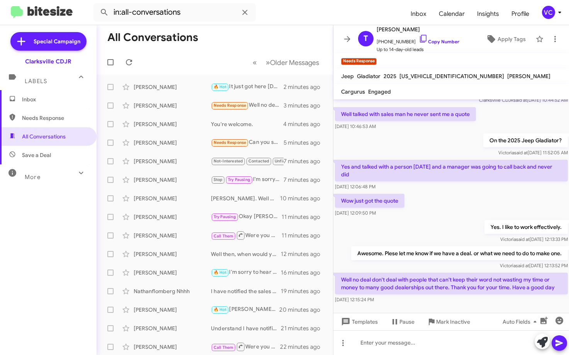
click at [451, 218] on div "Yes. I like to work effectively. [PERSON_NAME] said at [DATE] 12:13:33 PM" at bounding box center [451, 231] width 236 height 26
click at [451, 169] on p "Yes and talked with a person [DATE] and a manager was going to call back and ne…" at bounding box center [451, 171] width 233 height 22
click at [507, 296] on div "[DATE] 12:15:24 PM" at bounding box center [451, 300] width 233 height 8
click at [478, 192] on div "Wow just got the quote [DATE] 12:09:50 PM" at bounding box center [451, 205] width 236 height 26
click at [450, 209] on div "Wow just got the quote [DATE] 12:09:50 PM" at bounding box center [451, 205] width 236 height 26
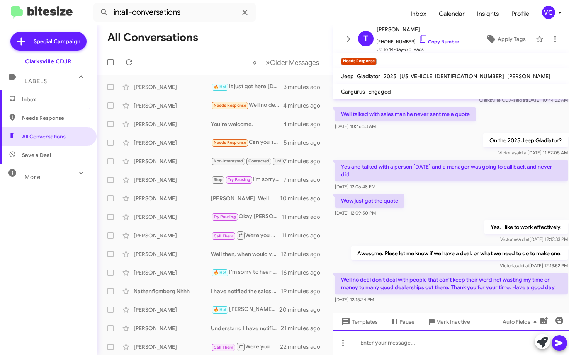
click at [418, 347] on div at bounding box center [451, 342] width 236 height 25
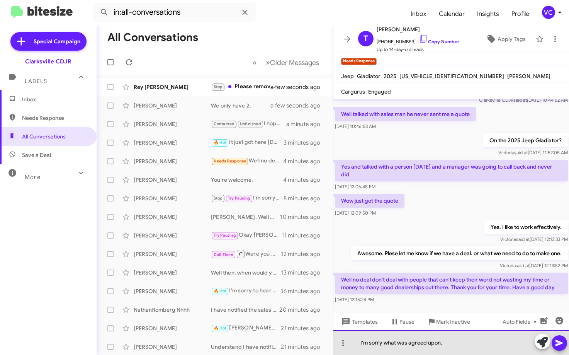
click at [494, 346] on div "I'm sorry what was agreed upon." at bounding box center [451, 342] width 236 height 25
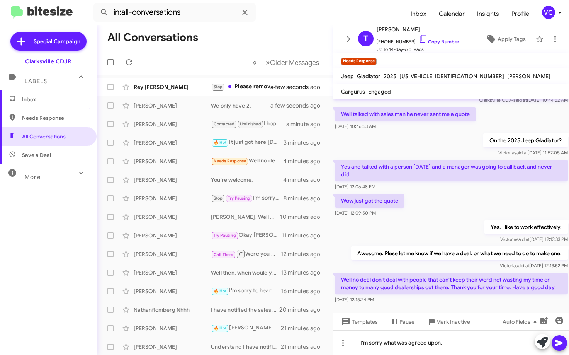
click at [559, 341] on icon at bounding box center [559, 342] width 9 height 9
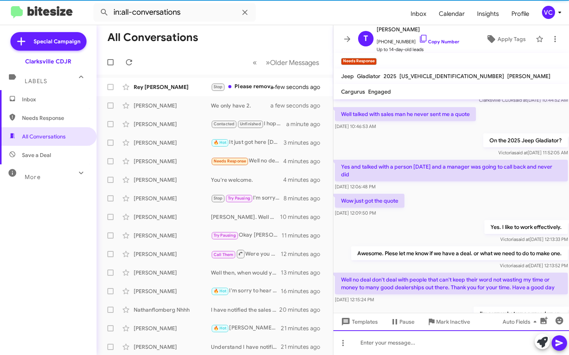
scroll to position [64, 0]
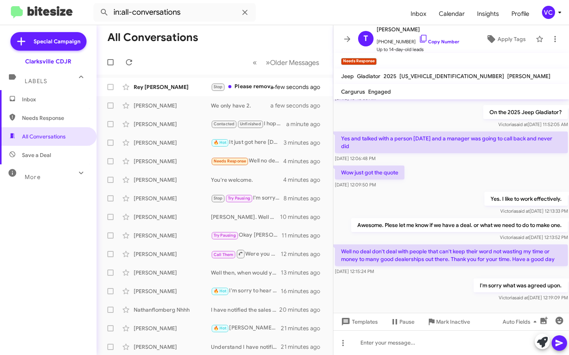
click at [351, 218] on p "Awesome. Plese let me know if we have a deal. or what we need to do to make one." at bounding box center [459, 225] width 217 height 14
drag, startPoint x: 335, startPoint y: 237, endPoint x: 414, endPoint y: 273, distance: 86.8
click at [414, 273] on div "Hi [PERSON_NAME] this is [PERSON_NAME], Internet Director at Ourisman CDJR of […" at bounding box center [451, 169] width 236 height 267
copy div "Well no deal don't deal with people that can't keep their word not wasting my t…"
drag, startPoint x: 224, startPoint y: 40, endPoint x: 229, endPoint y: 59, distance: 19.4
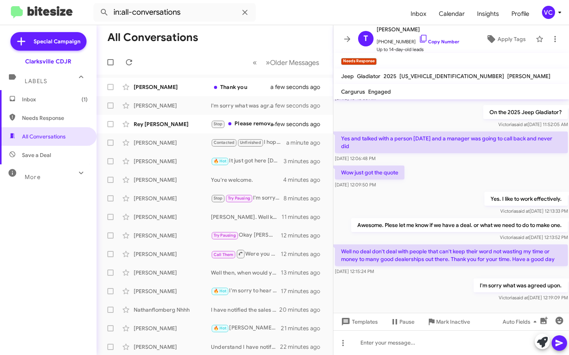
click at [224, 40] on mat-toolbar-row "All Conversations" at bounding box center [215, 37] width 236 height 25
click at [430, 287] on div "I'm sorry what was agreed upon. [PERSON_NAME] said at [DATE] 12:19:09 PM" at bounding box center [451, 290] width 236 height 26
click at [440, 164] on div "Wow just got the quote [DATE] 12:09:50 PM" at bounding box center [451, 177] width 236 height 26
click at [423, 280] on div "I'm sorry what was agreed upon. [PERSON_NAME] said at [DATE] 12:19:09 PM" at bounding box center [451, 290] width 236 height 26
click at [414, 287] on div "I'm sorry what was agreed upon. [PERSON_NAME] said at [DATE] 12:19:09 PM" at bounding box center [451, 290] width 236 height 26
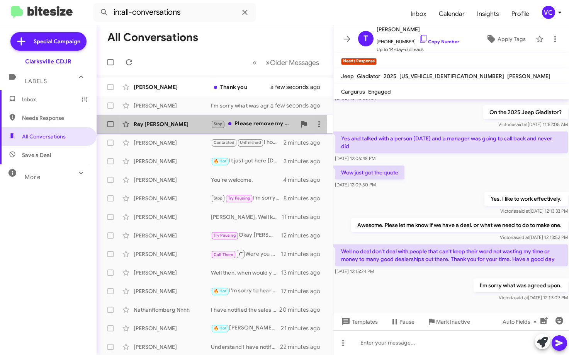
click at [174, 124] on div "Rey [PERSON_NAME]" at bounding box center [172, 124] width 77 height 8
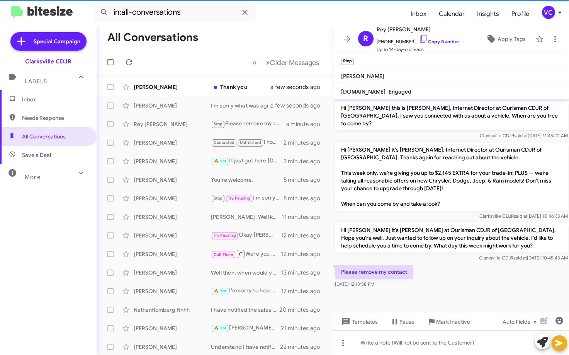
click at [487, 266] on div "Please remove my contact [DATE] 12:18:58 PM" at bounding box center [451, 276] width 236 height 26
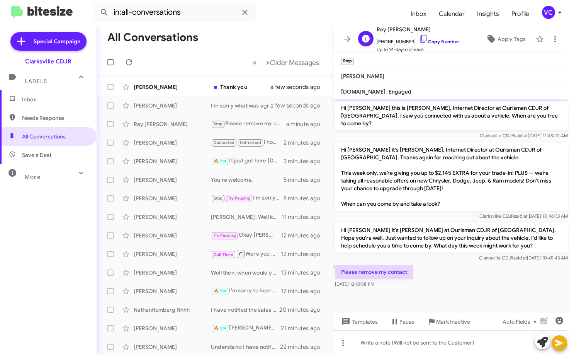
click at [442, 39] on link "Copy Number" at bounding box center [439, 42] width 41 height 6
click at [216, 47] on mat-toolbar-row "All Conversations" at bounding box center [215, 37] width 236 height 25
drag, startPoint x: 449, startPoint y: 265, endPoint x: 425, endPoint y: 267, distance: 24.4
click at [449, 266] on div "Please remove my contact [DATE] 12:18:58 PM" at bounding box center [451, 276] width 236 height 26
click at [456, 281] on div "Please remove my contact [DATE] 12:18:58 PM" at bounding box center [451, 276] width 236 height 26
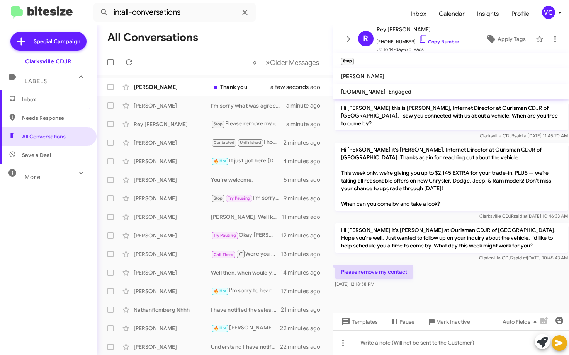
click at [278, 38] on mat-toolbar-row "All Conversations" at bounding box center [215, 37] width 236 height 25
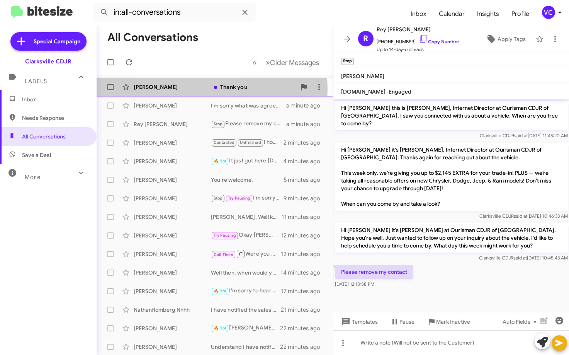
click at [185, 89] on div "[PERSON_NAME]" at bounding box center [172, 87] width 77 height 8
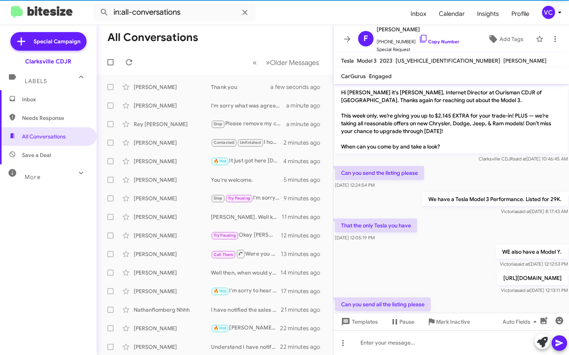
scroll to position [107, 0]
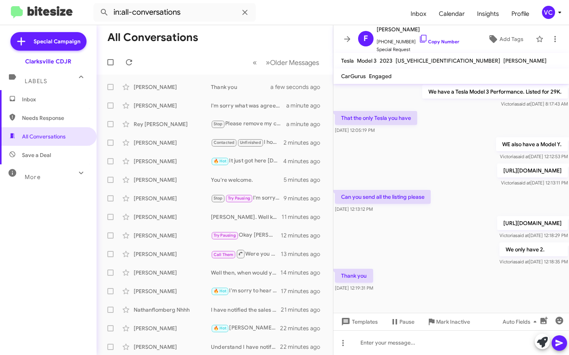
click at [409, 243] on div "We only have 2. [PERSON_NAME] said at [DATE] 12:18:35 PM" at bounding box center [451, 254] width 236 height 26
click at [455, 282] on div "Thank you [DATE] 12:19:31 PM" at bounding box center [451, 280] width 236 height 26
click at [427, 345] on div at bounding box center [451, 342] width 236 height 25
click at [557, 343] on icon at bounding box center [559, 342] width 9 height 9
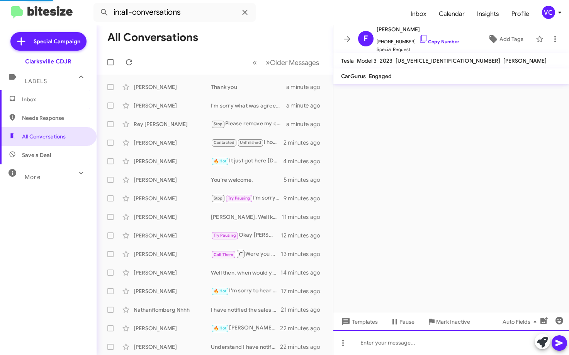
scroll to position [0, 0]
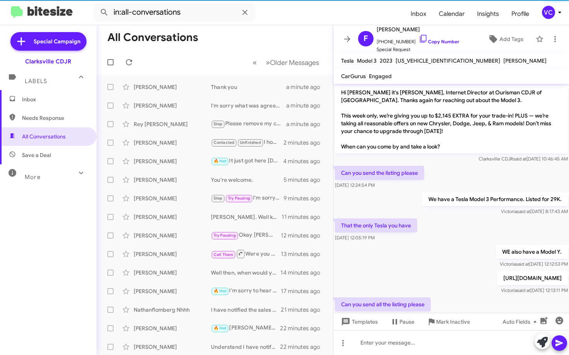
click at [472, 206] on p "We have a Tesla Model 3 Performance. Listed for 29K." at bounding box center [495, 199] width 146 height 14
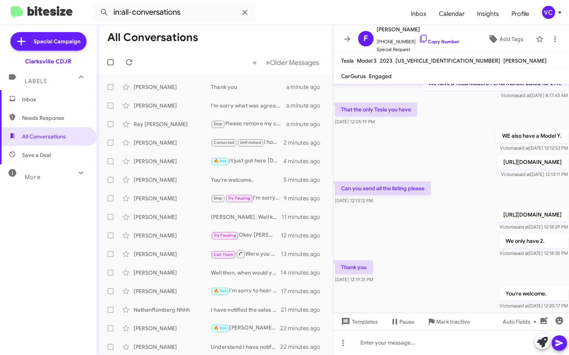
scroll to position [136, 0]
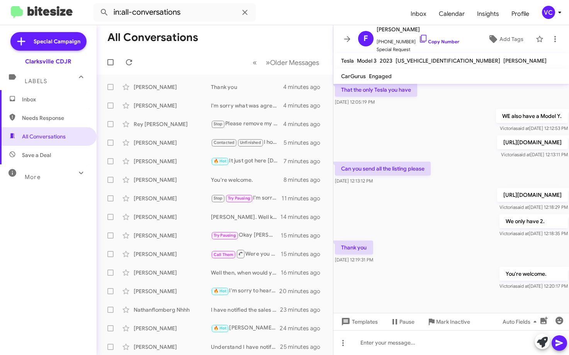
click at [297, 27] on mat-toolbar-row "All Conversations" at bounding box center [215, 37] width 236 height 25
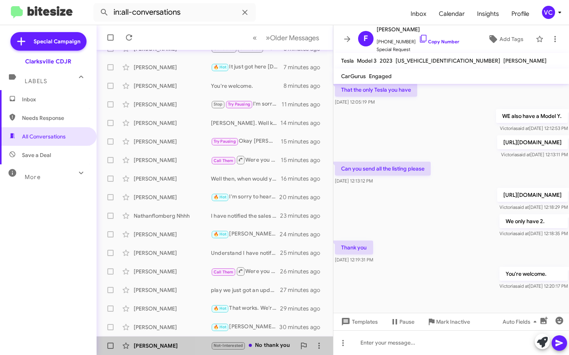
click at [252, 347] on span at bounding box center [250, 344] width 3 height 3
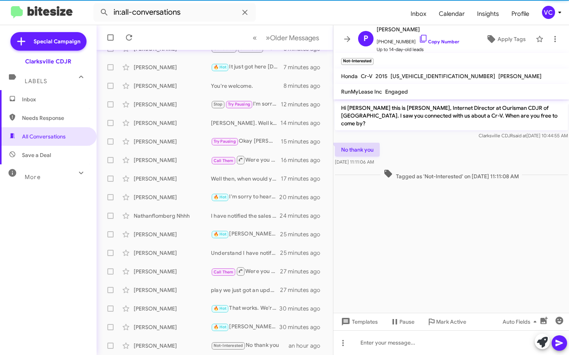
click at [432, 210] on cdk-virtual-scroll-viewport "Hi [PERSON_NAME] this is [PERSON_NAME], Internet Director at Ourisman CDJR of […" at bounding box center [451, 205] width 236 height 213
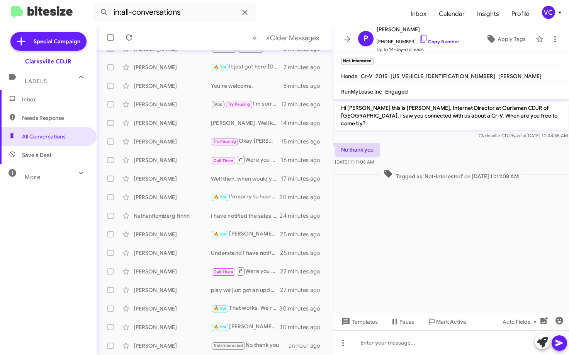
click at [447, 167] on div "Tagged as 'Not-Interested' on [DATE] 11:11:08 AM" at bounding box center [451, 174] width 236 height 14
click at [448, 145] on div "No thank you [DATE] 11:11:06 AM" at bounding box center [451, 154] width 236 height 26
click at [438, 38] on span "[PHONE_NUMBER] Copy Number" at bounding box center [418, 40] width 83 height 12
click at [281, 17] on form "in:all-conversations" at bounding box center [248, 12] width 311 height 19
click at [427, 41] on link "Copy Number" at bounding box center [439, 42] width 41 height 6
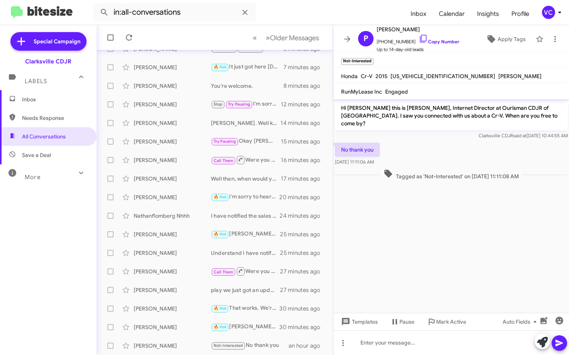
click at [203, 41] on mat-toolbar-row "« Previous » Next Older Messages" at bounding box center [215, 37] width 236 height 25
click at [410, 232] on cdk-virtual-scroll-viewport "Hi [PERSON_NAME] this is [PERSON_NAME], Internet Director at Ourisman CDJR of […" at bounding box center [451, 205] width 236 height 213
click at [269, 10] on form "in:all-conversations" at bounding box center [248, 12] width 311 height 19
drag, startPoint x: 487, startPoint y: 250, endPoint x: 474, endPoint y: 243, distance: 14.5
click at [476, 247] on cdk-virtual-scroll-viewport "Hi [PERSON_NAME] this is [PERSON_NAME], Internet Director at Ourisman CDJR of […" at bounding box center [451, 205] width 236 height 213
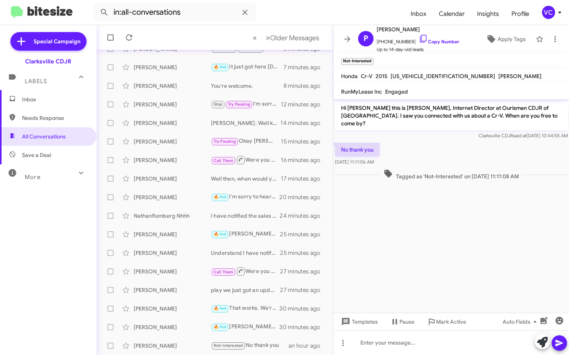
click at [466, 147] on div "No thank you [DATE] 11:11:06 AM" at bounding box center [451, 154] width 236 height 26
click at [454, 269] on cdk-virtual-scroll-viewport "Hi [PERSON_NAME] this is [PERSON_NAME], Internet Director at Ourisman CDJR of […" at bounding box center [451, 205] width 236 height 213
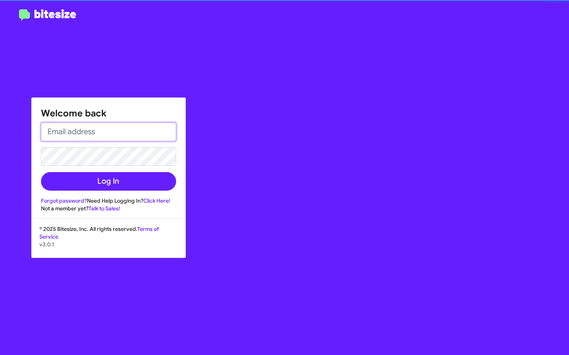
type input "[EMAIL_ADDRESS][DOMAIN_NAME]"
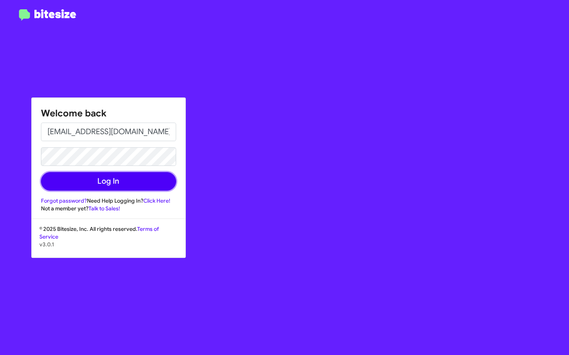
click at [148, 186] on button "Log In" at bounding box center [108, 181] width 135 height 19
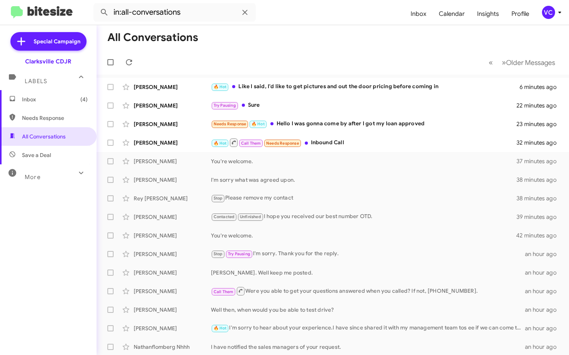
click at [398, 35] on mat-toolbar-row "All Conversations" at bounding box center [333, 37] width 473 height 25
click at [262, 42] on mat-toolbar-row "All Conversations" at bounding box center [333, 37] width 473 height 25
click at [272, 90] on div "🔥 Hot Like I said, I'd like to get pictures and out the door pricing before com…" at bounding box center [371, 86] width 321 height 9
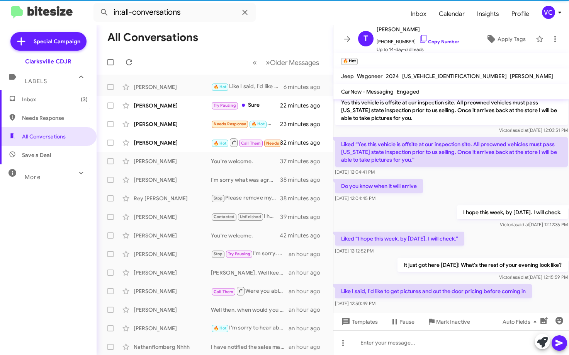
click at [483, 212] on mat-tooltip-component "[DATE] 12:12:36 PM" at bounding box center [503, 209] width 50 height 23
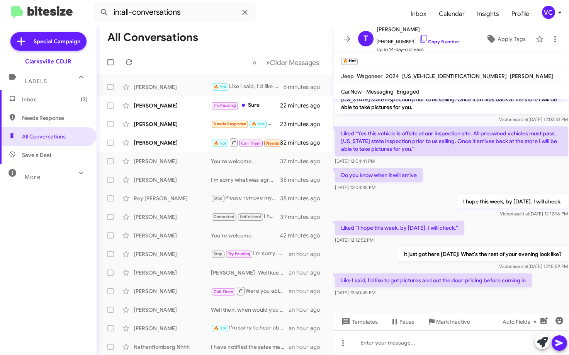
scroll to position [123, 0]
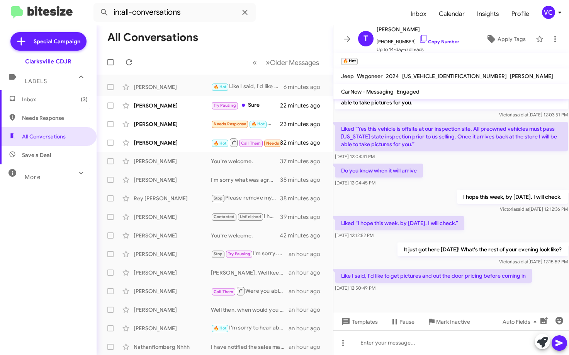
click at [523, 231] on div "Liked “I hope this week, by [DATE]. I will check.” [DATE] 12:12:52 PM" at bounding box center [451, 227] width 236 height 26
click at [544, 286] on div "Like I said, I'd like to get pictures and out the door pricing before coming in…" at bounding box center [451, 280] width 236 height 26
click at [509, 232] on div "Liked “I hope this week, by [DATE]. I will check.” [DATE] 12:12:52 PM" at bounding box center [451, 227] width 236 height 26
click at [542, 292] on div "Like I said, I'd like to get pictures and out the door pricing before coming in…" at bounding box center [451, 280] width 236 height 26
click at [249, 38] on mat-toolbar-row "All Conversations" at bounding box center [215, 37] width 236 height 25
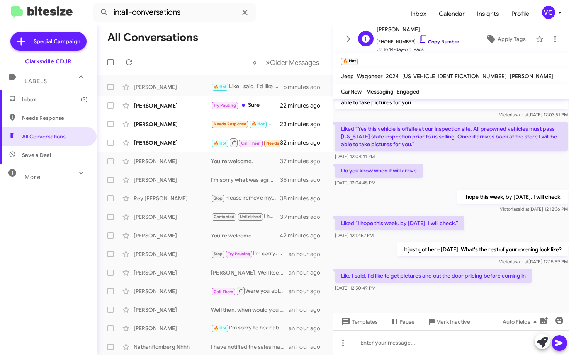
click at [442, 39] on link "Copy Number" at bounding box center [439, 42] width 41 height 6
click at [262, 41] on mat-toolbar-row "All Conversations" at bounding box center [215, 37] width 236 height 25
drag, startPoint x: 457, startPoint y: 207, endPoint x: 450, endPoint y: 224, distance: 18.5
click at [457, 206] on div "[PERSON_NAME] said at [DATE] 12:12:36 PM" at bounding box center [512, 209] width 111 height 8
click at [389, 277] on p "Like I said, I'd like to get pictures and out the door pricing before coming in" at bounding box center [433, 276] width 197 height 14
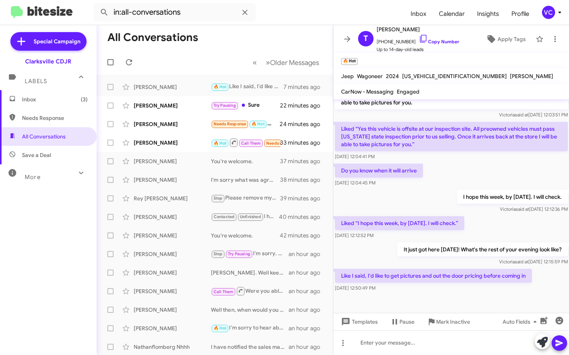
click at [389, 277] on p "Like I said, I'd like to get pictures and out the door pricing before coming in" at bounding box center [433, 276] width 197 height 14
copy p "Like I said, I'd like to get pictures and out the door pricing before coming in"
click at [206, 55] on mat-toolbar-row "« Previous » Next Older Messages" at bounding box center [215, 62] width 236 height 25
click at [126, 61] on icon at bounding box center [128, 62] width 9 height 9
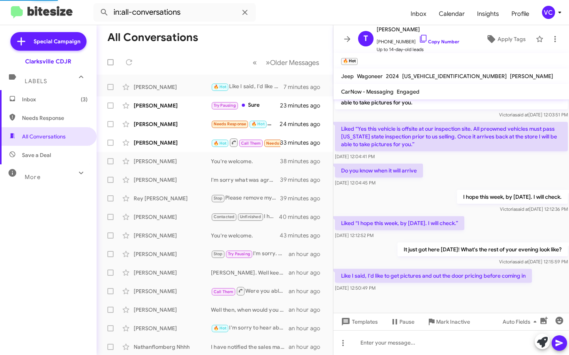
click at [296, 10] on form "in:all-conversations" at bounding box center [248, 12] width 311 height 19
click at [520, 217] on div "Liked “I hope this week, by [DATE]. I will check.” [DATE] 12:12:52 PM" at bounding box center [451, 227] width 236 height 26
click at [450, 170] on div "Do you know when it will arrive [DATE] 12:04:45 PM" at bounding box center [451, 175] width 236 height 26
click at [282, 27] on mat-toolbar-row "All Conversations" at bounding box center [215, 37] width 236 height 25
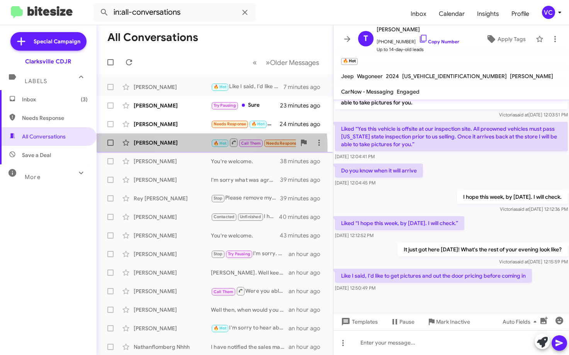
click at [192, 147] on div "[PERSON_NAME] 🔥 Hot Call Them Needs Response Inbound Call 33 minutes ago" at bounding box center [215, 142] width 224 height 15
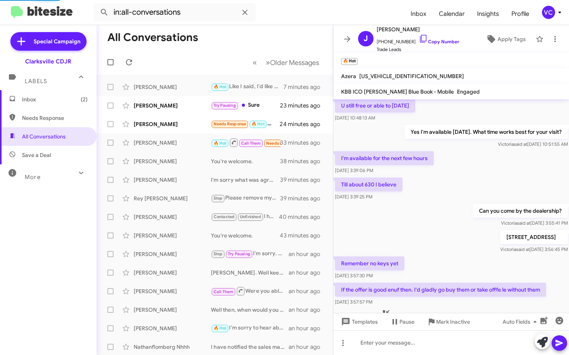
scroll to position [306, 0]
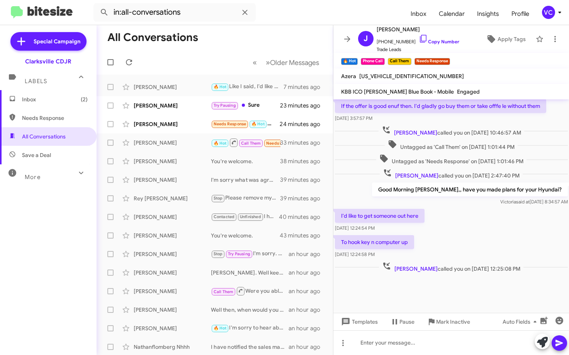
drag, startPoint x: 473, startPoint y: 223, endPoint x: 500, endPoint y: 252, distance: 38.8
click at [474, 223] on div "I'd like to get someone out here [DATE] 12:24:54 PM" at bounding box center [451, 220] width 236 height 26
drag, startPoint x: 509, startPoint y: 289, endPoint x: 495, endPoint y: 272, distance: 22.3
click at [509, 289] on div at bounding box center [451, 293] width 236 height 39
click at [474, 226] on div "I'd like to get someone out here [DATE] 12:24:54 PM" at bounding box center [451, 220] width 236 height 26
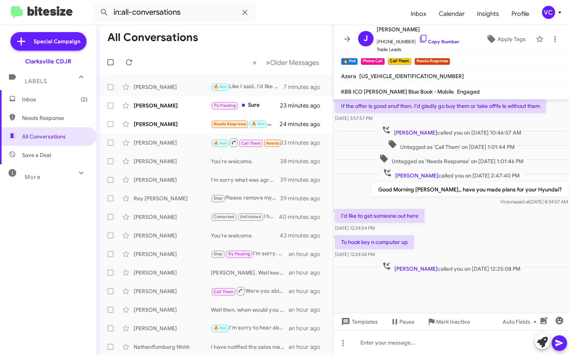
click at [484, 230] on div "I'd like to get someone out here [DATE] 12:24:54 PM" at bounding box center [451, 220] width 236 height 26
click at [472, 247] on div "To hook key n computer up [DATE] 12:24:58 PM" at bounding box center [451, 246] width 236 height 26
click at [469, 246] on div "To hook key n computer up [DATE] 12:24:58 PM" at bounding box center [451, 246] width 236 height 26
click at [474, 243] on div "To hook key n computer up [DATE] 12:24:58 PM" at bounding box center [451, 246] width 236 height 26
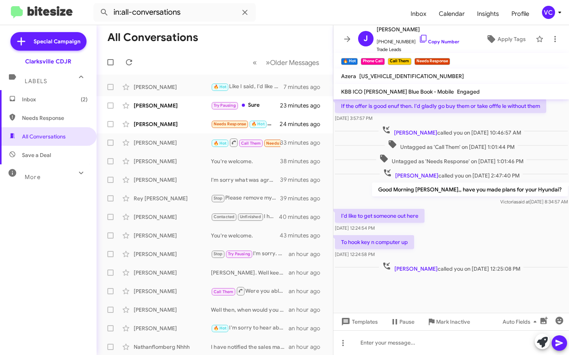
click at [488, 242] on div "To hook key n computer up [DATE] 12:24:58 PM" at bounding box center [451, 246] width 236 height 26
click at [386, 194] on div "Good Morning [PERSON_NAME],, have you made plans for your Hyundai? [PERSON_NAME…" at bounding box center [451, 194] width 236 height 26
click at [479, 230] on div "I'd like to get someone out here [DATE] 12:24:54 PM" at bounding box center [451, 220] width 236 height 26
click at [382, 187] on div "Good Morning [PERSON_NAME],, have you made plans for your Hyundai? [PERSON_NAME…" at bounding box center [451, 194] width 236 height 26
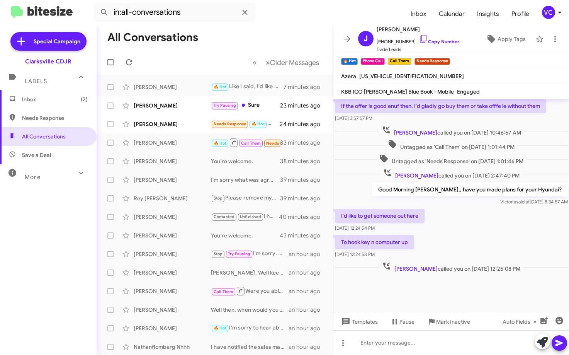
click at [490, 229] on div "I'd like to get someone out here [DATE] 12:24:54 PM" at bounding box center [451, 220] width 236 height 26
click at [525, 229] on div "I'd like to get someone out here [DATE] 12:24:54 PM" at bounding box center [451, 220] width 236 height 26
click at [457, 292] on mat-tooltip-component "Mark Inactive" at bounding box center [444, 302] width 41 height 23
click at [473, 240] on div "To hook key n computer up [DATE] 12:24:58 PM" at bounding box center [451, 246] width 236 height 26
click at [473, 280] on div at bounding box center [451, 293] width 236 height 39
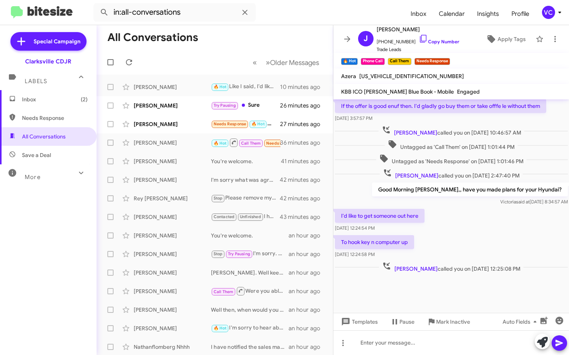
click at [492, 256] on div "To hook key n computer up [DATE] 12:24:58 PM" at bounding box center [451, 246] width 236 height 26
drag, startPoint x: 485, startPoint y: 244, endPoint x: 481, endPoint y: 241, distance: 5.3
click at [482, 243] on div "To hook key n computer up [DATE] 12:24:58 PM" at bounding box center [451, 246] width 236 height 26
click at [468, 267] on span "[PERSON_NAME] called you on [DATE] 12:25:08 PM" at bounding box center [451, 266] width 144 height 11
click at [485, 220] on div "I'd like to get someone out here [DATE] 12:24:54 PM" at bounding box center [451, 220] width 236 height 26
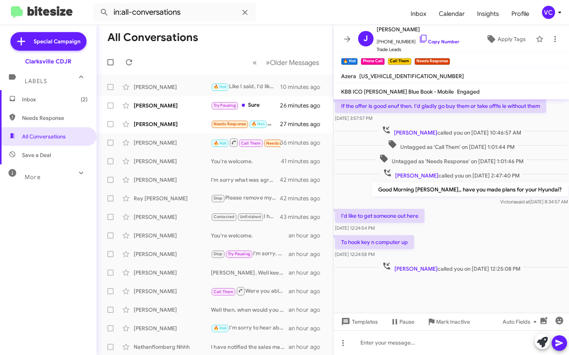
click at [497, 295] on div at bounding box center [451, 293] width 236 height 39
click at [503, 236] on div "To hook key n computer up [DATE] 12:24:58 PM" at bounding box center [451, 246] width 236 height 26
click at [498, 278] on div at bounding box center [451, 293] width 236 height 39
click at [439, 41] on link "Copy Number" at bounding box center [439, 42] width 41 height 6
drag, startPoint x: 185, startPoint y: 49, endPoint x: 185, endPoint y: 61, distance: 12.4
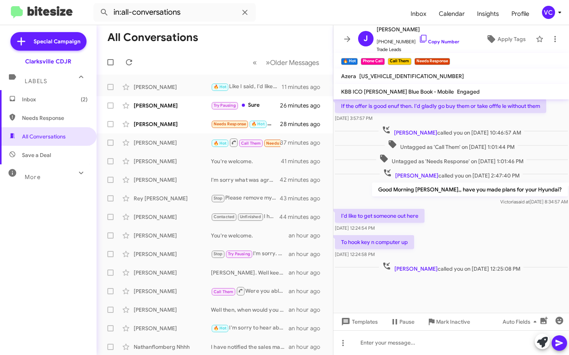
click at [185, 49] on mat-toolbar-row "All Conversations" at bounding box center [215, 37] width 236 height 25
click at [411, 348] on div at bounding box center [451, 342] width 236 height 25
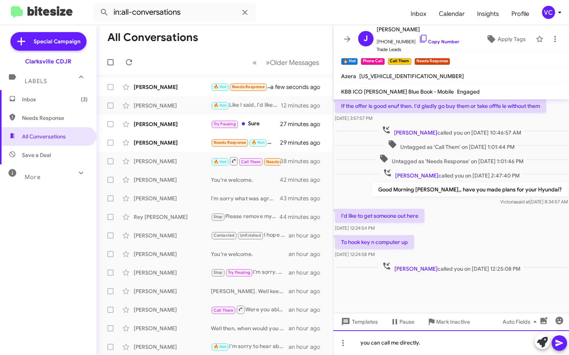
click at [440, 346] on div "you can call me directly." at bounding box center [451, 342] width 236 height 25
click at [476, 347] on div "you can call me directly. [PHONE_NUMBER]" at bounding box center [451, 342] width 236 height 25
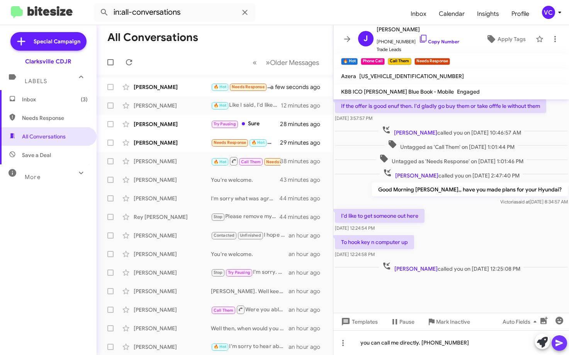
click at [562, 344] on icon at bounding box center [559, 342] width 9 height 9
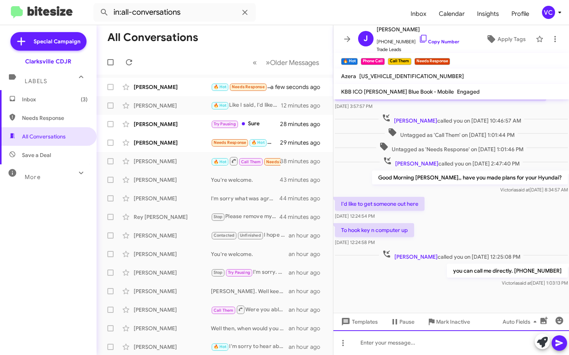
scroll to position [491, 0]
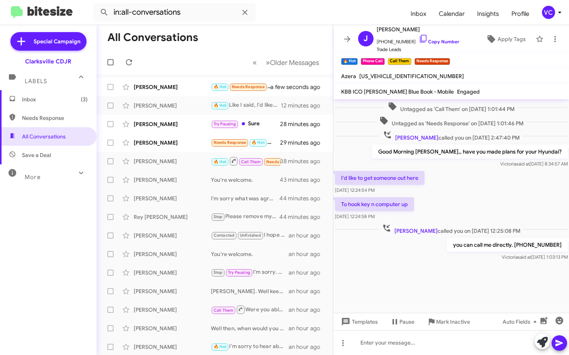
click at [428, 283] on div at bounding box center [451, 287] width 236 height 50
click at [187, 58] on mat-toolbar-row "« Previous » Next Older Messages" at bounding box center [215, 62] width 236 height 25
drag, startPoint x: 127, startPoint y: 65, endPoint x: 133, endPoint y: 63, distance: 6.7
click at [126, 65] on icon at bounding box center [128, 62] width 9 height 9
click at [287, 35] on mat-toolbar-row "All Conversations" at bounding box center [215, 37] width 236 height 25
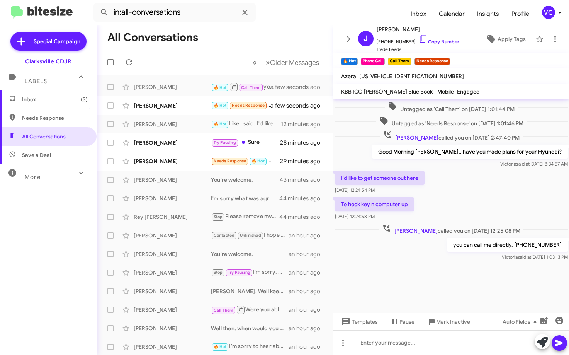
click at [428, 284] on div at bounding box center [451, 287] width 236 height 50
click at [491, 190] on div "I'd like to get someone out here [DATE] 12:24:54 PM" at bounding box center [451, 182] width 236 height 26
click at [139, 155] on div "[PERSON_NAME] Needs Response 🔥 Hot Hello I was gonna come by after I got my loa…" at bounding box center [215, 160] width 224 height 15
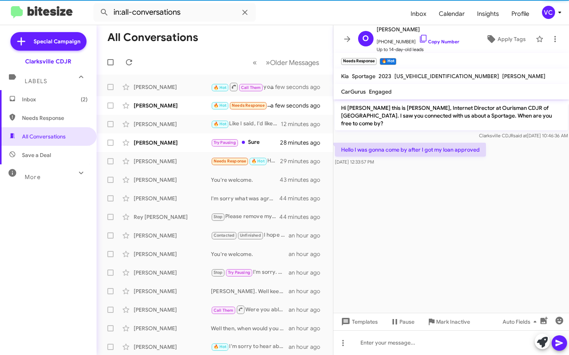
click at [397, 233] on cdk-virtual-scroll-viewport "Hi [PERSON_NAME] this is [PERSON_NAME], Internet Director at Ourisman CDJR of […" at bounding box center [451, 205] width 236 height 213
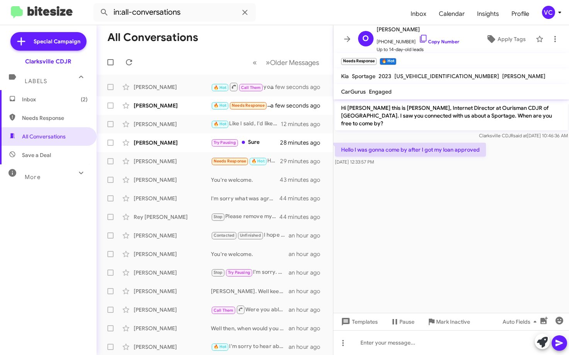
click at [449, 234] on cdk-virtual-scroll-viewport "Hi [PERSON_NAME] this is [PERSON_NAME], Internet Director at Ourisman CDJR of […" at bounding box center [451, 205] width 236 height 213
click at [450, 41] on link "Copy Number" at bounding box center [439, 42] width 41 height 6
drag, startPoint x: 238, startPoint y: 33, endPoint x: 256, endPoint y: 51, distance: 25.7
click at [238, 33] on mat-toolbar-row "All Conversations" at bounding box center [215, 37] width 236 height 25
click at [426, 342] on div at bounding box center [451, 342] width 236 height 25
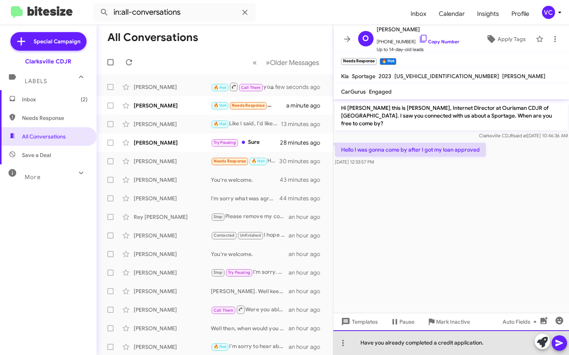
click at [490, 345] on div "Have you already completed a credit application." at bounding box center [451, 342] width 236 height 25
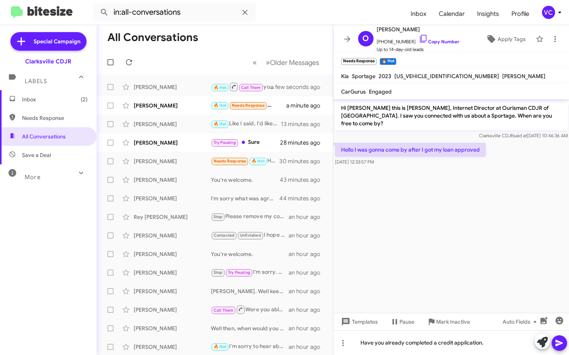
click at [559, 345] on icon at bounding box center [559, 343] width 7 height 7
drag, startPoint x: 434, startPoint y: 215, endPoint x: 428, endPoint y: 214, distance: 6.6
click at [435, 215] on cdk-virtual-scroll-viewport "Hi [PERSON_NAME] this is [PERSON_NAME], Internet Director at Ourisman CDJR of […" at bounding box center [451, 205] width 236 height 213
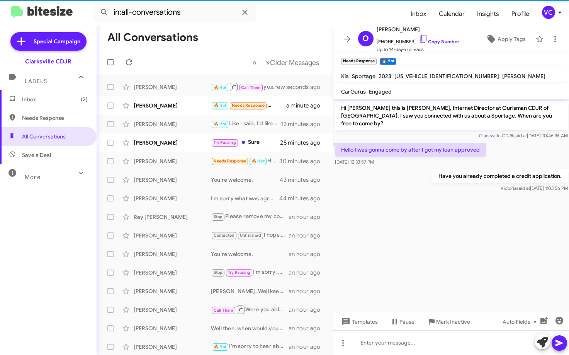
click at [398, 222] on cdk-virtual-scroll-viewport "Hi [PERSON_NAME] this is [PERSON_NAME], Internet Director at Ourisman CDJR of […" at bounding box center [451, 205] width 236 height 213
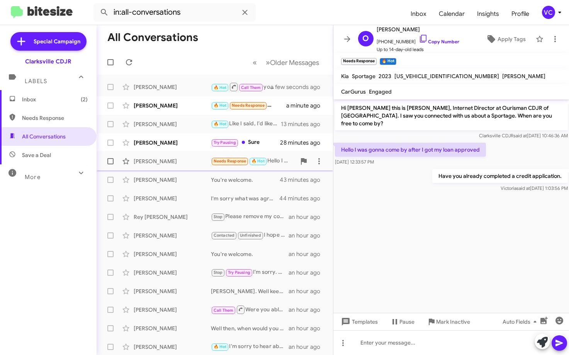
click at [178, 163] on div "[PERSON_NAME]" at bounding box center [172, 161] width 77 height 8
click at [428, 224] on cdk-virtual-scroll-viewport "Hi [PERSON_NAME] this is [PERSON_NAME], Internet Director at Ourisman CDJR of […" at bounding box center [451, 205] width 236 height 213
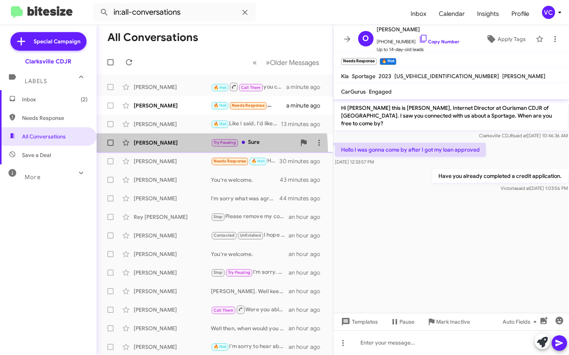
drag, startPoint x: 178, startPoint y: 151, endPoint x: 226, endPoint y: 146, distance: 48.5
click at [178, 150] on span "[PERSON_NAME] Try Pausing Sure 28 minutes ago" at bounding box center [215, 142] width 236 height 19
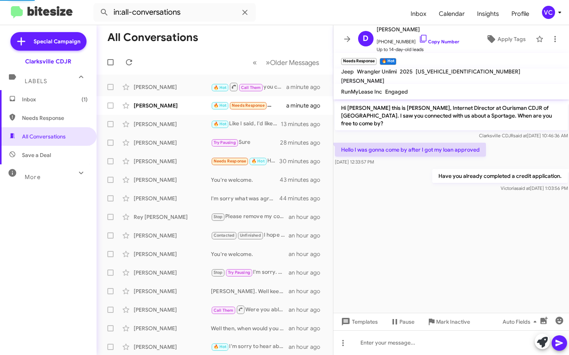
scroll to position [33, 0]
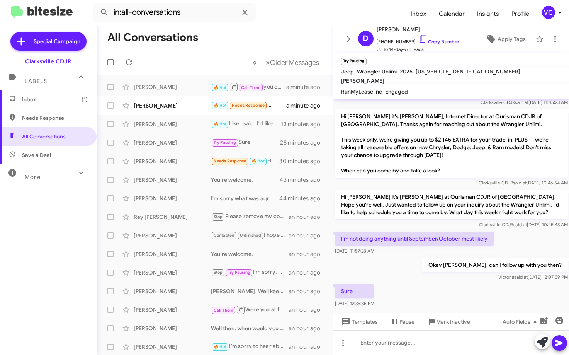
click at [423, 260] on div "Okay [PERSON_NAME]. can I follow up with you then? [PERSON_NAME] said at [DATE]…" at bounding box center [451, 269] width 236 height 26
drag, startPoint x: 440, startPoint y: 279, endPoint x: 454, endPoint y: 260, distance: 24.0
click at [440, 282] on div "Sure [DATE] 12:35:35 PM" at bounding box center [451, 295] width 236 height 26
click at [555, 230] on div "I'm not doing anything until September/October most likely [DATE] 11:57:28 AM" at bounding box center [451, 243] width 236 height 26
click at [481, 291] on div "Sure [DATE] 12:35:35 PM" at bounding box center [451, 295] width 236 height 26
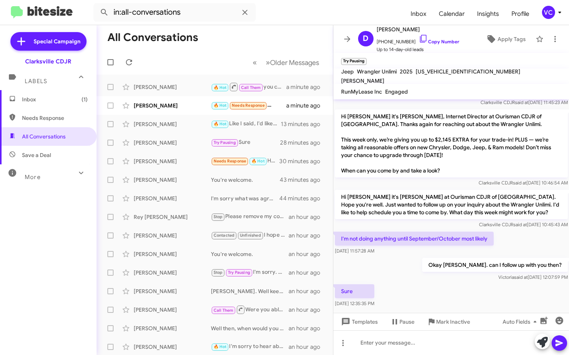
click at [479, 291] on div "Sure [DATE] 12:35:35 PM" at bounding box center [451, 295] width 236 height 26
click at [483, 290] on div "Sure [DATE] 12:35:35 PM" at bounding box center [451, 295] width 236 height 26
click at [422, 272] on div "Okay [PERSON_NAME]. can I follow up with you then? [PERSON_NAME] said at [DATE]…" at bounding box center [451, 269] width 236 height 26
click at [443, 292] on div "Sure [DATE] 12:35:35 PM" at bounding box center [451, 295] width 236 height 26
click at [442, 292] on div "Sure [DATE] 12:35:35 PM" at bounding box center [451, 295] width 236 height 26
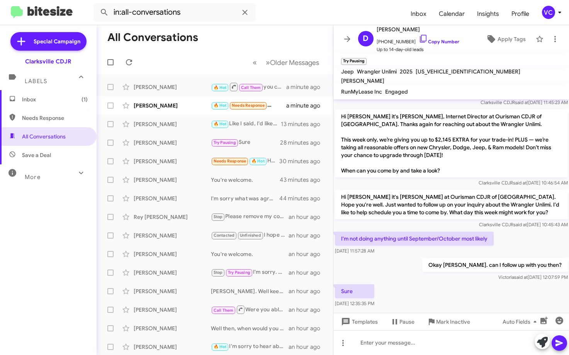
drag, startPoint x: 442, startPoint y: 265, endPoint x: 459, endPoint y: 276, distance: 20.7
click at [442, 265] on div "Okay [PERSON_NAME]. can I follow up with you then? [PERSON_NAME] said at [DATE]…" at bounding box center [451, 269] width 236 height 26
click at [461, 282] on div "Sure [DATE] 12:35:35 PM" at bounding box center [451, 295] width 236 height 26
click at [548, 221] on div "Clarksville CDJR said at [DATE] 10:45:43 AM" at bounding box center [451, 225] width 233 height 8
click at [412, 260] on div "Okay [PERSON_NAME]. can I follow up with you then? [PERSON_NAME] said at [DATE]…" at bounding box center [451, 269] width 236 height 26
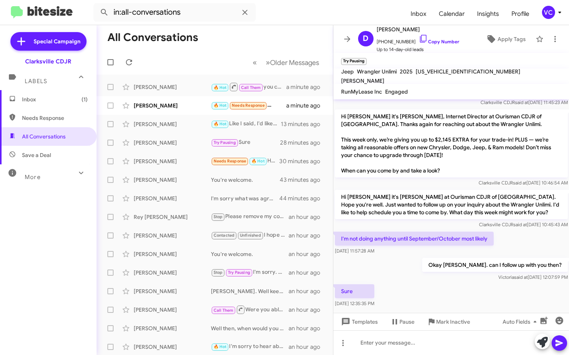
click at [446, 289] on div "Sure [DATE] 12:35:35 PM" at bounding box center [451, 295] width 236 height 26
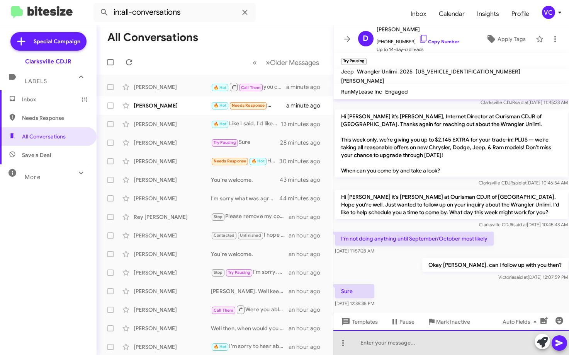
click at [413, 348] on div at bounding box center [451, 342] width 236 height 25
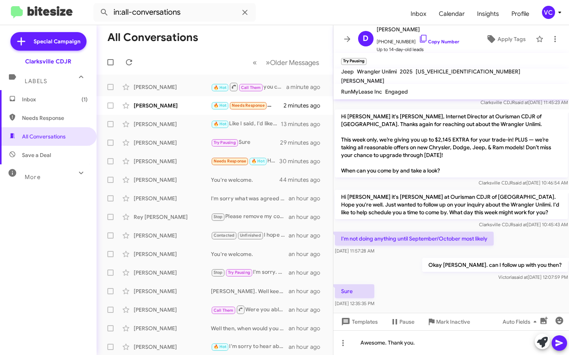
click at [561, 343] on icon at bounding box center [559, 343] width 7 height 7
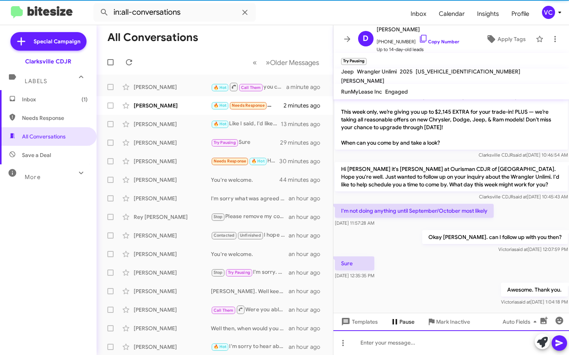
scroll to position [61, 0]
click at [398, 321] on icon at bounding box center [394, 321] width 9 height 9
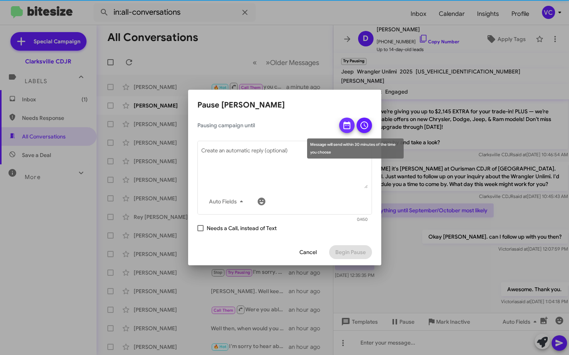
click at [350, 122] on icon at bounding box center [346, 125] width 9 height 9
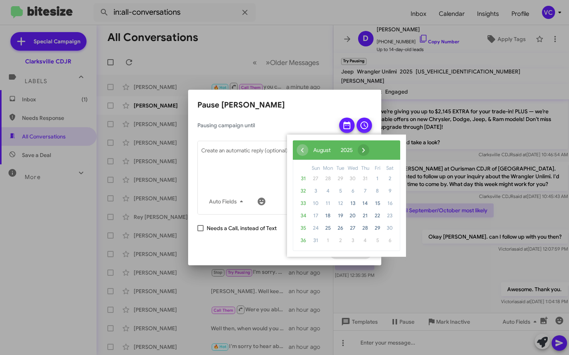
click at [369, 152] on span "›" at bounding box center [364, 150] width 12 height 12
click at [333, 178] on span "1" at bounding box center [328, 178] width 12 height 12
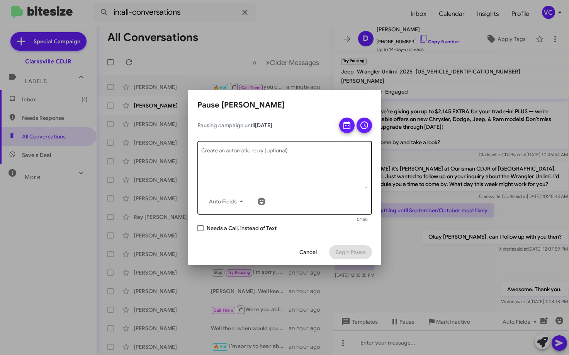
click at [326, 168] on textarea "Create an automatic reply (optional)" at bounding box center [284, 168] width 167 height 40
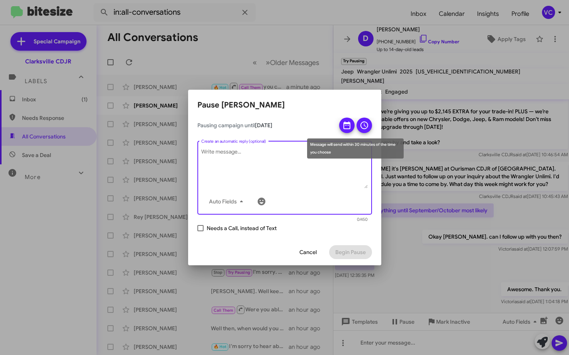
click at [365, 126] on icon at bounding box center [364, 125] width 8 height 8
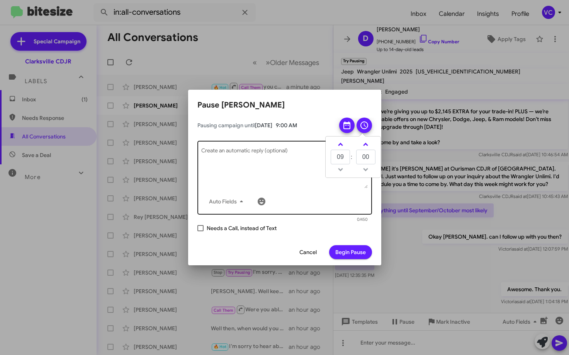
click at [250, 179] on textarea "Create an automatic reply (optional)" at bounding box center [284, 168] width 167 height 40
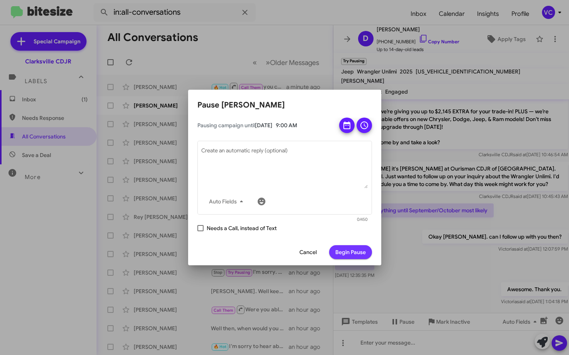
click at [354, 257] on span "Begin Pause" at bounding box center [350, 252] width 31 height 14
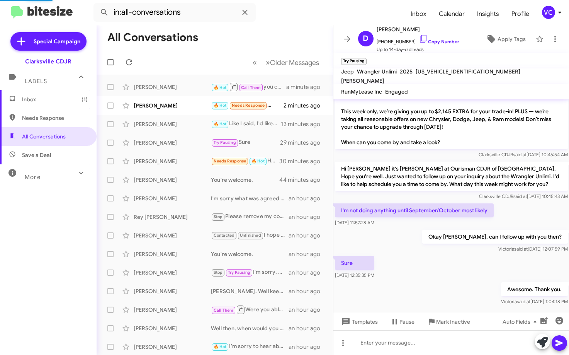
click at [431, 254] on div "Sure [DATE] 12:35:35 PM" at bounding box center [451, 267] width 236 height 26
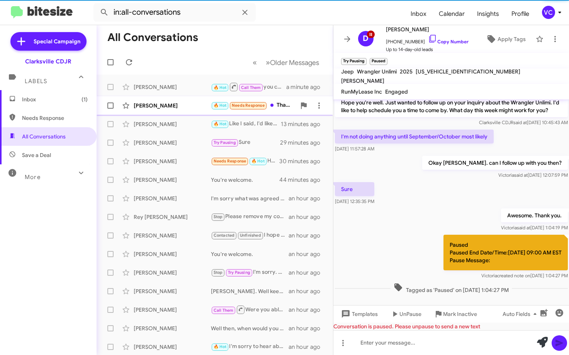
click at [200, 104] on div "[PERSON_NAME]" at bounding box center [172, 106] width 77 height 8
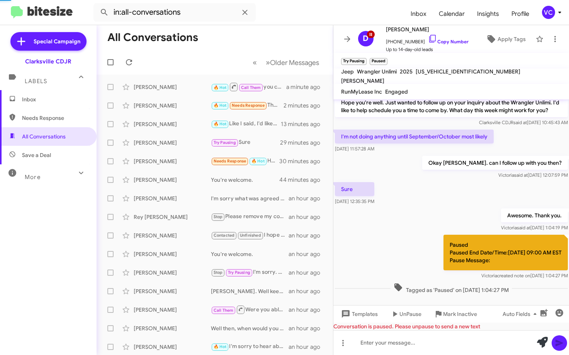
scroll to position [71, 0]
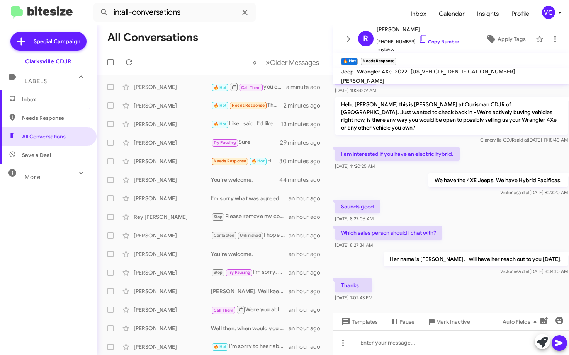
click at [527, 204] on div "Sounds good [DATE] 8:27:06 AM" at bounding box center [451, 211] width 236 height 26
drag, startPoint x: 450, startPoint y: 291, endPoint x: 484, endPoint y: 251, distance: 52.3
click at [450, 291] on div "Thanks [DATE] 1:02:43 PM" at bounding box center [451, 290] width 236 height 26
click at [511, 211] on div "Sounds good [DATE] 8:27:06 AM" at bounding box center [451, 211] width 236 height 26
click at [451, 283] on div "Thanks [DATE] 1:02:43 PM" at bounding box center [451, 290] width 236 height 26
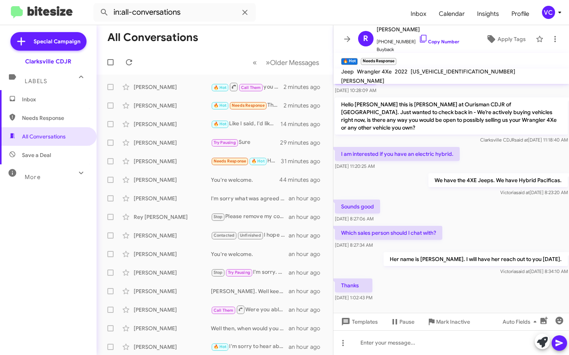
click at [521, 189] on span "[PERSON_NAME] said at [DATE] 8:23:20 AM" at bounding box center [534, 192] width 68 height 6
click at [457, 281] on div "Thanks [DATE] 1:02:43 PM" at bounding box center [451, 290] width 236 height 26
drag, startPoint x: 516, startPoint y: 207, endPoint x: 512, endPoint y: 229, distance: 21.9
click at [516, 207] on div "Sounds good [DATE] 8:27:06 AM" at bounding box center [451, 211] width 236 height 26
click at [502, 277] on div "Thanks [DATE] 1:02:43 PM" at bounding box center [451, 290] width 236 height 26
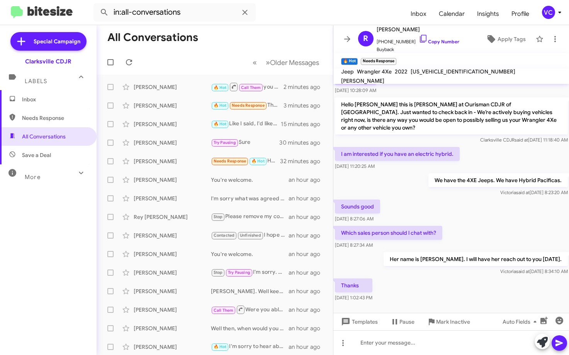
click at [554, 224] on div "Which sales person should l chat with? [DATE] 8:27:34 AM" at bounding box center [451, 237] width 236 height 26
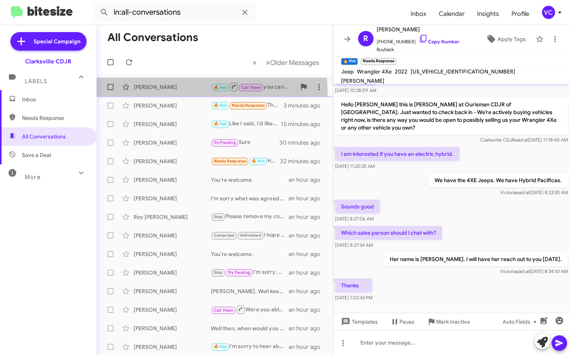
click at [179, 92] on div "[PERSON_NAME] 🔥 Hot Call Them you can call me directly. [PHONE_NUMBER] 2 minute…" at bounding box center [215, 86] width 224 height 15
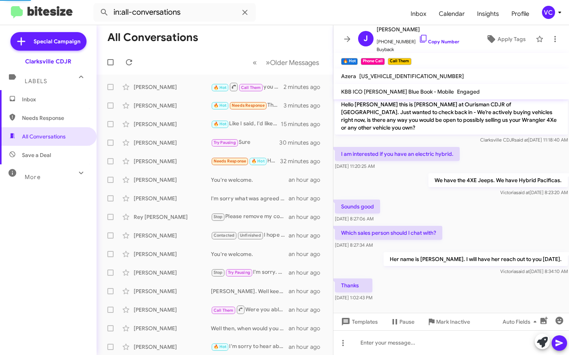
scroll to position [306, 0]
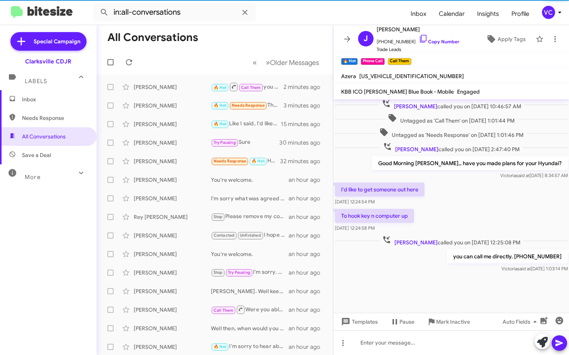
click at [507, 210] on div "To hook key n computer up [DATE] 12:24:58 PM" at bounding box center [451, 220] width 236 height 26
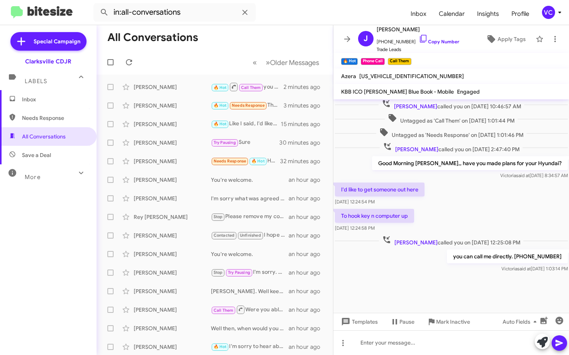
click at [502, 197] on div "I'd like to get someone out here [DATE] 12:24:54 PM" at bounding box center [451, 194] width 236 height 26
drag, startPoint x: 440, startPoint y: 285, endPoint x: 480, endPoint y: 212, distance: 83.3
click at [440, 284] on div at bounding box center [451, 293] width 236 height 39
click at [486, 201] on div "I'd like to get someone out here [DATE] 12:24:54 PM" at bounding box center [451, 194] width 236 height 26
drag, startPoint x: 459, startPoint y: 286, endPoint x: 456, endPoint y: 276, distance: 10.1
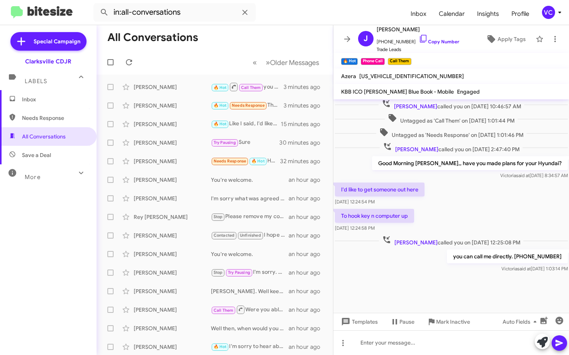
click at [458, 285] on div at bounding box center [451, 293] width 236 height 39
click at [482, 189] on div "I'd like to get someone out here [DATE] 12:24:54 PM" at bounding box center [451, 194] width 236 height 26
click at [427, 286] on div at bounding box center [451, 293] width 236 height 39
click at [454, 215] on div "To hook key n computer up [DATE] 12:24:58 PM" at bounding box center [451, 220] width 236 height 26
click at [432, 283] on div at bounding box center [451, 293] width 236 height 39
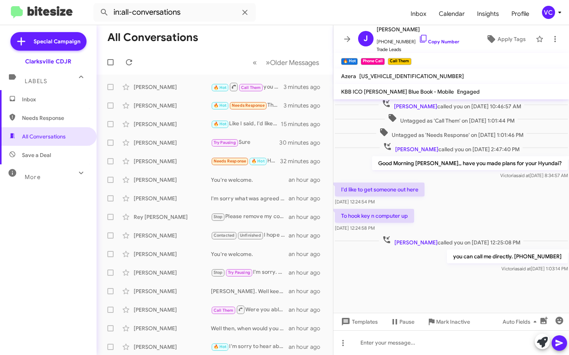
click at [472, 194] on div "I'd like to get someone out here [DATE] 12:24:54 PM" at bounding box center [451, 194] width 236 height 26
drag, startPoint x: 416, startPoint y: 300, endPoint x: 410, endPoint y: 296, distance: 7.0
click at [411, 300] on div at bounding box center [451, 293] width 236 height 39
click at [464, 197] on div "I'd like to get someone out here [DATE] 12:24:54 PM" at bounding box center [451, 194] width 236 height 26
click at [359, 281] on div at bounding box center [451, 293] width 236 height 39
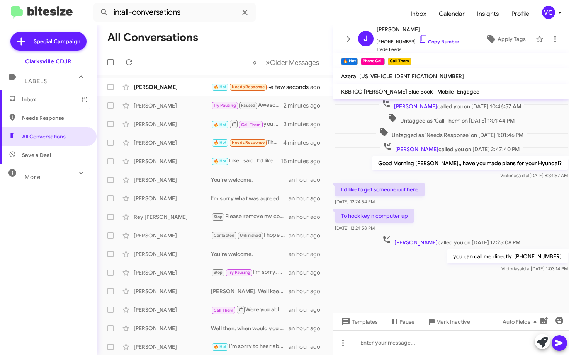
click at [383, 288] on div at bounding box center [451, 293] width 236 height 39
drag, startPoint x: 461, startPoint y: 222, endPoint x: 442, endPoint y: 263, distance: 46.0
click at [461, 222] on div "To hook key n computer up [DATE] 12:24:58 PM" at bounding box center [451, 220] width 236 height 26
drag, startPoint x: 425, startPoint y: 276, endPoint x: 430, endPoint y: 268, distance: 9.4
click at [424, 276] on div at bounding box center [451, 293] width 236 height 39
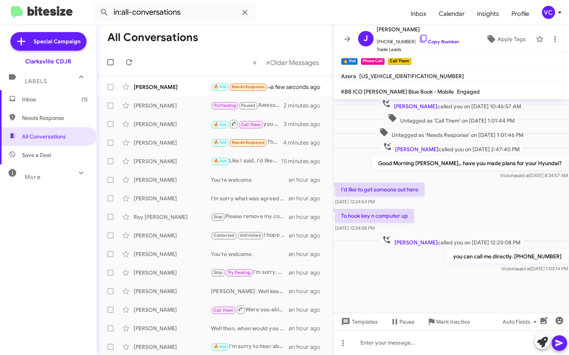
click at [441, 282] on div at bounding box center [451, 293] width 236 height 39
click at [468, 201] on div "I'd like to get someone out here [DATE] 12:24:54 PM" at bounding box center [451, 194] width 236 height 26
drag, startPoint x: 433, startPoint y: 289, endPoint x: 426, endPoint y: 274, distance: 16.9
click at [433, 289] on div at bounding box center [451, 293] width 236 height 39
click at [178, 44] on mat-toolbar-row "All Conversations" at bounding box center [215, 37] width 236 height 25
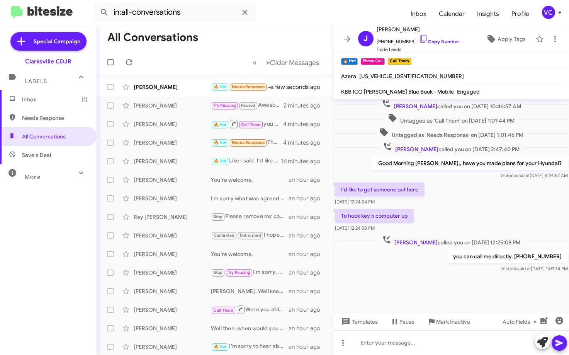
click at [456, 293] on div at bounding box center [451, 293] width 236 height 39
click at [462, 202] on div "I'd like to get someone out here [DATE] 12:24:54 PM" at bounding box center [451, 194] width 236 height 26
click at [463, 267] on div "[PERSON_NAME] said at [DATE] 1:03:14 PM" at bounding box center [507, 269] width 121 height 8
click at [468, 289] on div at bounding box center [451, 293] width 236 height 39
click at [462, 185] on div "I'd like to get someone out here [DATE] 12:24:54 PM" at bounding box center [451, 194] width 236 height 26
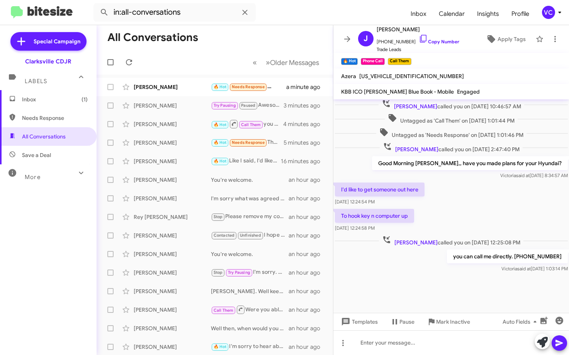
drag, startPoint x: 428, startPoint y: 278, endPoint x: 409, endPoint y: 224, distance: 57.3
click at [428, 278] on div at bounding box center [451, 293] width 236 height 39
click at [420, 210] on div "To hook key n computer up [DATE] 12:24:58 PM" at bounding box center [451, 220] width 236 height 26
drag, startPoint x: 411, startPoint y: 274, endPoint x: 301, endPoint y: 204, distance: 129.9
click at [411, 273] on cdk-virtual-scroll-viewport "But I do have title. And some minor aesthetic scratches. And that's how I got t…" at bounding box center [451, 205] width 236 height 213
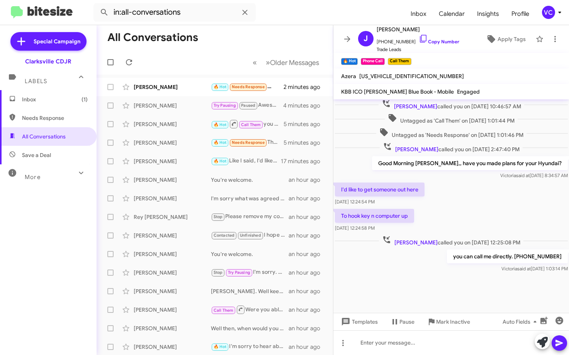
click at [225, 54] on mat-toolbar-row "« Previous » Next Older Messages" at bounding box center [215, 62] width 236 height 25
click at [127, 61] on icon at bounding box center [129, 62] width 6 height 6
click at [312, 22] on mat-toolbar "in:all-conversations Inbox Calendar Insights Profile VC" at bounding box center [284, 12] width 569 height 25
click at [312, 18] on form "in:all-conversations" at bounding box center [248, 12] width 311 height 19
click at [432, 270] on div "you can call me directly. [PHONE_NUMBER] [PERSON_NAME] said at [DATE] 1:03:14 PM" at bounding box center [451, 261] width 236 height 26
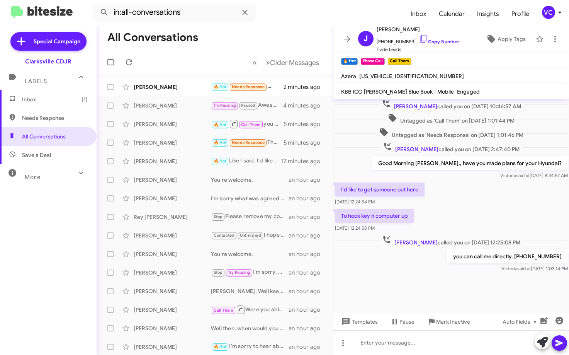
click at [460, 232] on div "To hook key n computer up [DATE] 12:24:58 PM" at bounding box center [451, 220] width 236 height 26
click at [273, 38] on mat-toolbar-row "All Conversations" at bounding box center [215, 37] width 236 height 25
click at [284, 15] on form "in:all-conversations" at bounding box center [248, 12] width 311 height 19
drag, startPoint x: 484, startPoint y: 210, endPoint x: 455, endPoint y: 252, distance: 50.9
click at [482, 209] on div "To hook key n computer up [DATE] 12:24:58 PM" at bounding box center [451, 220] width 236 height 26
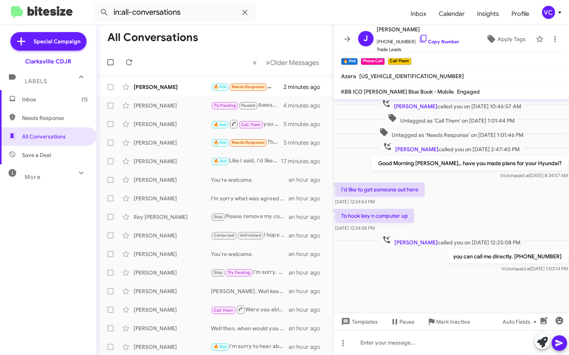
click at [441, 270] on div "you can call me directly. [PHONE_NUMBER] [PERSON_NAME] said at [DATE] 1:03:14 PM" at bounding box center [451, 261] width 236 height 26
click at [262, 38] on mat-toolbar-row "All Conversations" at bounding box center [215, 37] width 236 height 25
click at [263, 18] on mat-toolbar "in:all-conversations Inbox Calendar Insights Profile VC" at bounding box center [284, 12] width 569 height 25
drag, startPoint x: 415, startPoint y: 287, endPoint x: 421, endPoint y: 262, distance: 26.4
click at [415, 286] on div at bounding box center [451, 293] width 236 height 39
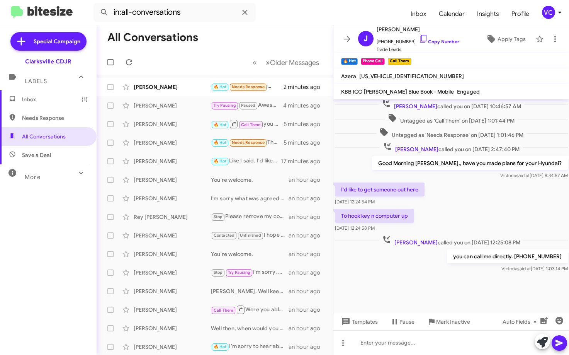
click at [450, 206] on div "I'd like to get someone out here [DATE] 12:24:54 PM" at bounding box center [451, 194] width 236 height 26
click at [190, 55] on mat-toolbar-row "« Previous » Next Older Messages" at bounding box center [215, 62] width 236 height 25
click at [131, 60] on icon at bounding box center [129, 62] width 6 height 6
click at [264, 19] on form "in:all-conversations" at bounding box center [248, 12] width 311 height 19
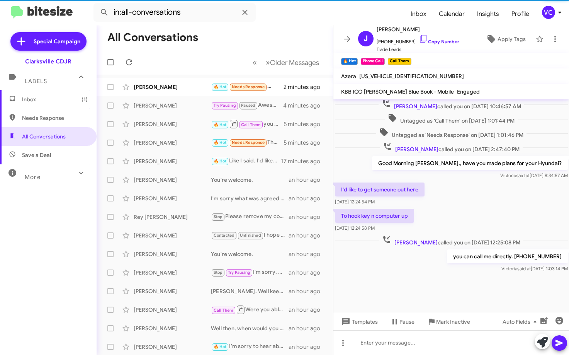
click at [459, 254] on p "you can call me directly. [PHONE_NUMBER]" at bounding box center [507, 256] width 121 height 14
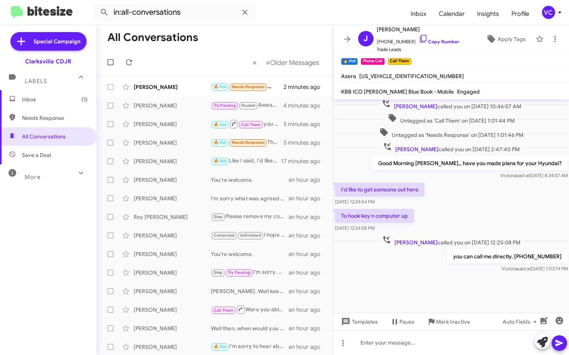
click at [473, 178] on div "[PERSON_NAME] said at [DATE] 8:34:57 AM" at bounding box center [470, 176] width 196 height 8
click at [472, 204] on div "I'd like to get someone out here [DATE] 12:24:54 PM" at bounding box center [451, 194] width 236 height 26
drag, startPoint x: 427, startPoint y: 269, endPoint x: 439, endPoint y: 209, distance: 61.4
click at [427, 269] on div "you can call me directly. [PHONE_NUMBER] [PERSON_NAME] said at [DATE] 1:03:14 PM" at bounding box center [451, 261] width 236 height 26
click at [440, 205] on div "I'd like to get someone out here [DATE] 12:24:54 PM" at bounding box center [451, 194] width 236 height 26
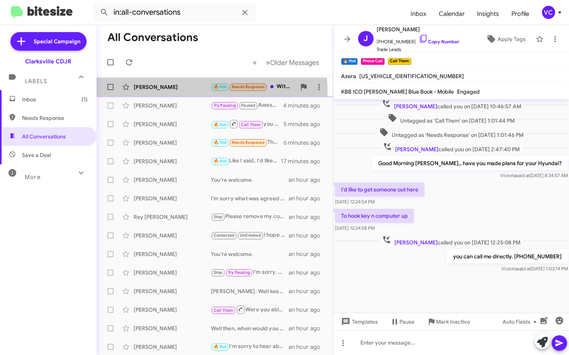
click at [151, 93] on div "[PERSON_NAME] 🔥 Hot Needs Response With my bank 2 minutes ago" at bounding box center [215, 86] width 224 height 15
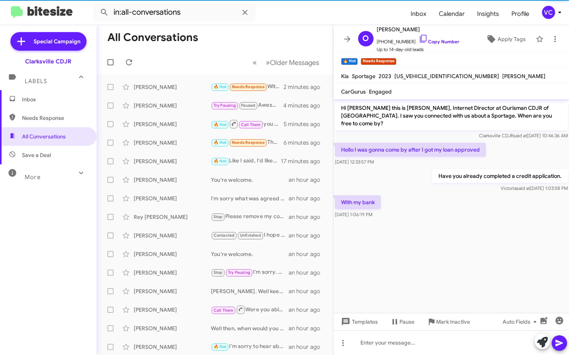
click at [482, 277] on cdk-virtual-scroll-viewport "Hi [PERSON_NAME] this is [PERSON_NAME], Internet Director at Ourisman CDJR of […" at bounding box center [451, 205] width 236 height 213
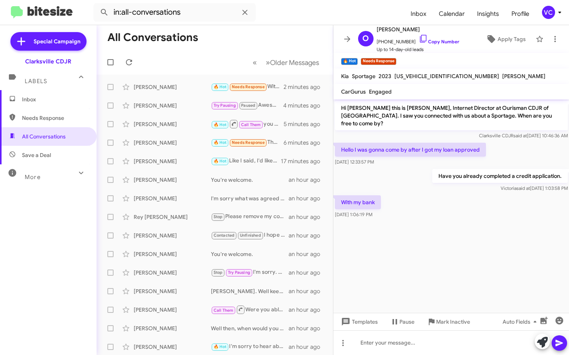
click at [419, 177] on div "Have you already completed a credit application. [PERSON_NAME] said at [DATE] 1…" at bounding box center [451, 180] width 236 height 26
click at [478, 224] on cdk-virtual-scroll-viewport "Hi [PERSON_NAME] this is [PERSON_NAME], Internet Director at Ourisman CDJR of […" at bounding box center [451, 205] width 236 height 213
click at [495, 229] on cdk-virtual-scroll-viewport "Hi [PERSON_NAME] this is [PERSON_NAME], Internet Director at Ourisman CDJR of […" at bounding box center [451, 205] width 236 height 213
click at [467, 353] on div at bounding box center [451, 342] width 236 height 25
click at [472, 345] on div at bounding box center [451, 342] width 236 height 25
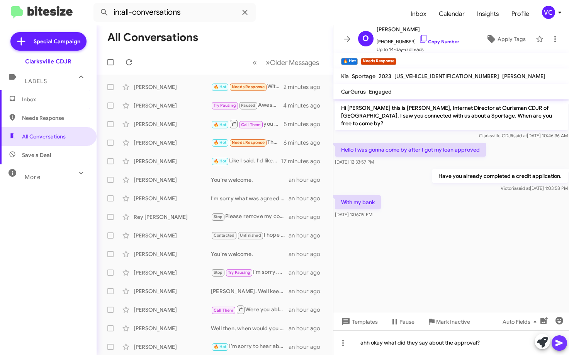
click at [562, 343] on icon at bounding box center [559, 343] width 7 height 7
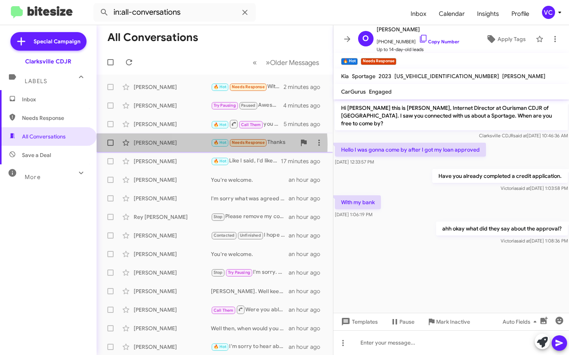
click at [201, 144] on div "[PERSON_NAME]" at bounding box center [172, 143] width 77 height 8
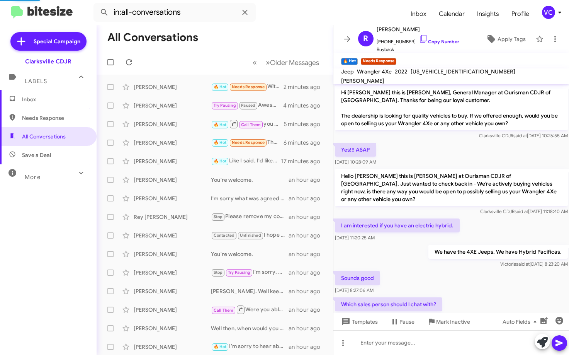
scroll to position [71, 0]
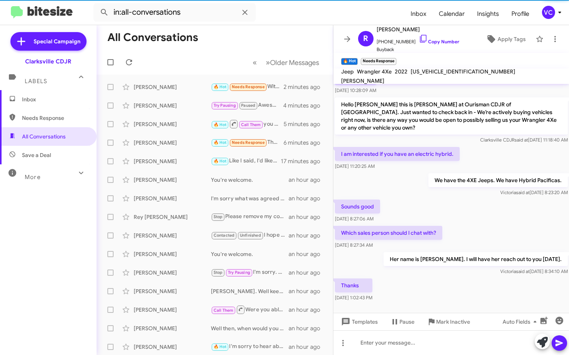
drag, startPoint x: 463, startPoint y: 270, endPoint x: 500, endPoint y: 224, distance: 58.6
click at [463, 277] on div "Thanks [DATE] 1:02:43 PM" at bounding box center [451, 290] width 236 height 26
click at [502, 211] on div "Sounds good [DATE] 8:27:06 AM" at bounding box center [451, 211] width 236 height 26
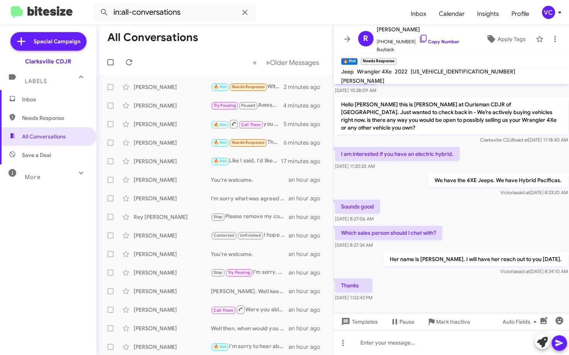
click at [487, 291] on div "Thanks [DATE] 1:02:43 PM" at bounding box center [451, 290] width 236 height 26
click at [502, 201] on div "Sounds good [DATE] 8:27:06 AM" at bounding box center [451, 211] width 236 height 26
click at [473, 293] on div "Thanks [DATE] 1:02:43 PM" at bounding box center [451, 290] width 236 height 26
click at [486, 303] on div at bounding box center [451, 311] width 236 height 17
click at [481, 212] on div "Sounds good [DATE] 8:27:06 AM" at bounding box center [451, 211] width 236 height 26
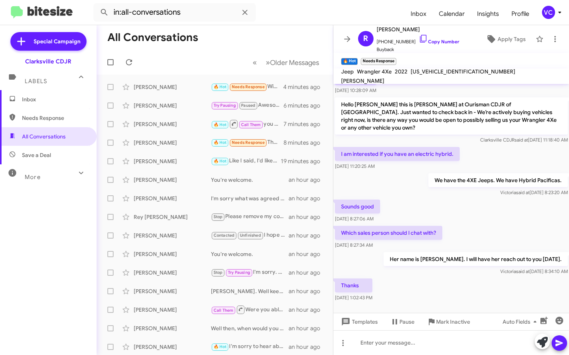
click at [236, 37] on mat-toolbar-row "All Conversations" at bounding box center [215, 37] width 236 height 25
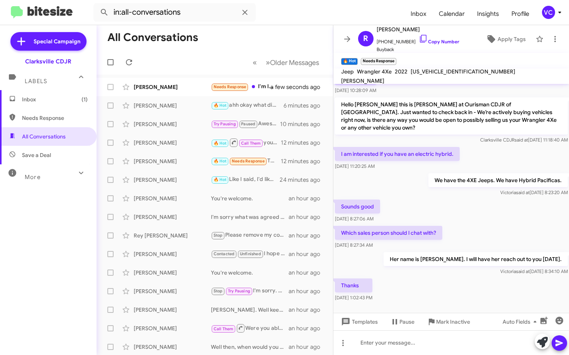
drag, startPoint x: 410, startPoint y: 309, endPoint x: 417, endPoint y: 288, distance: 21.6
click at [411, 306] on div at bounding box center [451, 311] width 236 height 17
click at [486, 211] on div "Sounds good [DATE] 8:27:06 AM" at bounding box center [451, 211] width 236 height 26
click at [184, 88] on div "[PERSON_NAME]" at bounding box center [172, 87] width 77 height 8
